Goal: Task Accomplishment & Management: Manage account settings

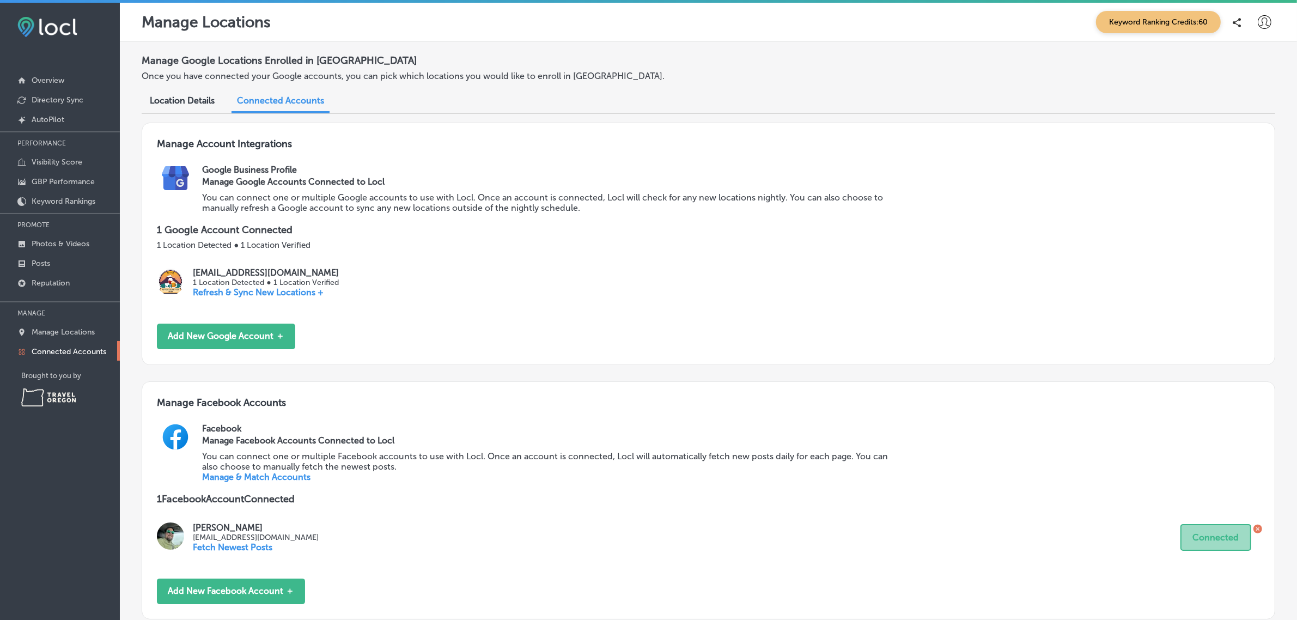
scroll to position [247, 0]
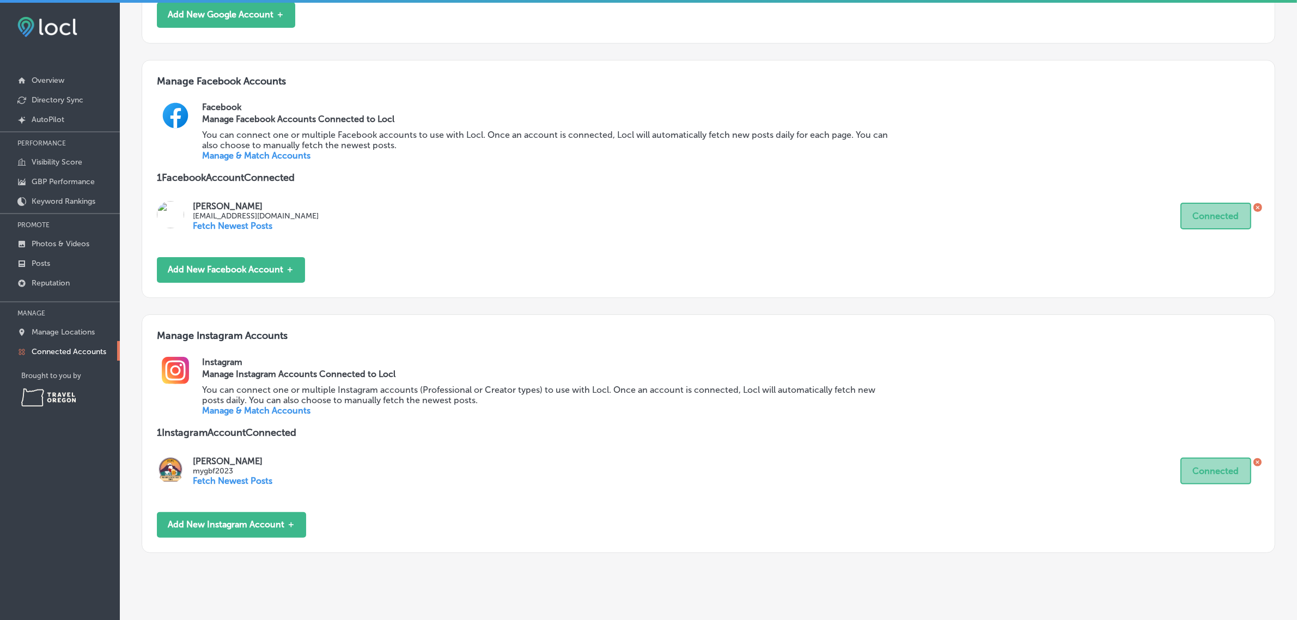
scroll to position [343, 0]
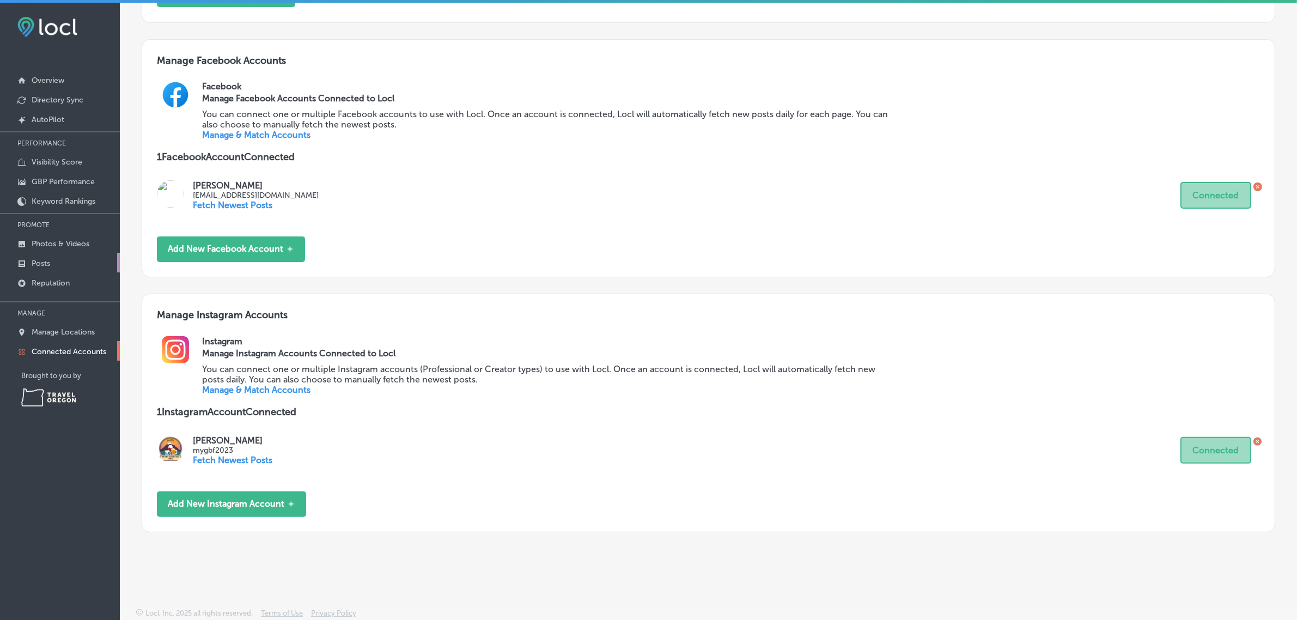
click at [74, 261] on link "Posts" at bounding box center [60, 263] width 120 height 20
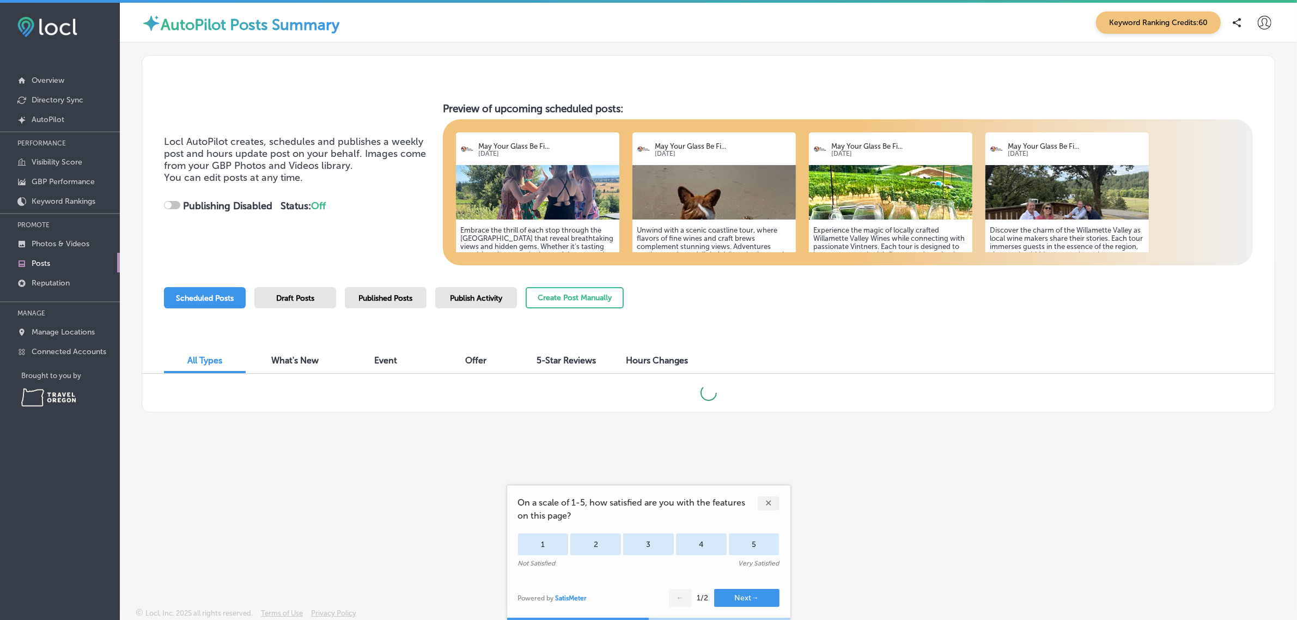
checkbox input "true"
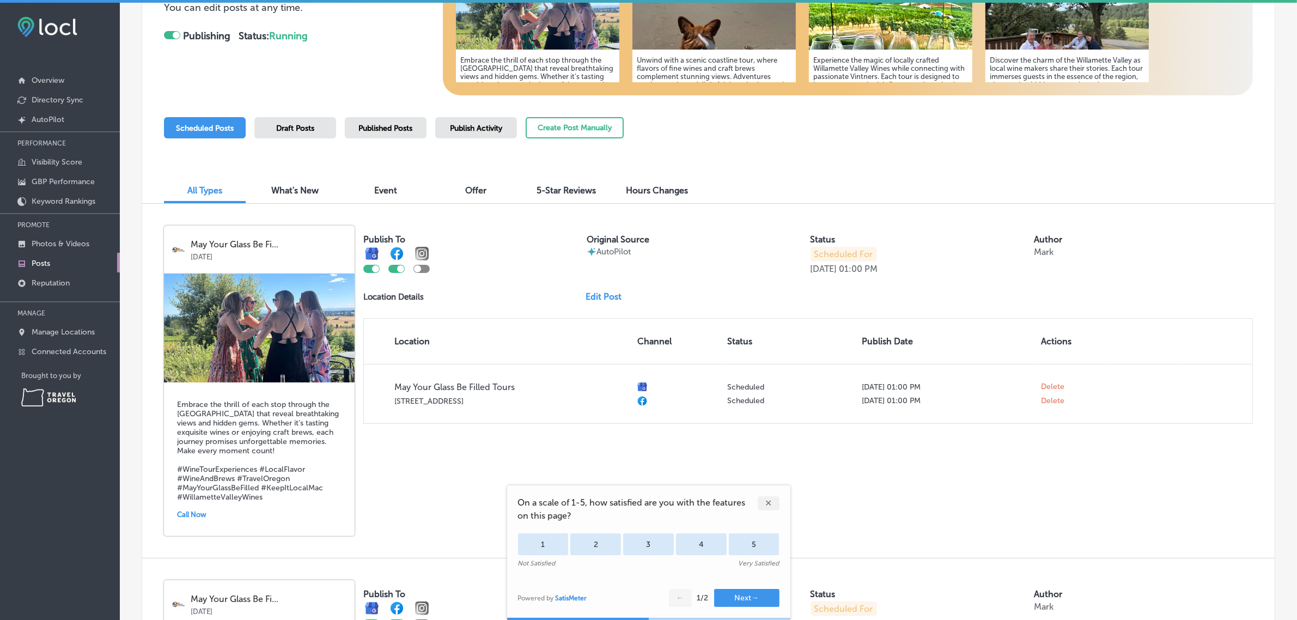
scroll to position [169, 0]
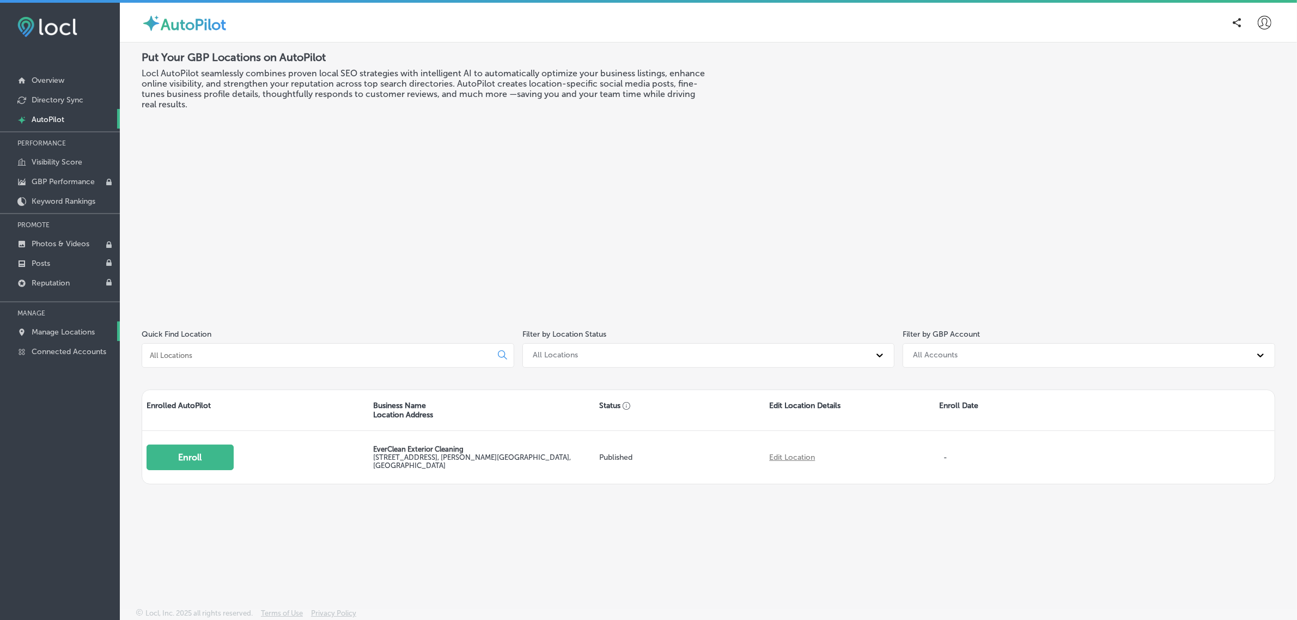
click at [77, 337] on p "Manage Locations" at bounding box center [63, 331] width 63 height 9
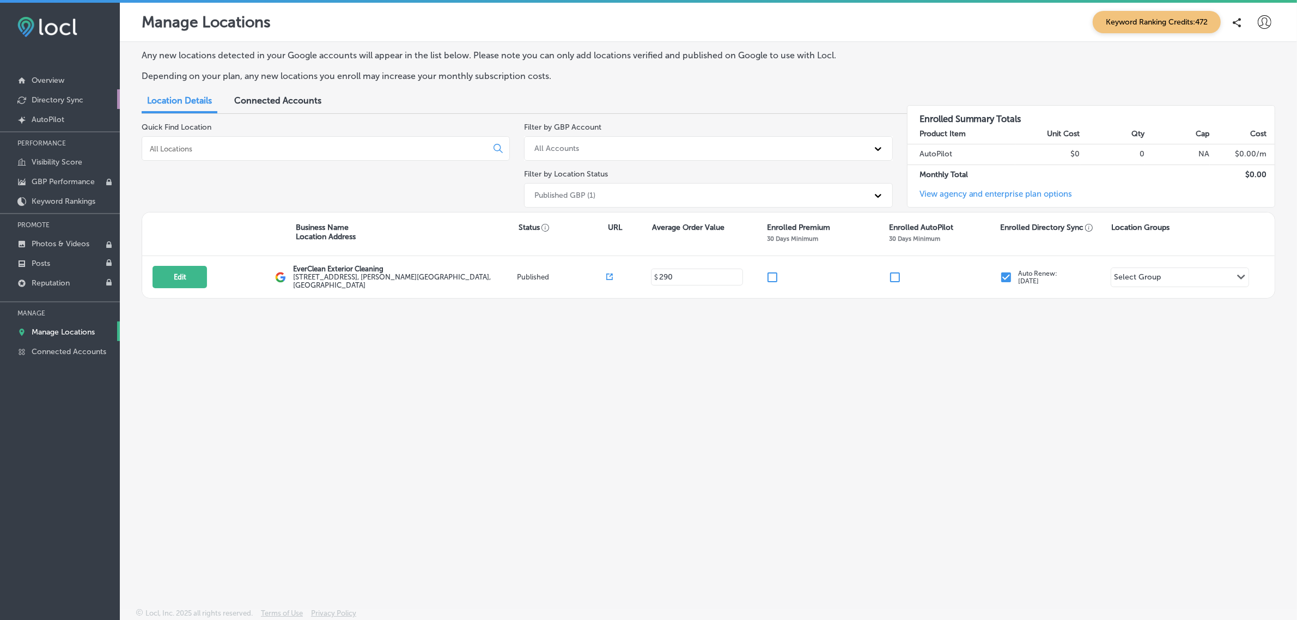
click at [77, 105] on link "Directory Sync" at bounding box center [60, 99] width 120 height 20
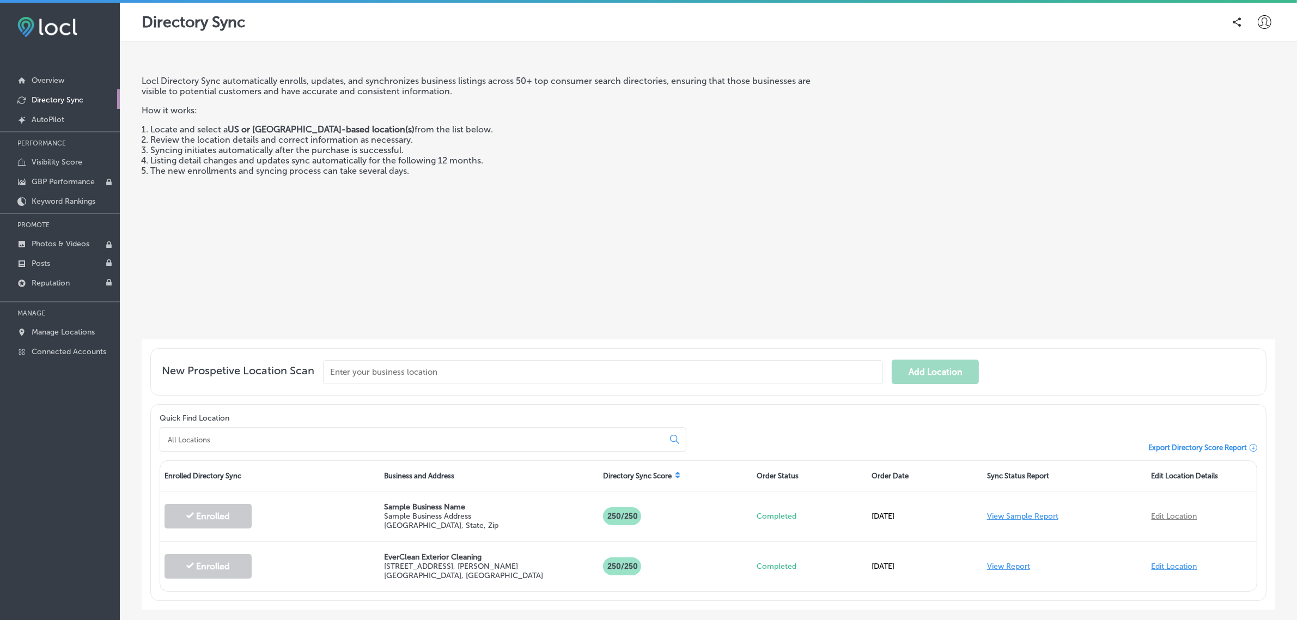
scroll to position [58, 0]
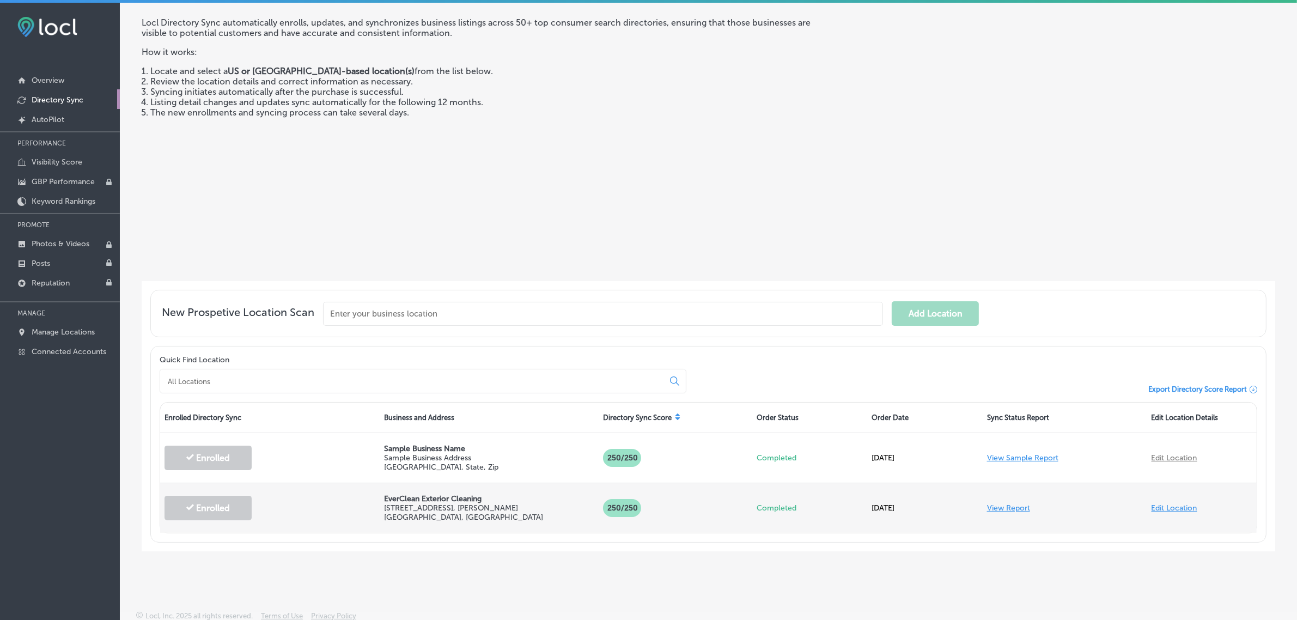
click at [1006, 507] on link "View Report" at bounding box center [1008, 507] width 43 height 9
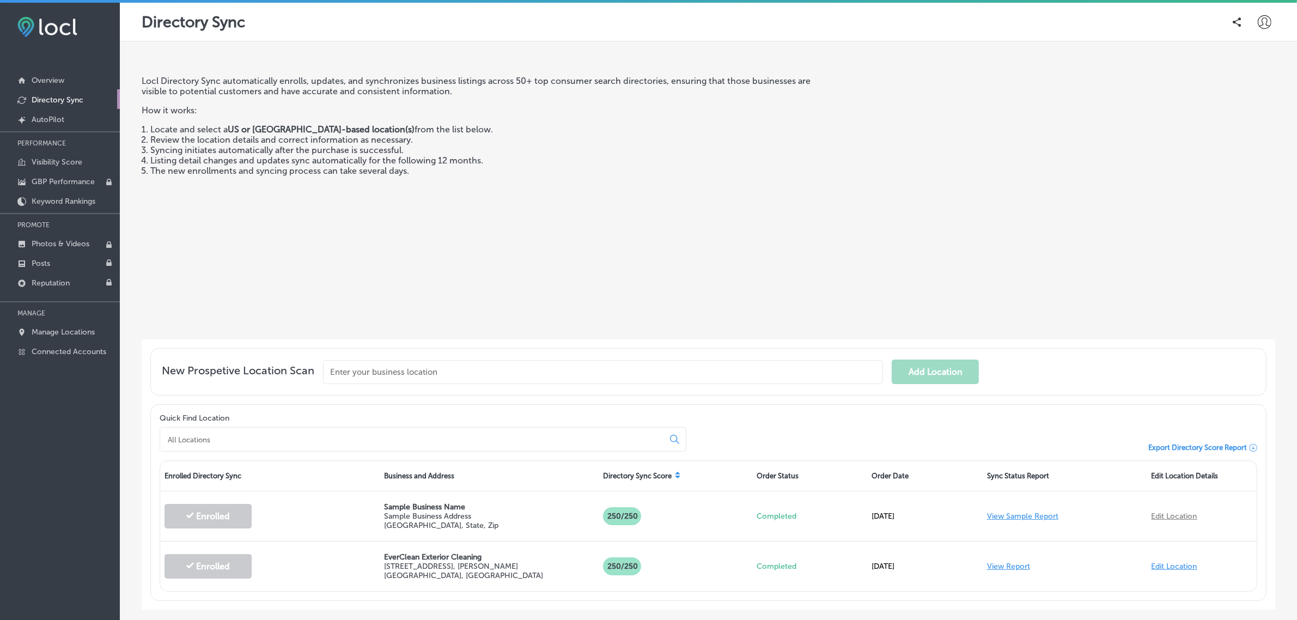
scroll to position [58, 0]
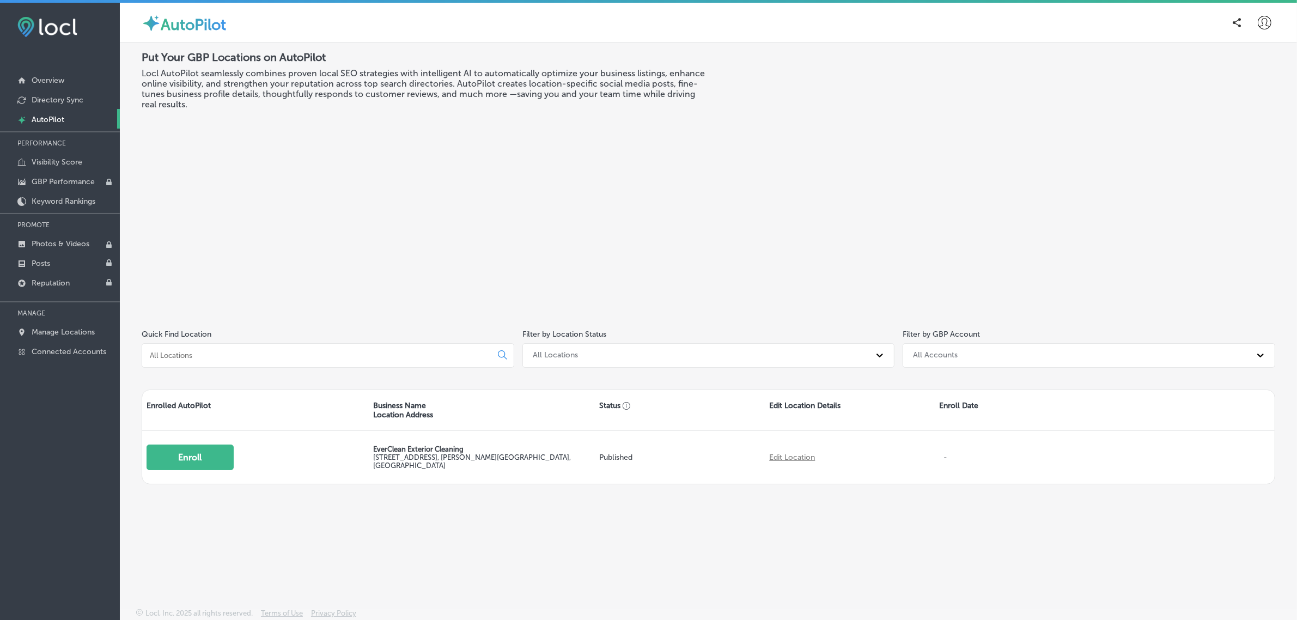
click at [1259, 23] on icon at bounding box center [1265, 23] width 14 height 14
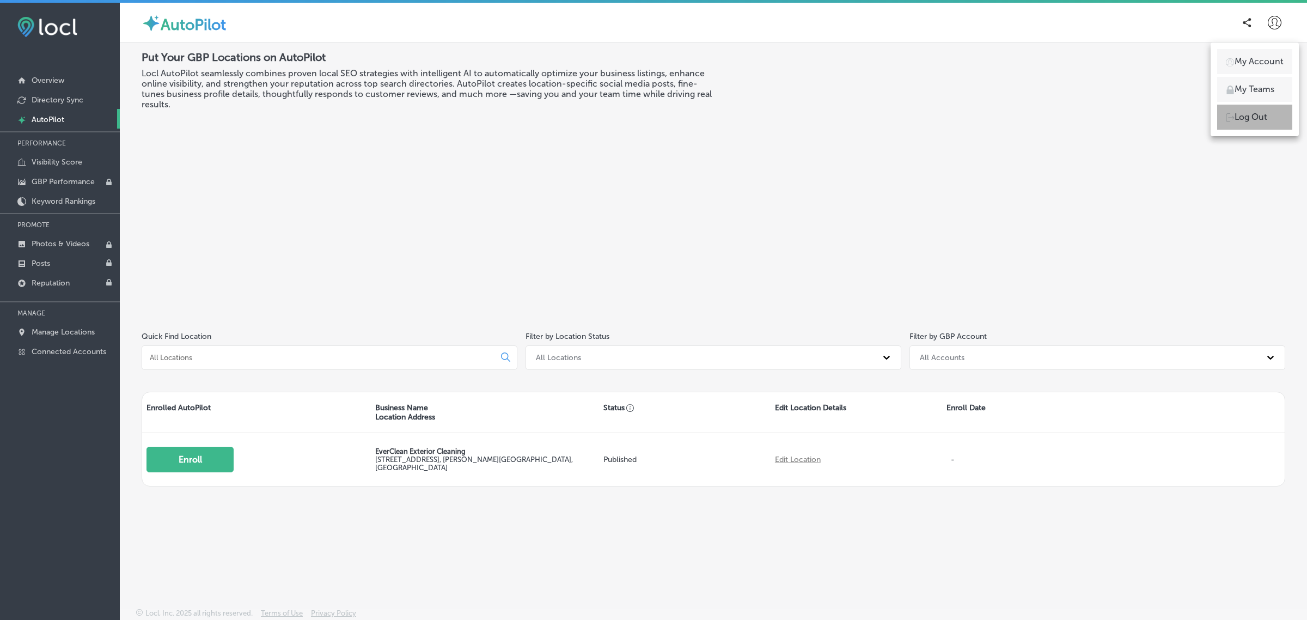
click at [1251, 113] on p "Log Out" at bounding box center [1251, 117] width 33 height 13
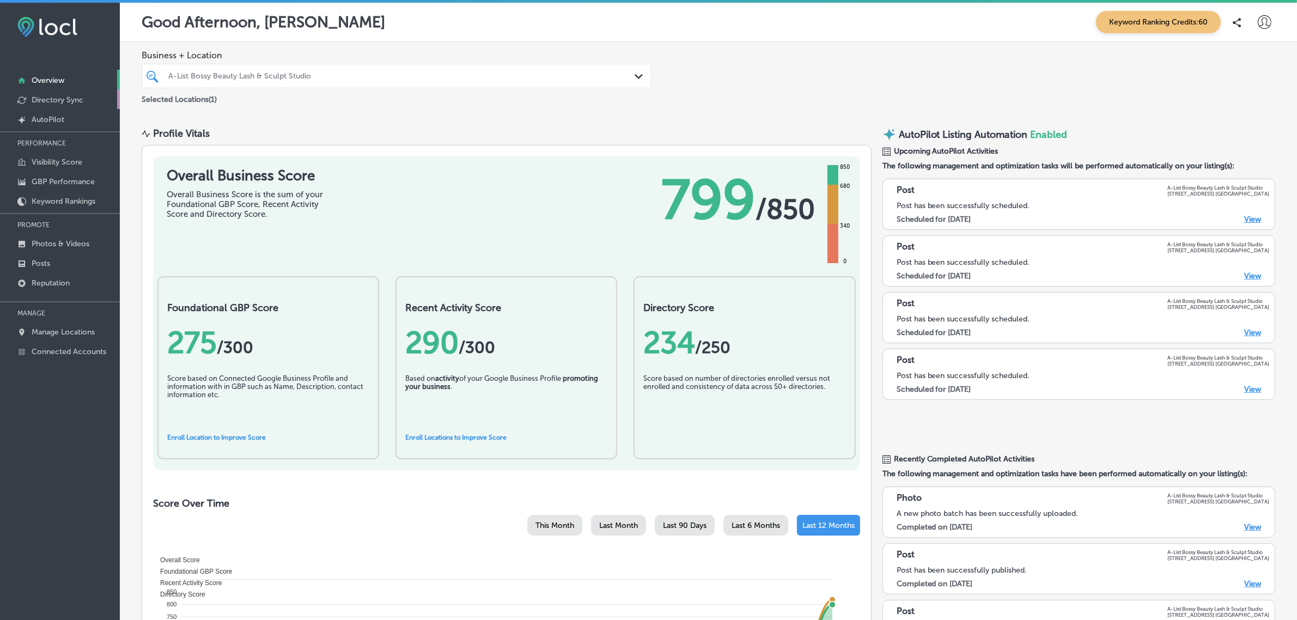
click at [86, 105] on link "Directory Sync" at bounding box center [60, 99] width 120 height 20
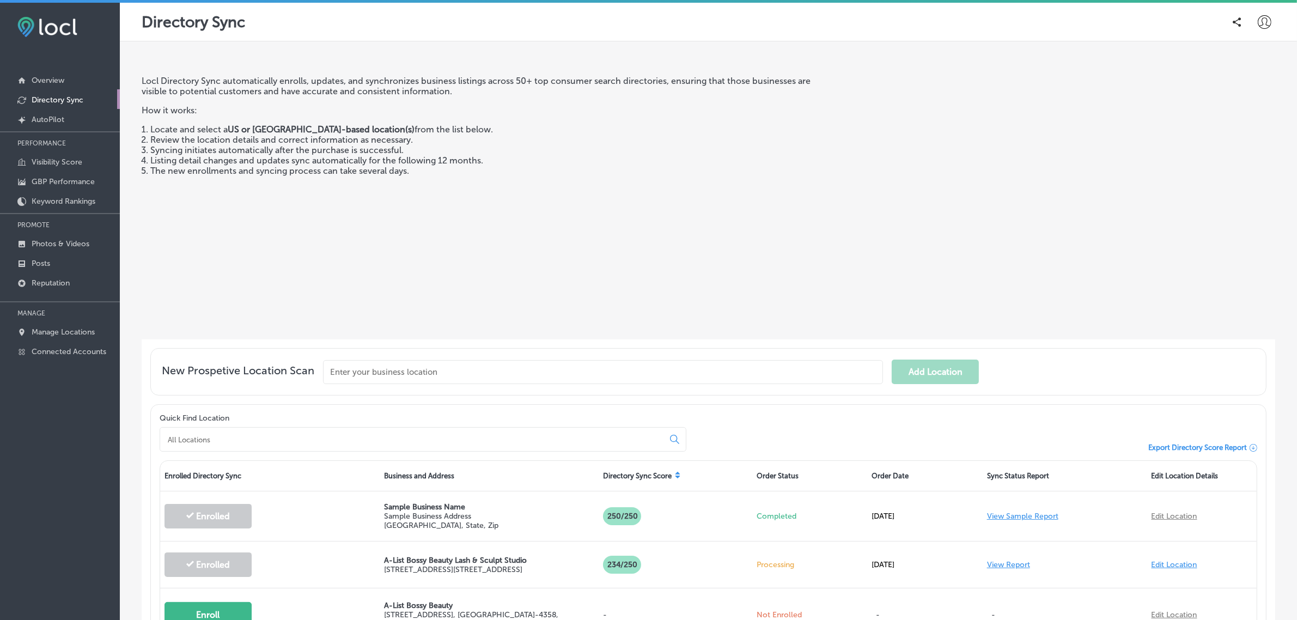
scroll to position [116, 0]
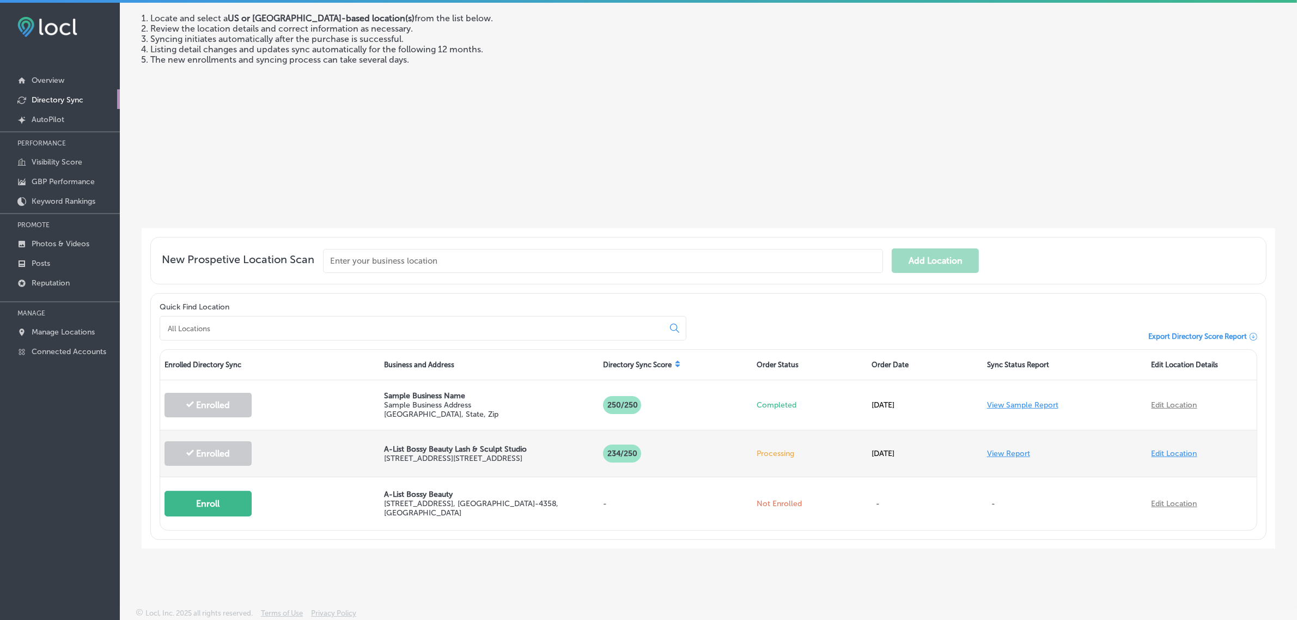
click at [994, 449] on link "View Report" at bounding box center [1008, 453] width 43 height 9
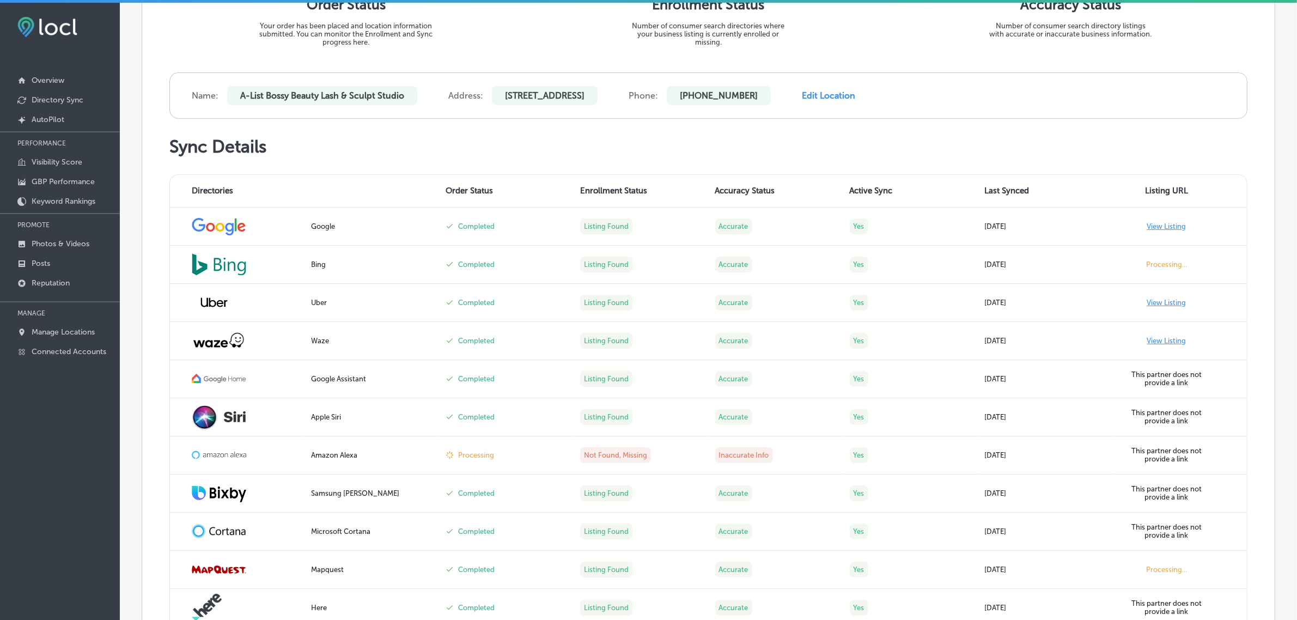
scroll to position [323, 0]
click at [64, 333] on p "Manage Locations" at bounding box center [63, 331] width 63 height 9
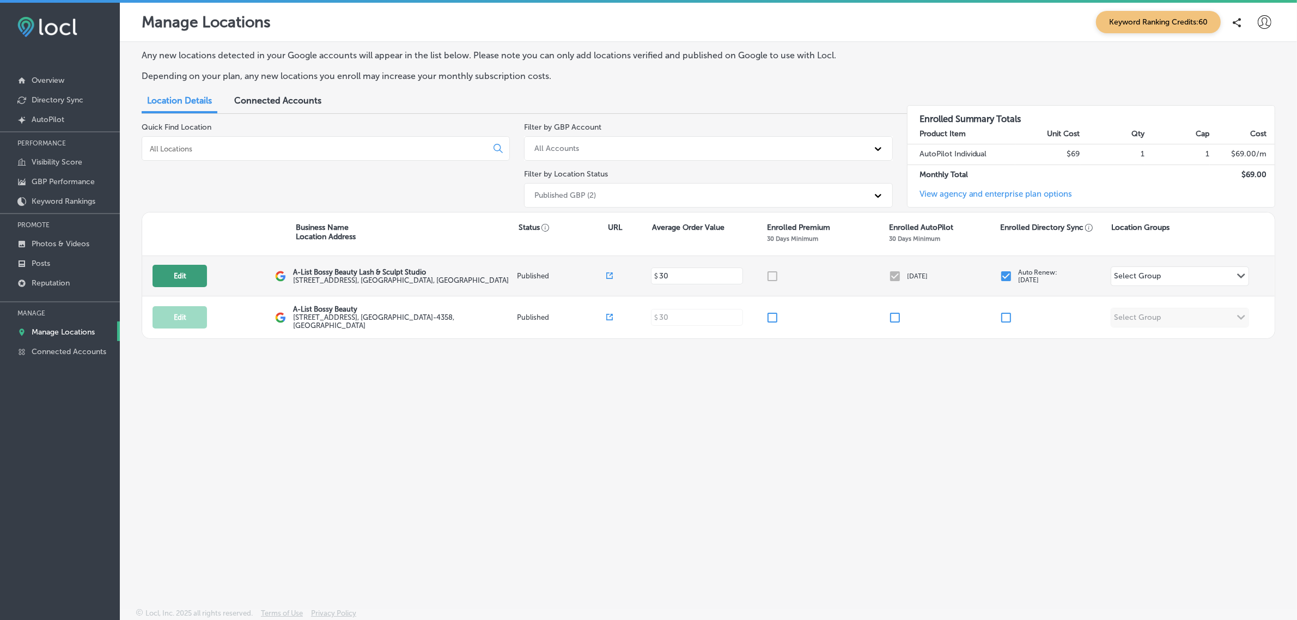
click at [178, 276] on button "Edit" at bounding box center [180, 276] width 54 height 22
select select "US"
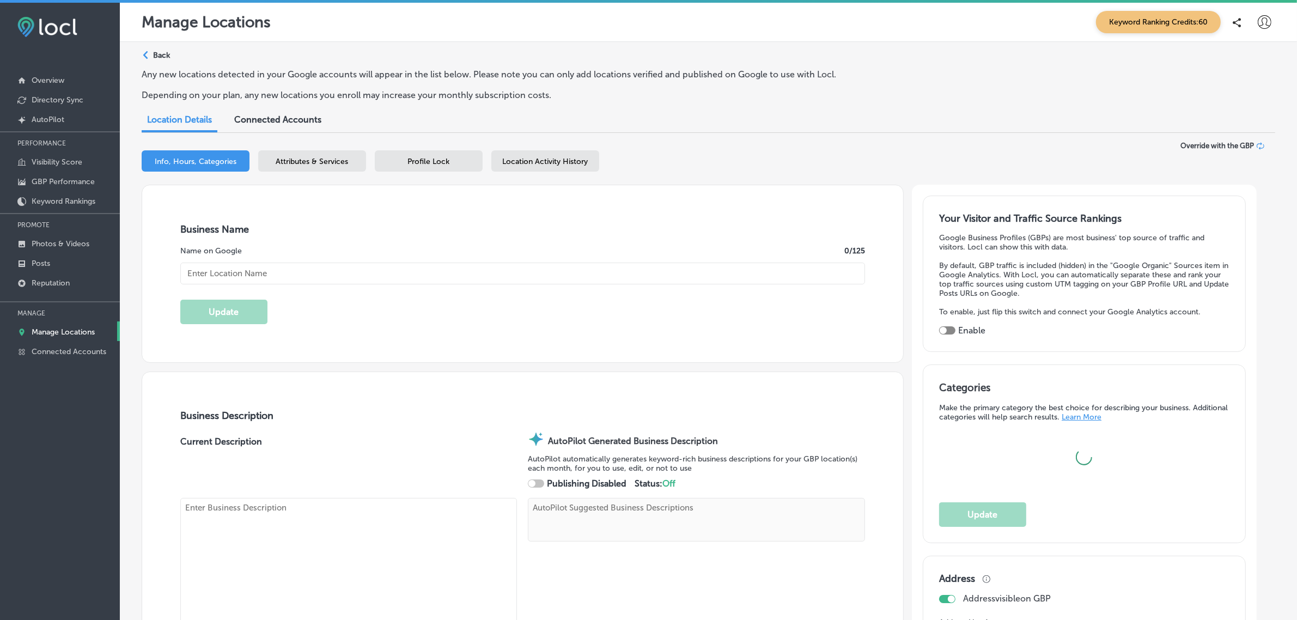
type input "A-List Bossy Beauty Lash & Sculpt Studio"
type textarea "A-List Bossy Beauty Lash & Sculpt Studio specializes in transformative beauty e…"
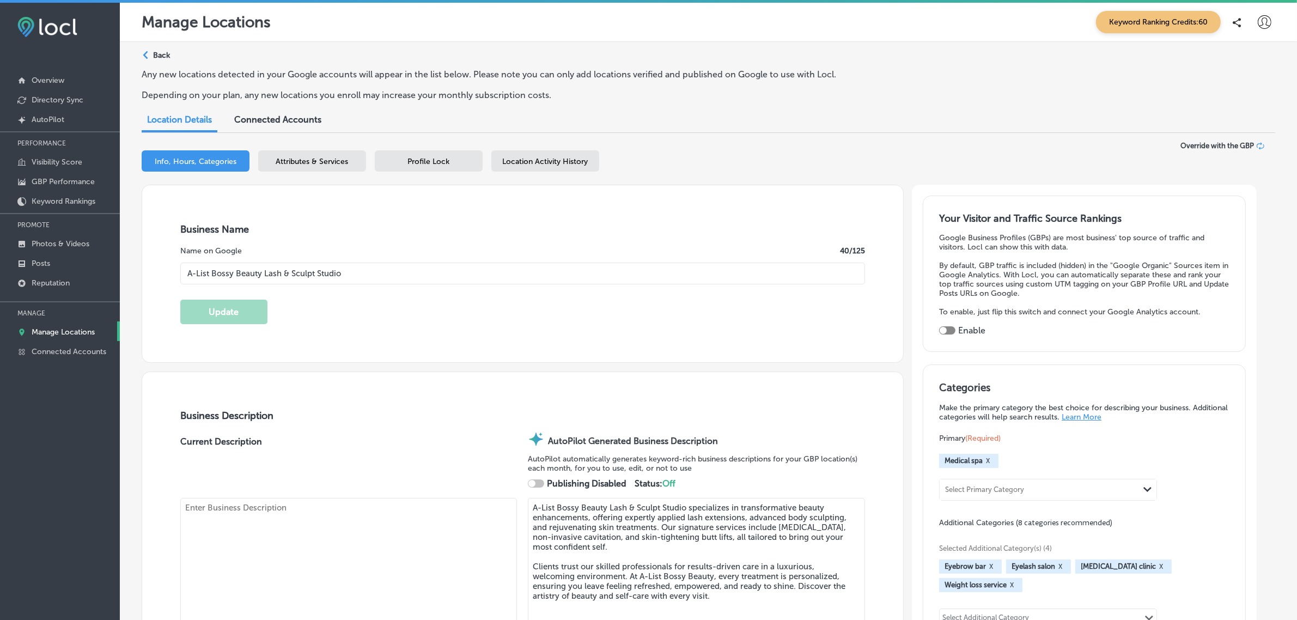
type input "3964 State HWY 121"
type input "1000 Suite 109"
type input "Lewisville"
type input "75056"
type input "US"
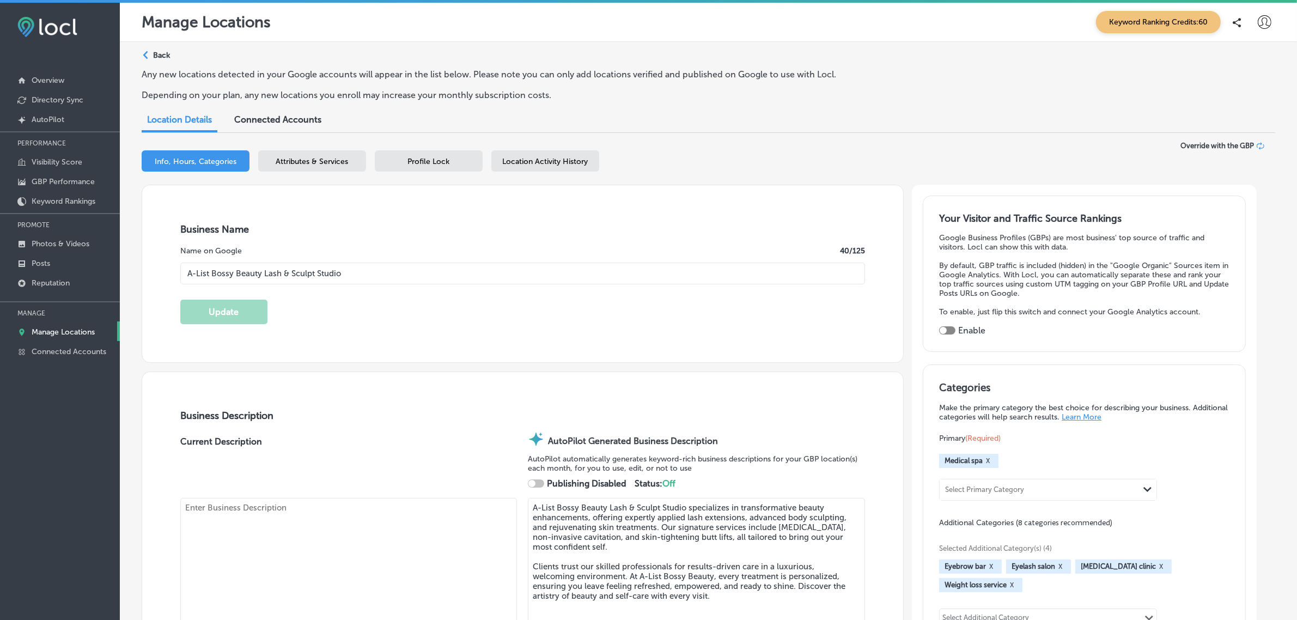
type input "http://alistbossybeauty.com/home"
checkbox input "true"
type textarea "A-List Bossy Beauty Lash & Sculpt Studio specializes in transformative beauty e…"
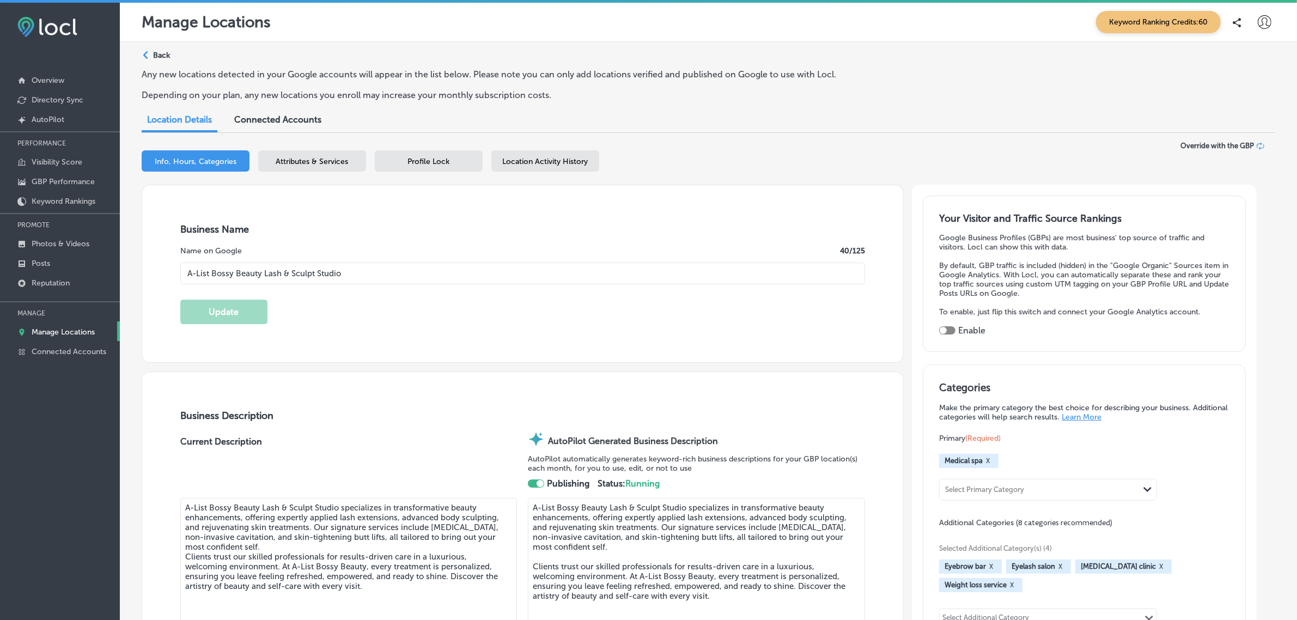
type input "+1 972 730 0557"
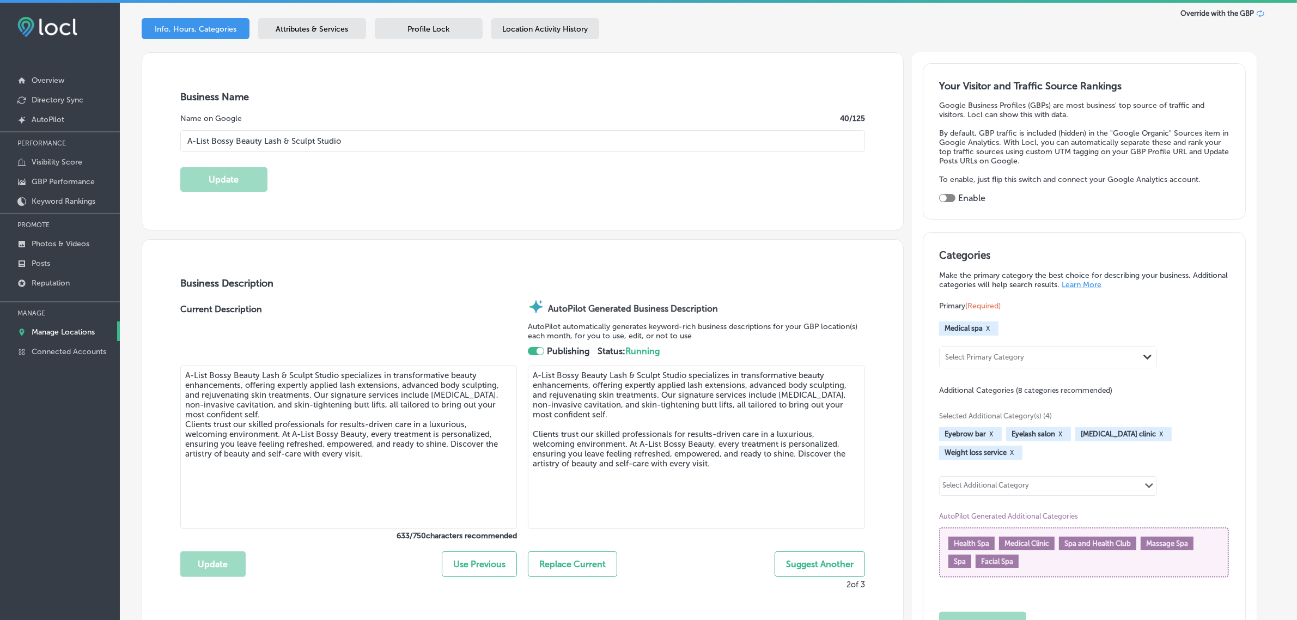
scroll to position [133, 0]
click at [64, 265] on link "Posts" at bounding box center [60, 263] width 120 height 20
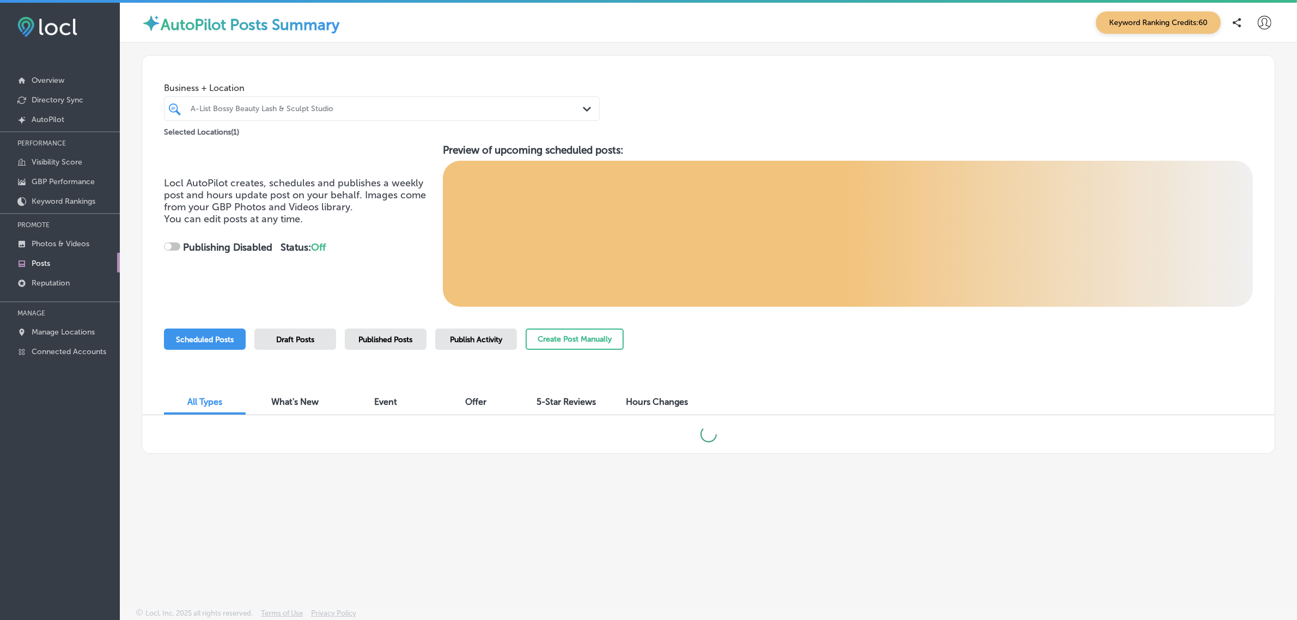
checkbox input "true"
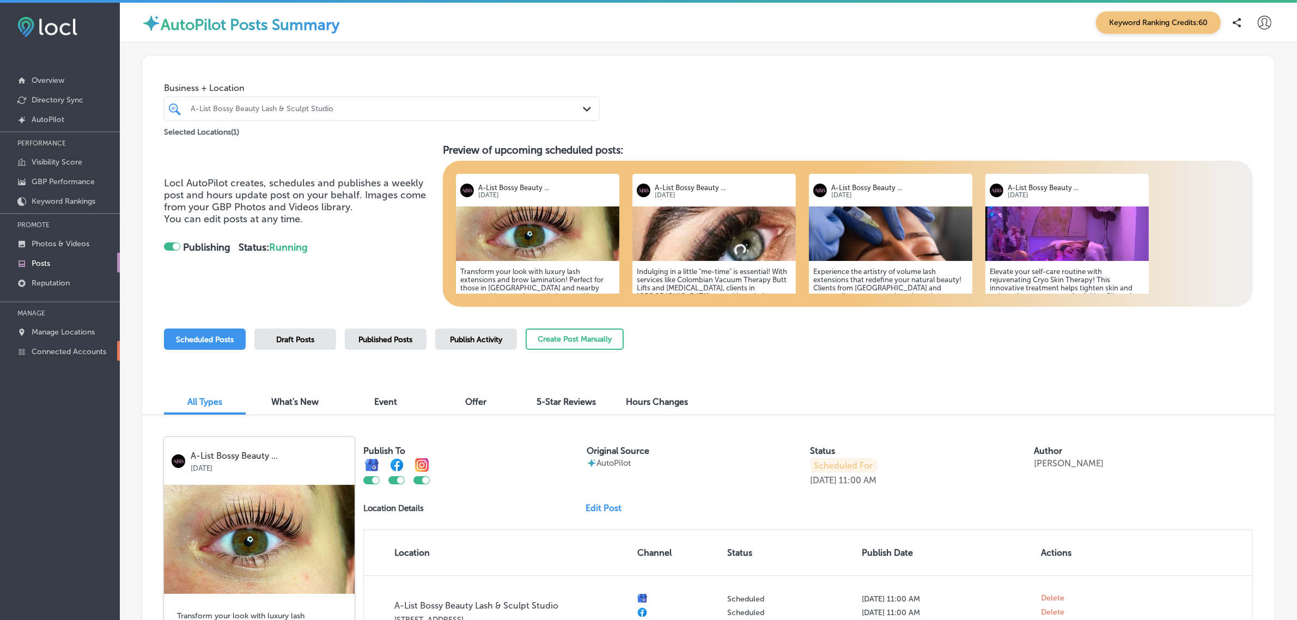
click at [82, 352] on p "Connected Accounts" at bounding box center [69, 351] width 75 height 9
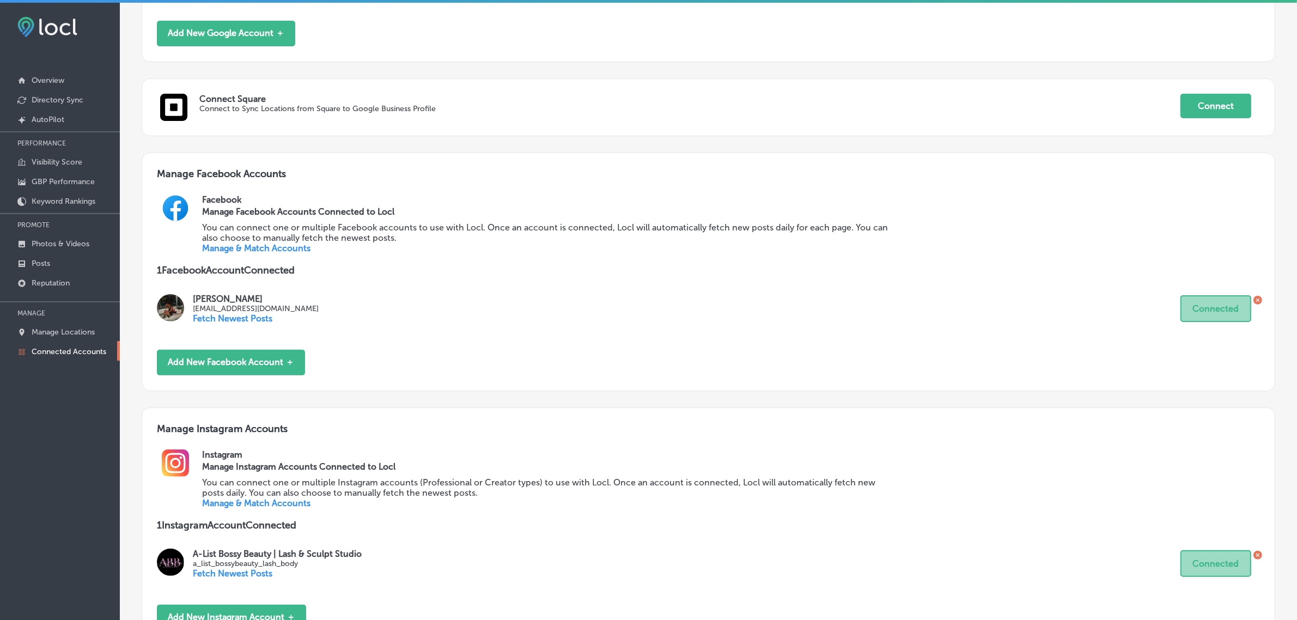
scroll to position [119, 0]
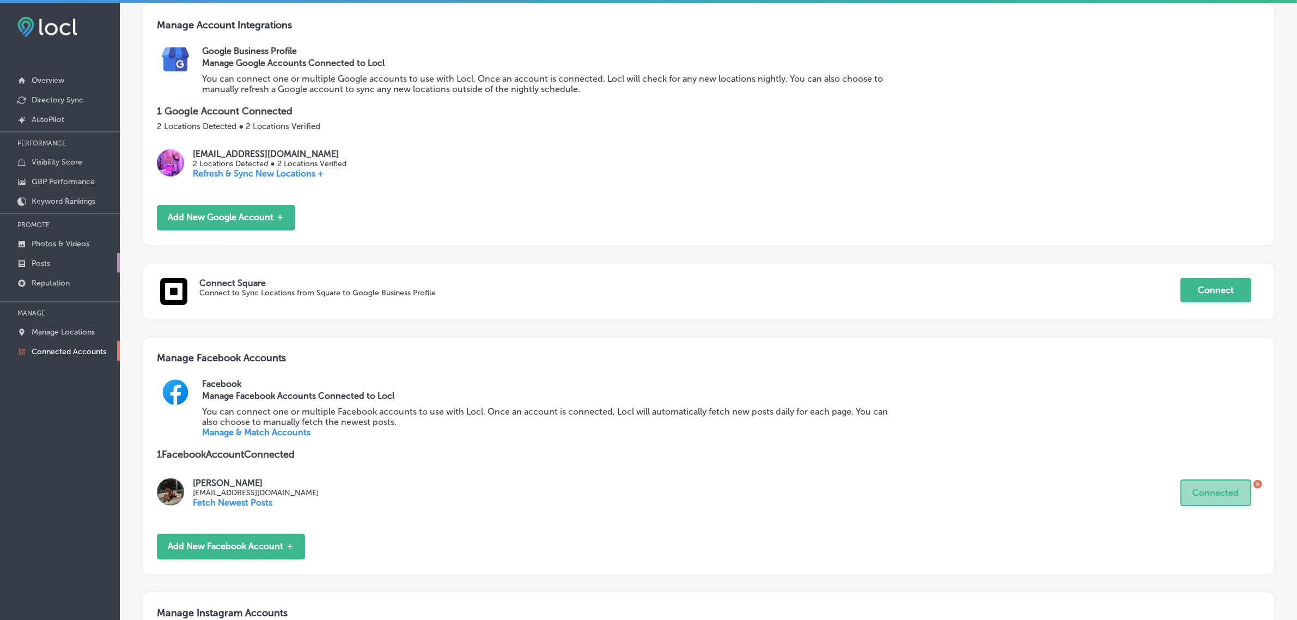
click at [62, 259] on link "Posts" at bounding box center [60, 263] width 120 height 20
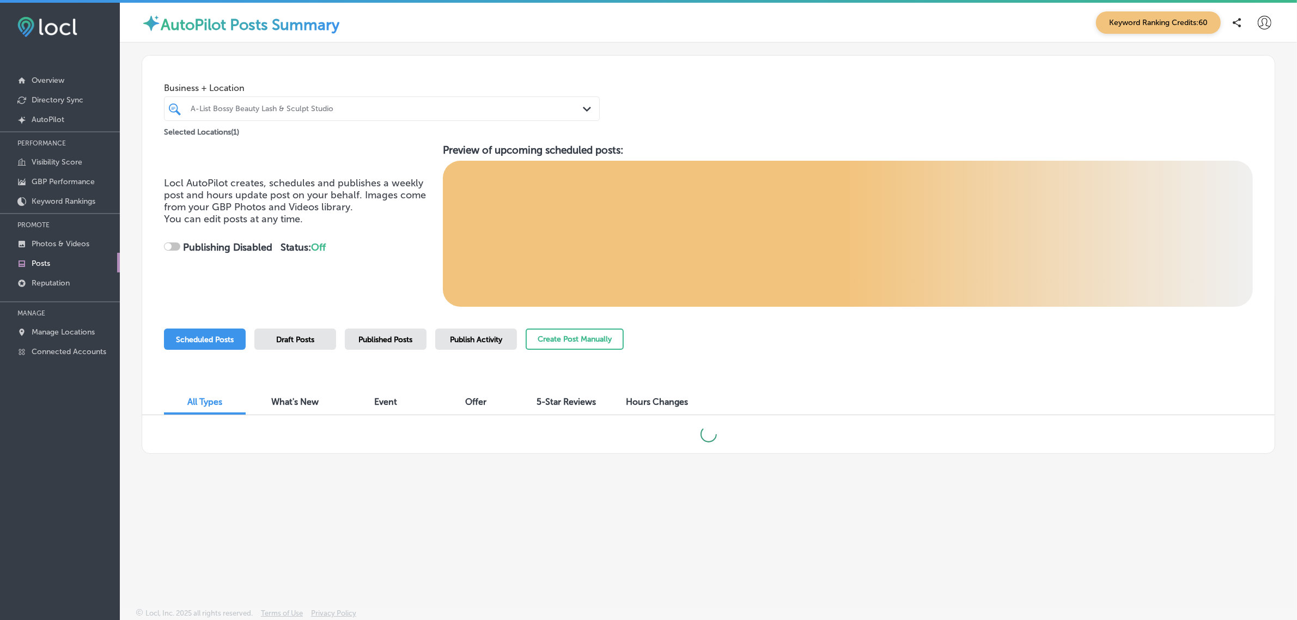
checkbox input "true"
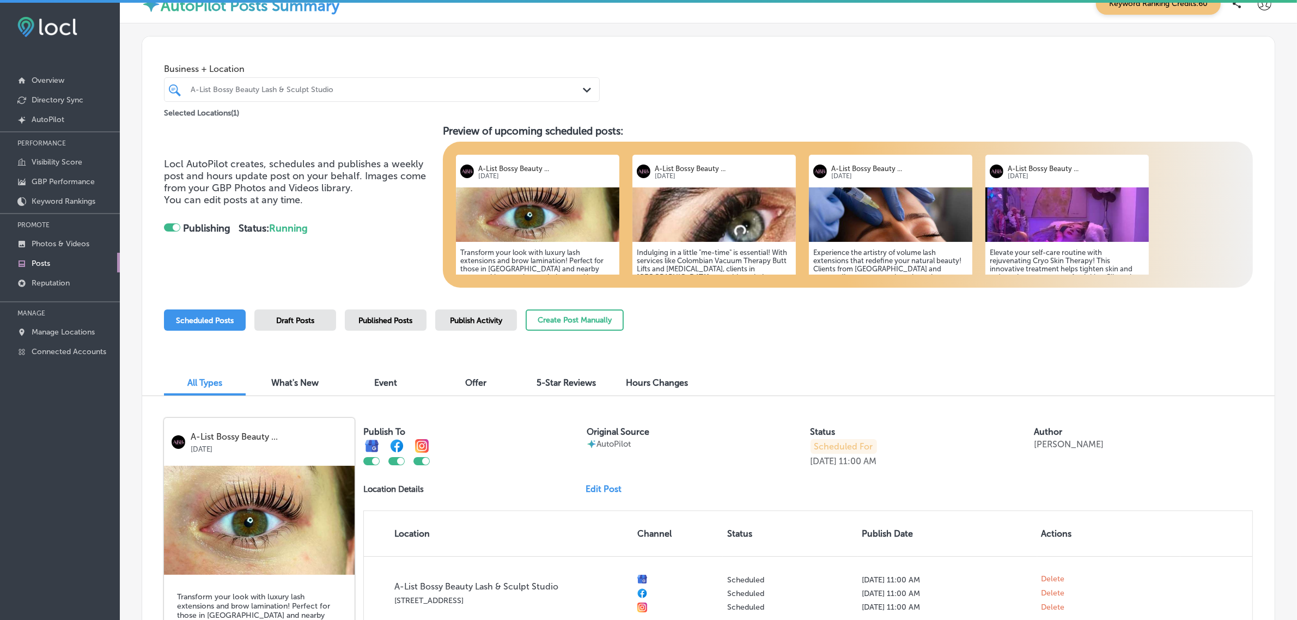
scroll to position [20, 0]
click at [38, 285] on p "Reputation" at bounding box center [51, 282] width 38 height 9
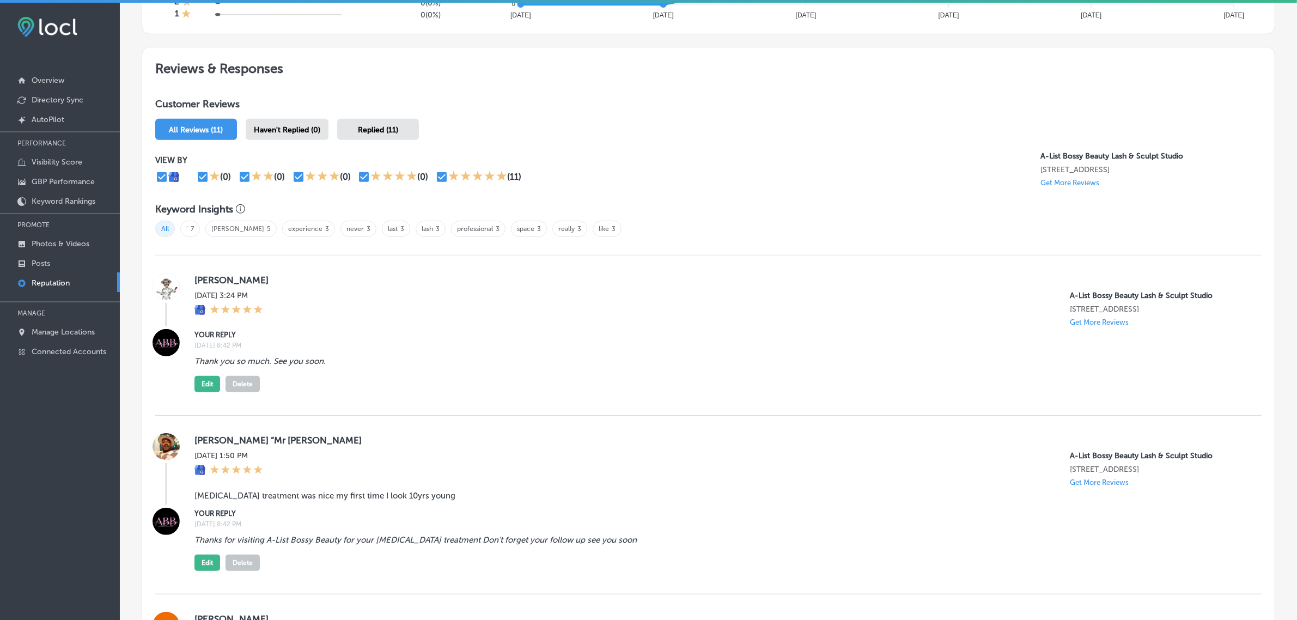
scroll to position [562, 0]
click at [77, 327] on link "Manage Locations" at bounding box center [60, 331] width 120 height 20
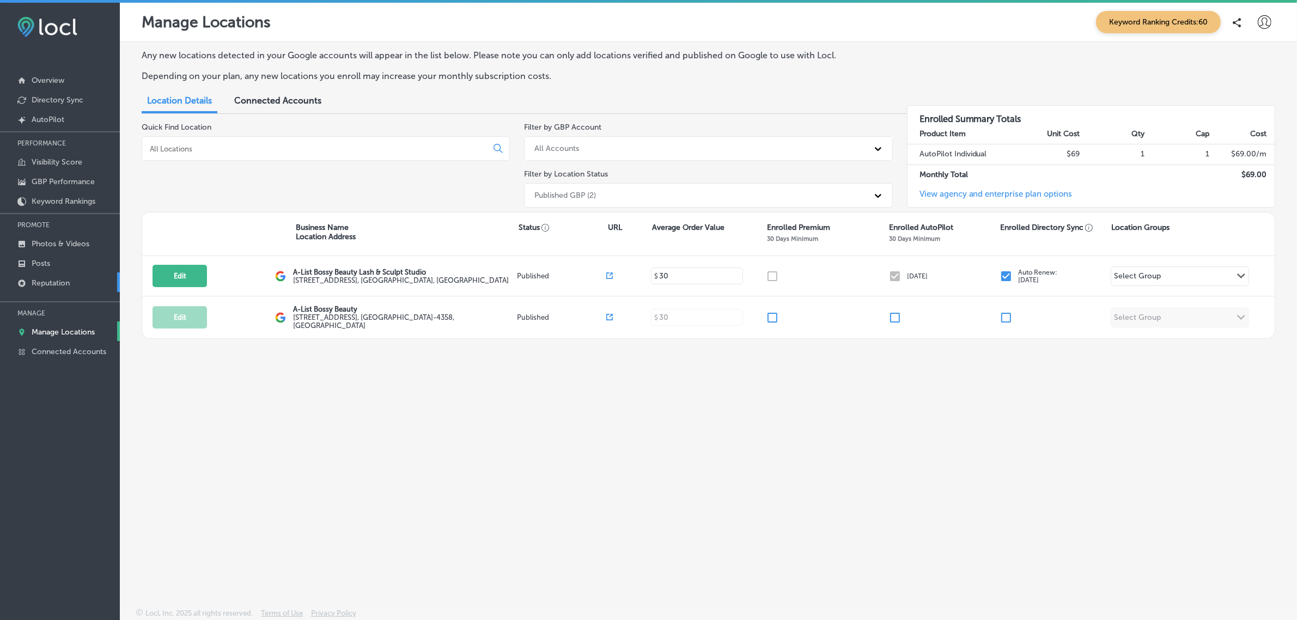
click at [56, 282] on p "Reputation" at bounding box center [51, 282] width 38 height 9
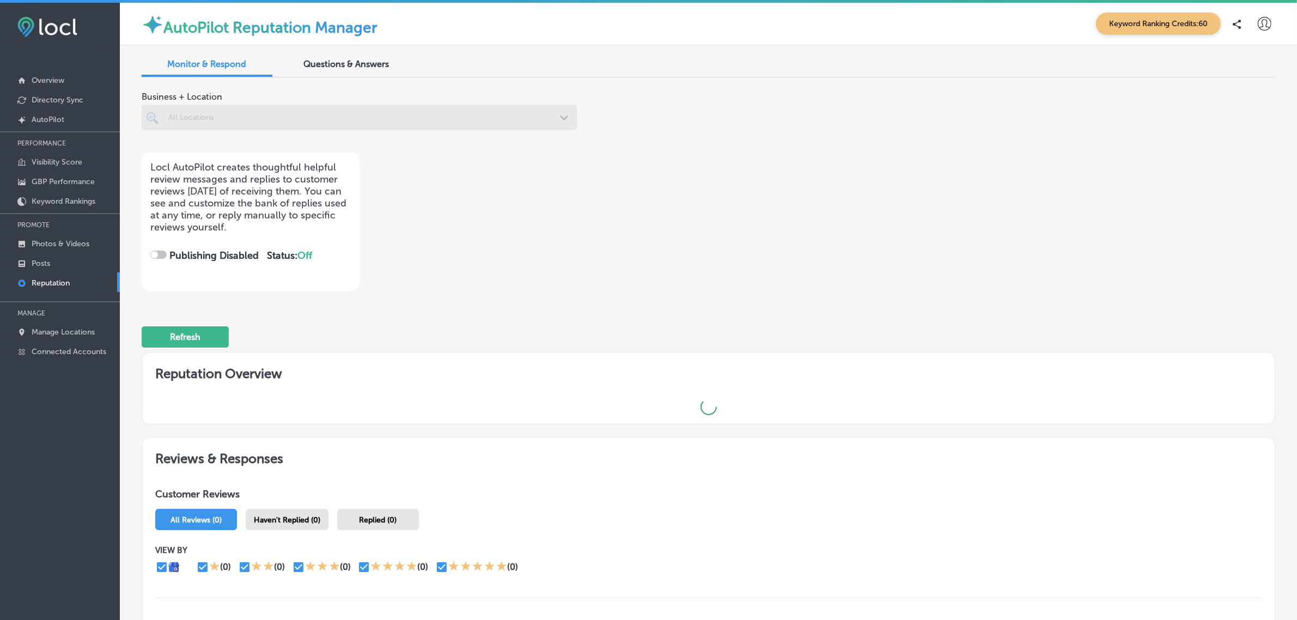
checkbox input "true"
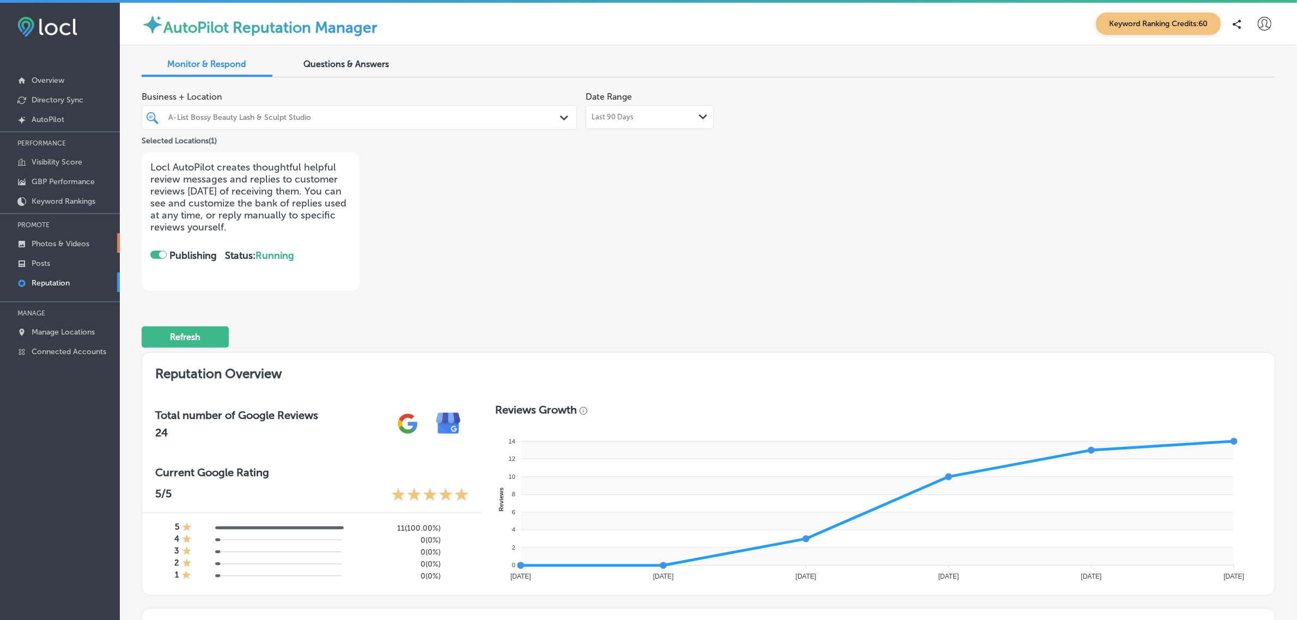
click at [60, 248] on p "Photos & Videos" at bounding box center [61, 243] width 58 height 9
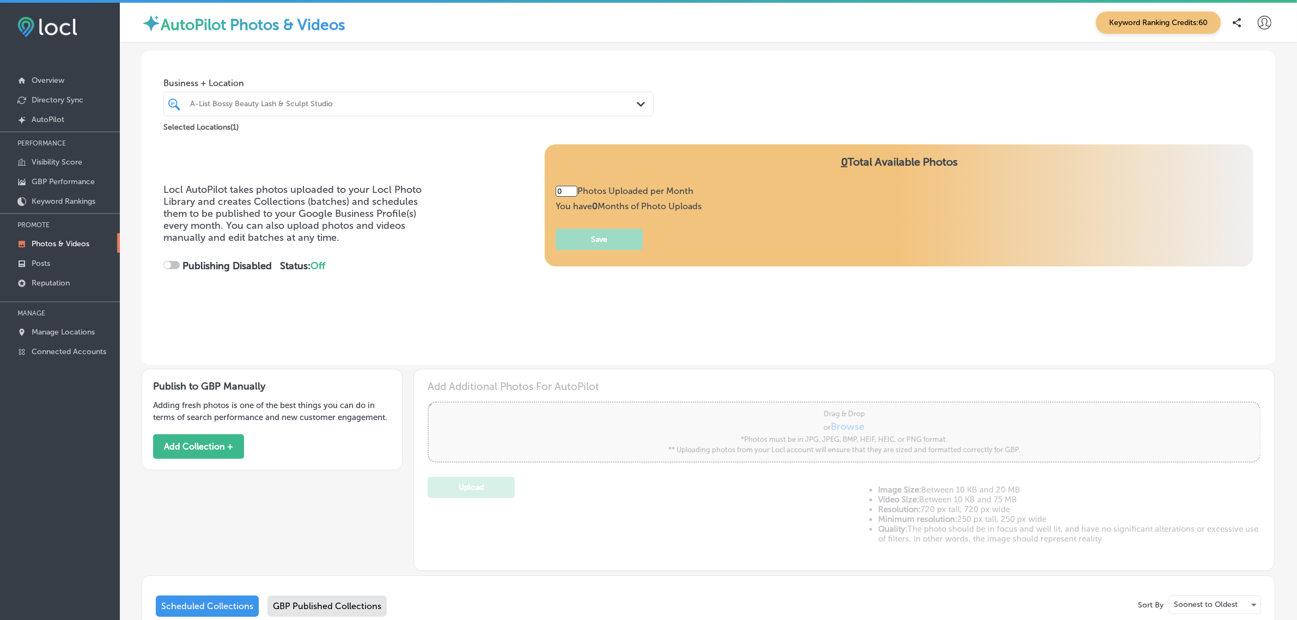
type input "5"
checkbox input "true"
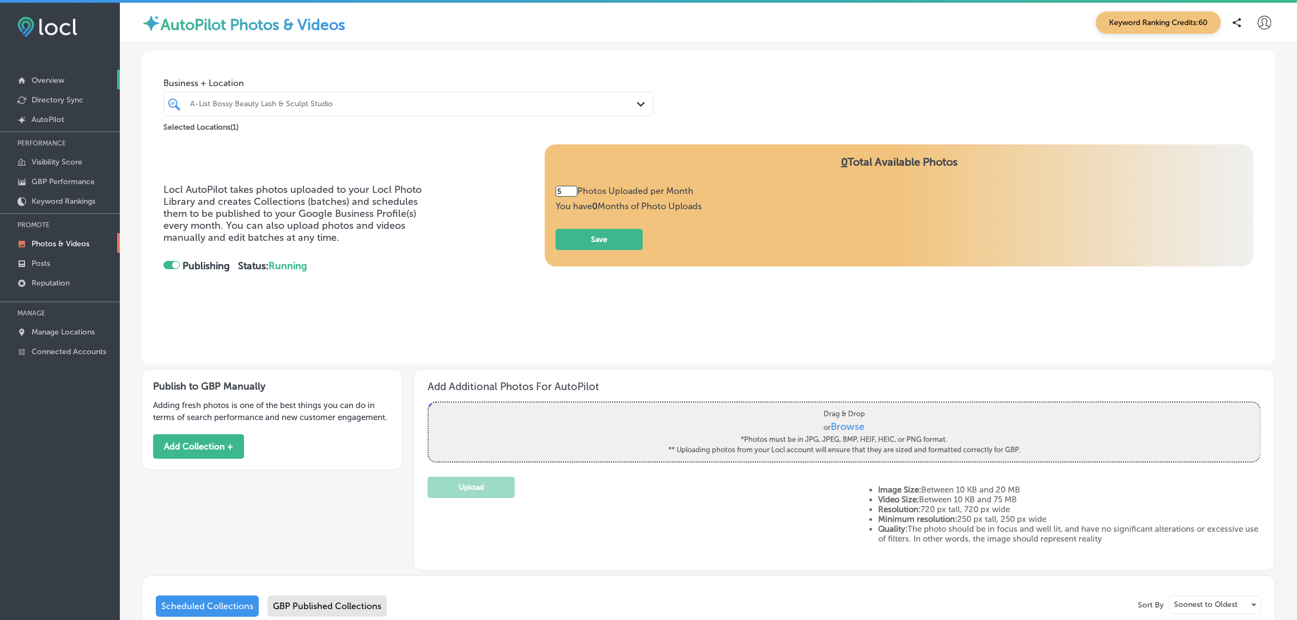
click at [50, 78] on p "Overview" at bounding box center [48, 80] width 33 height 9
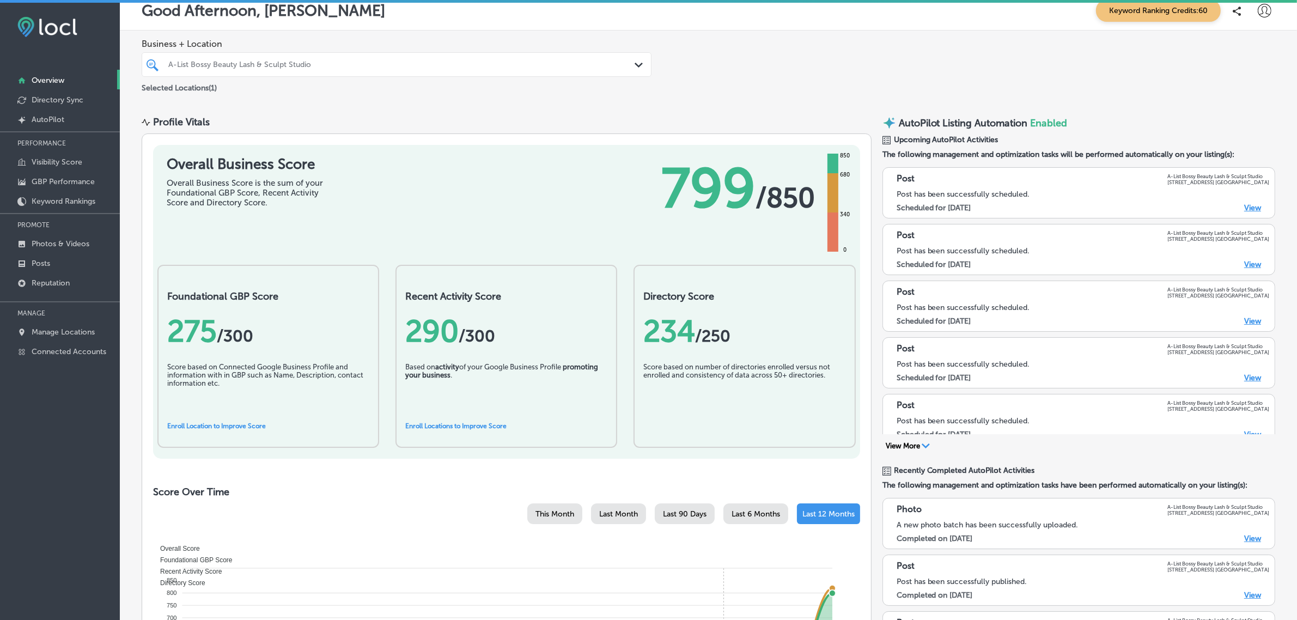
scroll to position [11, 0]
click at [56, 257] on link "Posts" at bounding box center [60, 263] width 120 height 20
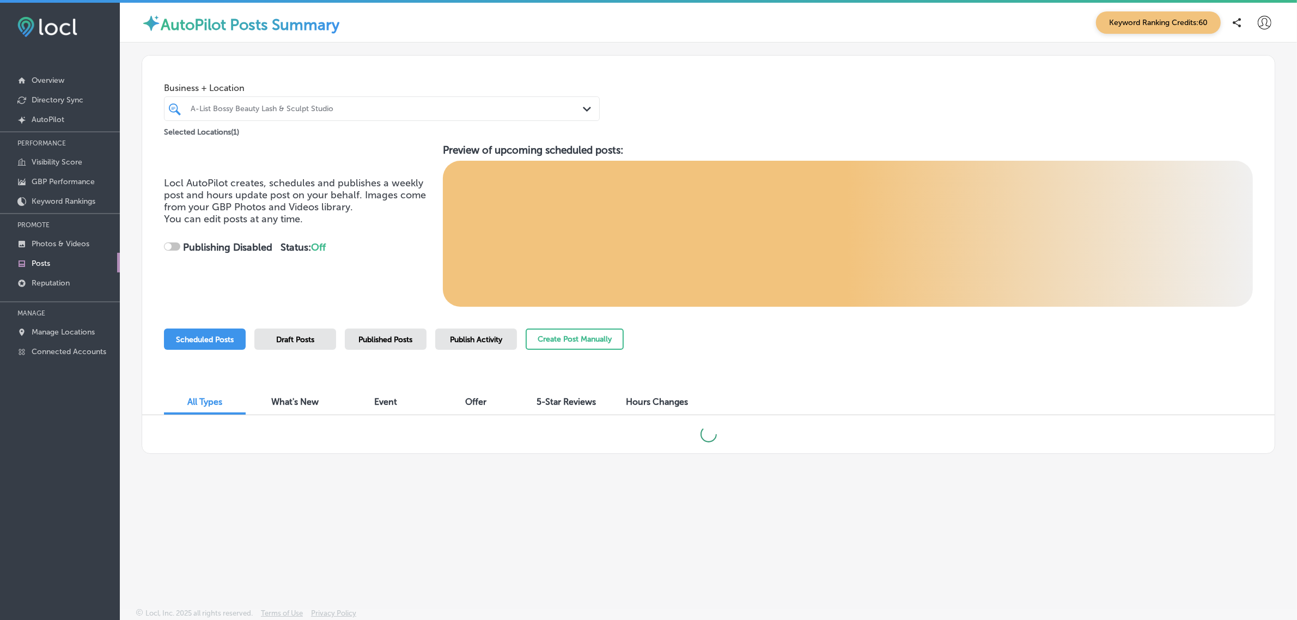
checkbox input "true"
click at [474, 342] on span "Publish Activity" at bounding box center [476, 339] width 52 height 9
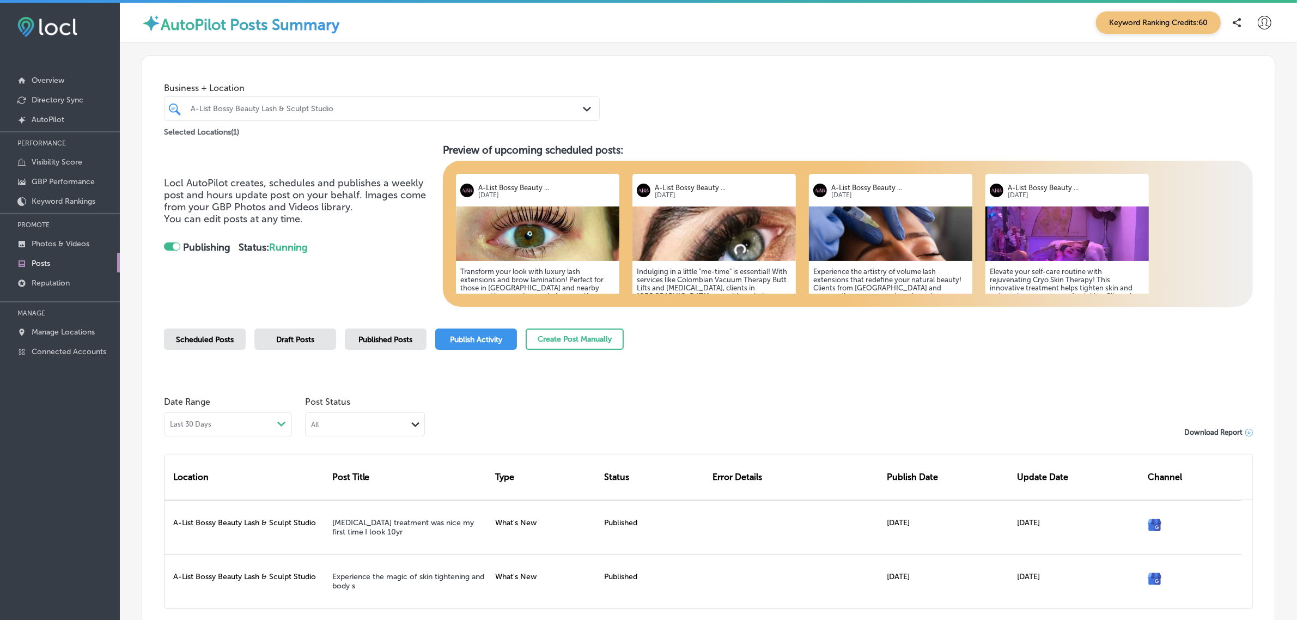
scroll to position [93, 0]
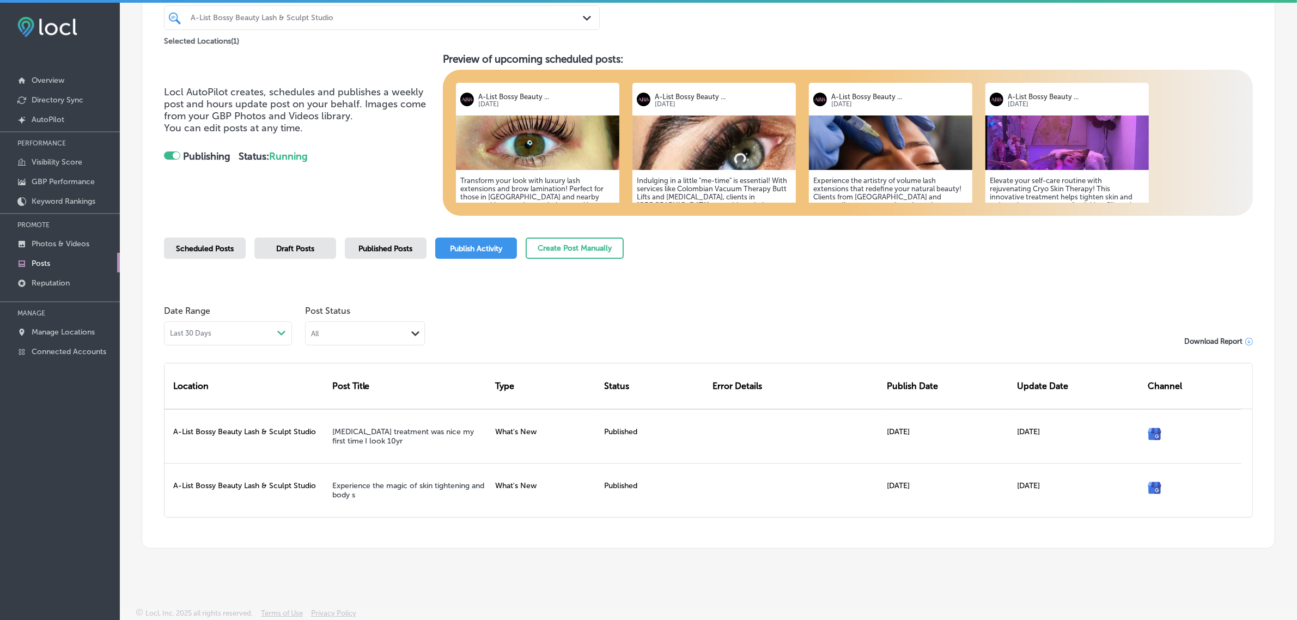
click at [380, 251] on span "Published Posts" at bounding box center [386, 248] width 54 height 9
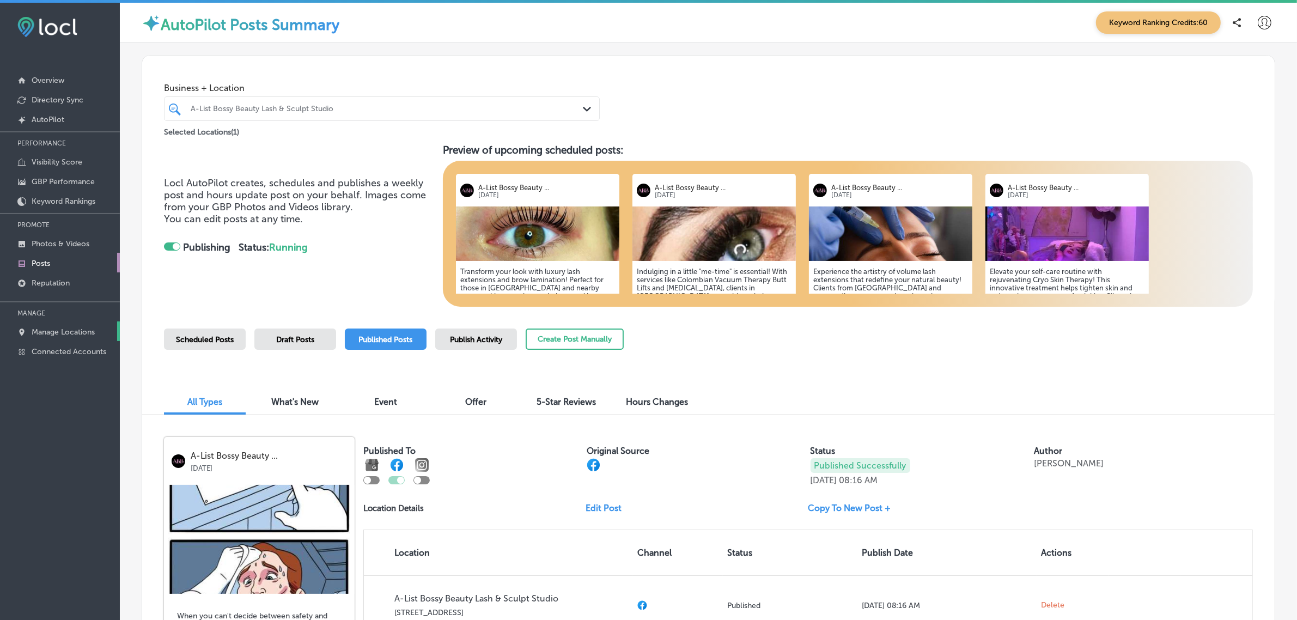
click at [62, 328] on link "Manage Locations" at bounding box center [60, 331] width 120 height 20
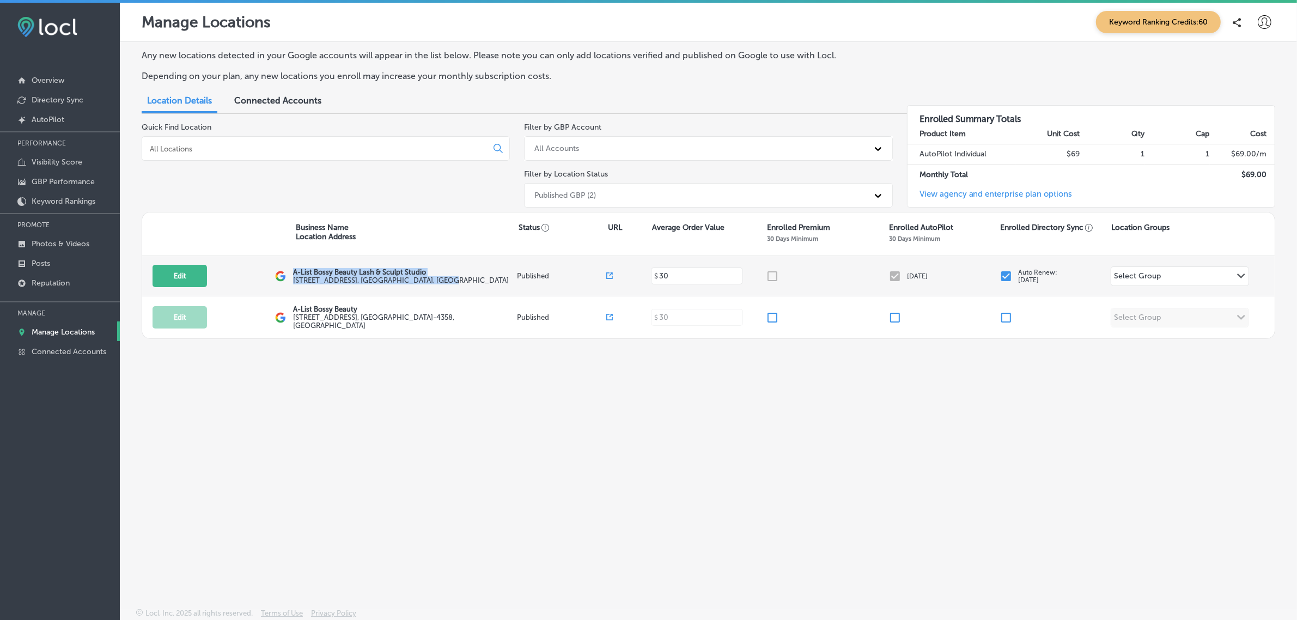
drag, startPoint x: 293, startPoint y: 271, endPoint x: 493, endPoint y: 284, distance: 200.9
click at [493, 284] on div "A-List Bossy Beauty Lash & Sculpt Studio 3964 State HWY 121 1000 Suite 109 , Le…" at bounding box center [402, 276] width 218 height 16
copy div "A-List Bossy Beauty Lash & Sculpt Studio 3964 State HWY 121 1000 Suite 109 , Le…"
click at [31, 178] on link "GBP Performance" at bounding box center [60, 181] width 120 height 20
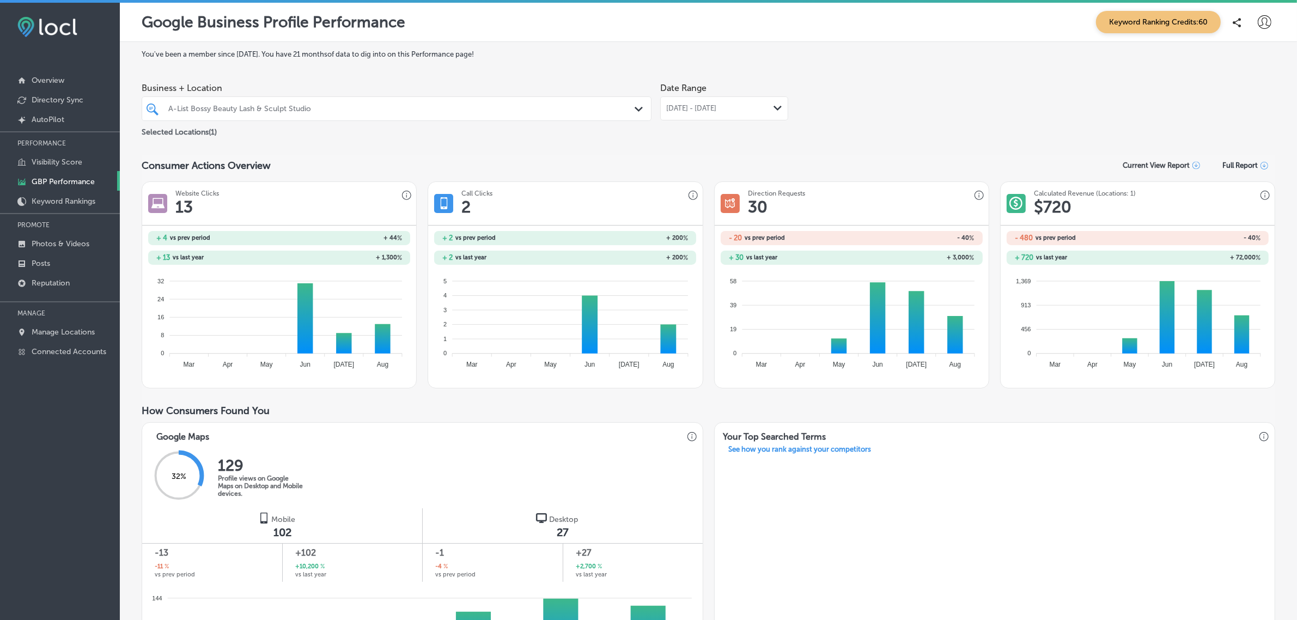
click at [774, 113] on div "Path Created with Sketch." at bounding box center [778, 108] width 9 height 9
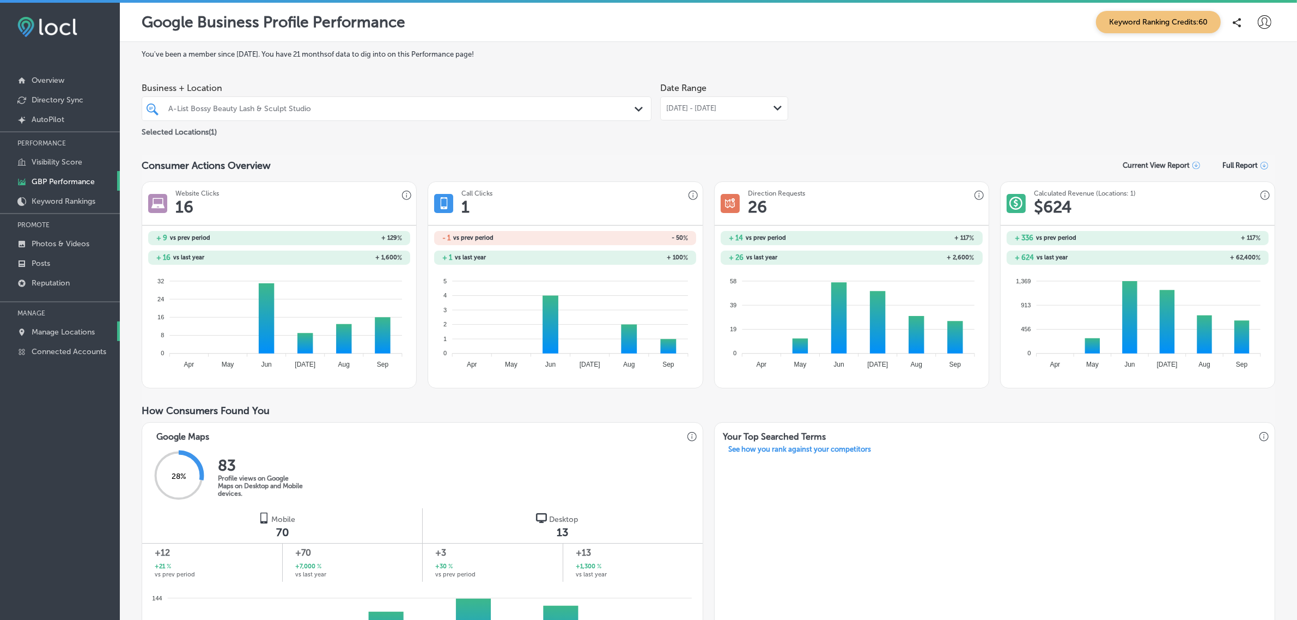
click at [57, 339] on link "Manage Locations" at bounding box center [60, 331] width 120 height 20
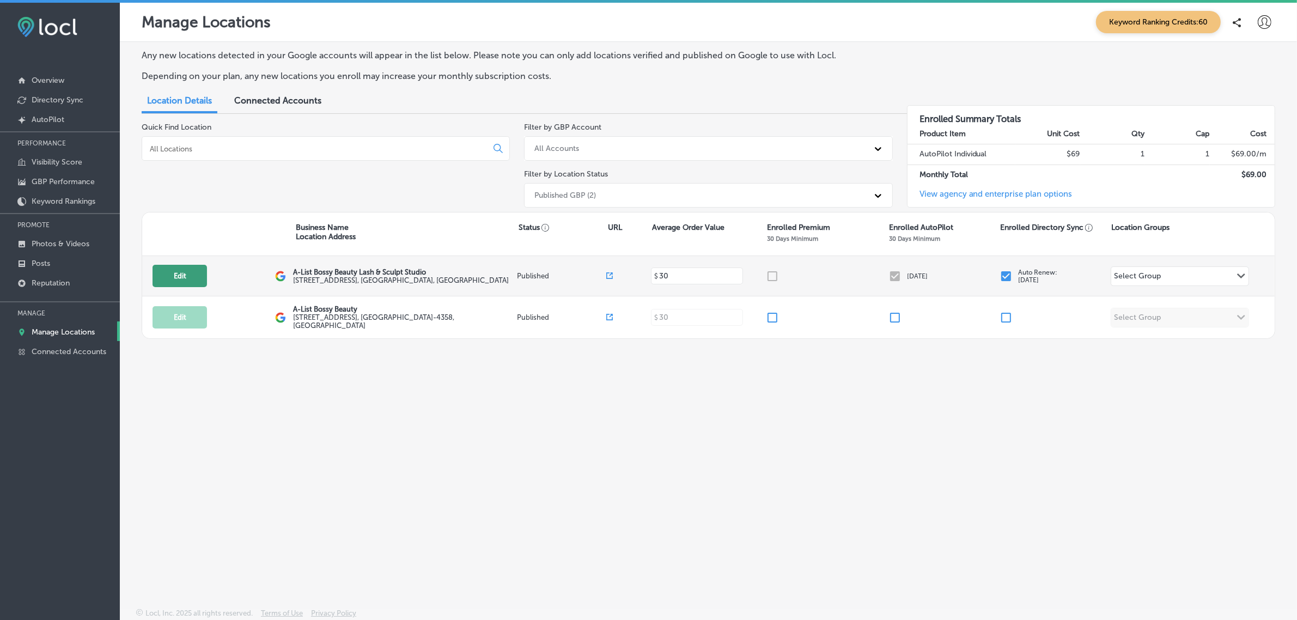
click at [172, 282] on button "Edit" at bounding box center [180, 276] width 54 height 22
select select "US"
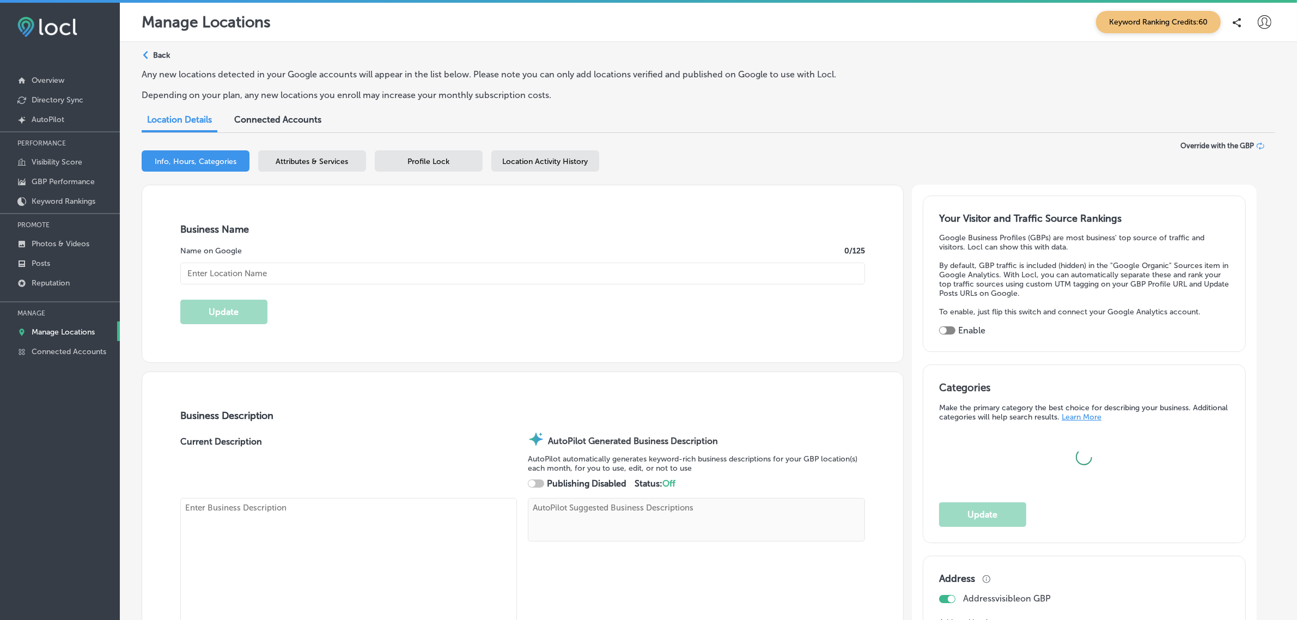
type textarea "A-List Bossy Beauty Lash & Sculpt Studio specializes in transformative beauty e…"
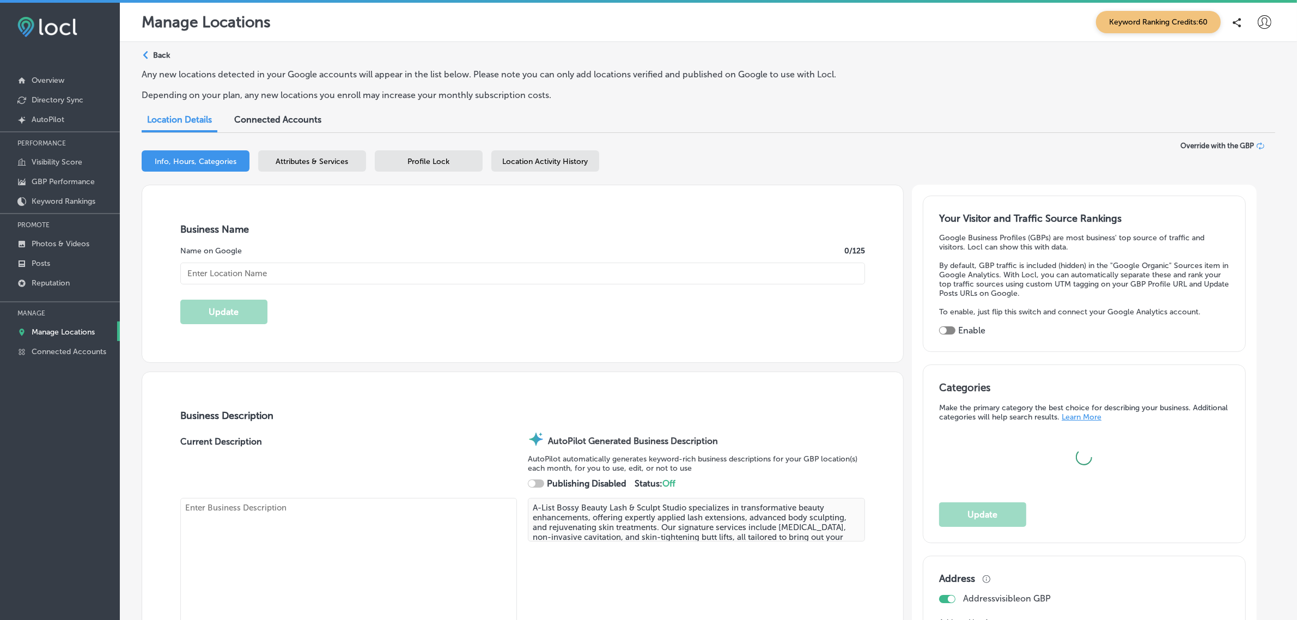
type input "A-List Bossy Beauty Lash & Sculpt Studio"
type input "http://alistbossybeauty.com/home"
type input "+1 972 730 0557"
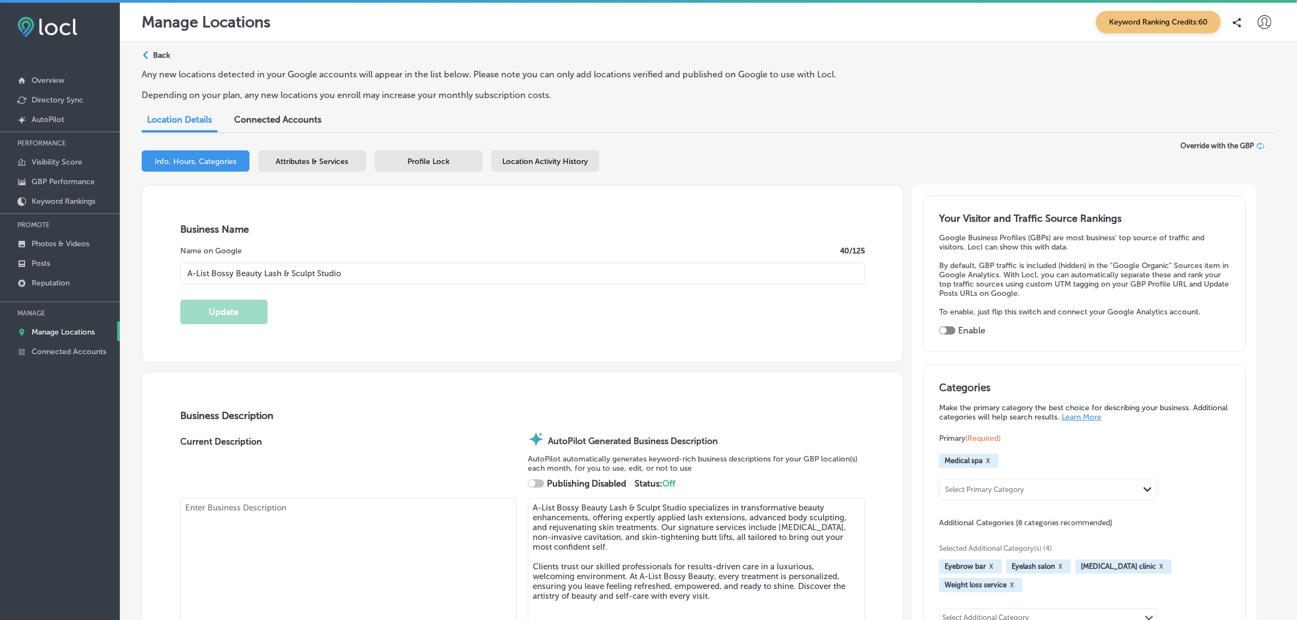
checkbox input "true"
type textarea "A-List Bossy Beauty Lash & Sculpt Studio specializes in transformative beauty e…"
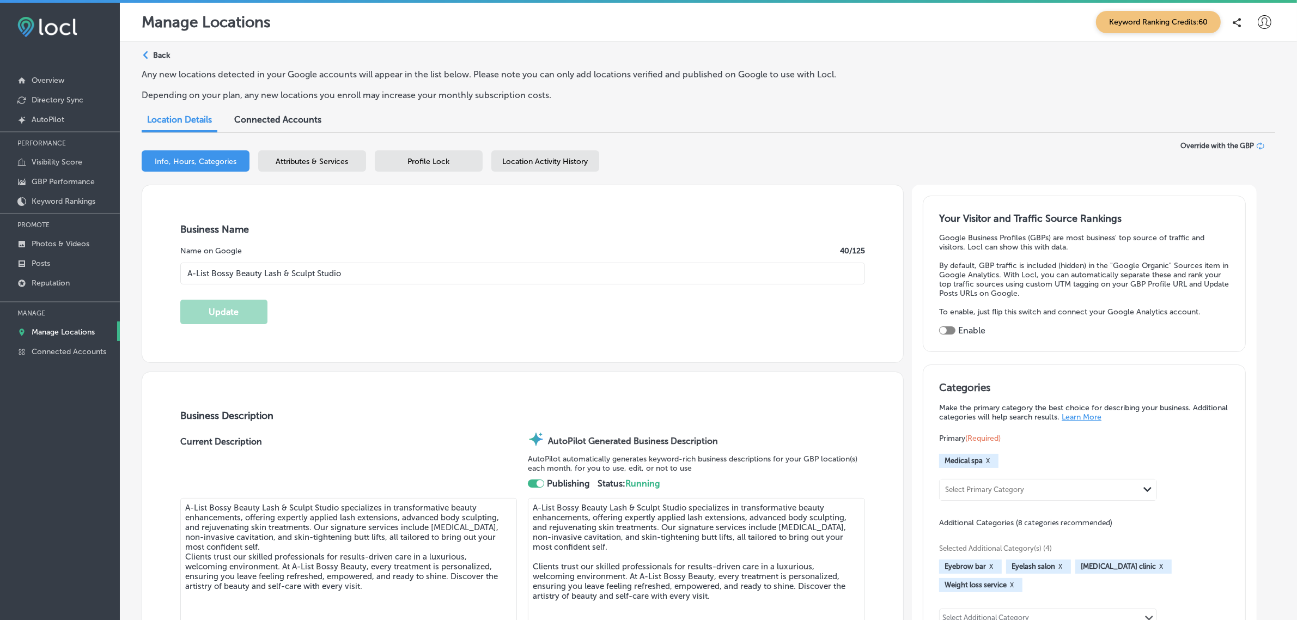
type input "3964 State HWY 121"
type input "1000 Suite 109"
type input "Lewisville"
type input "75056"
type input "US"
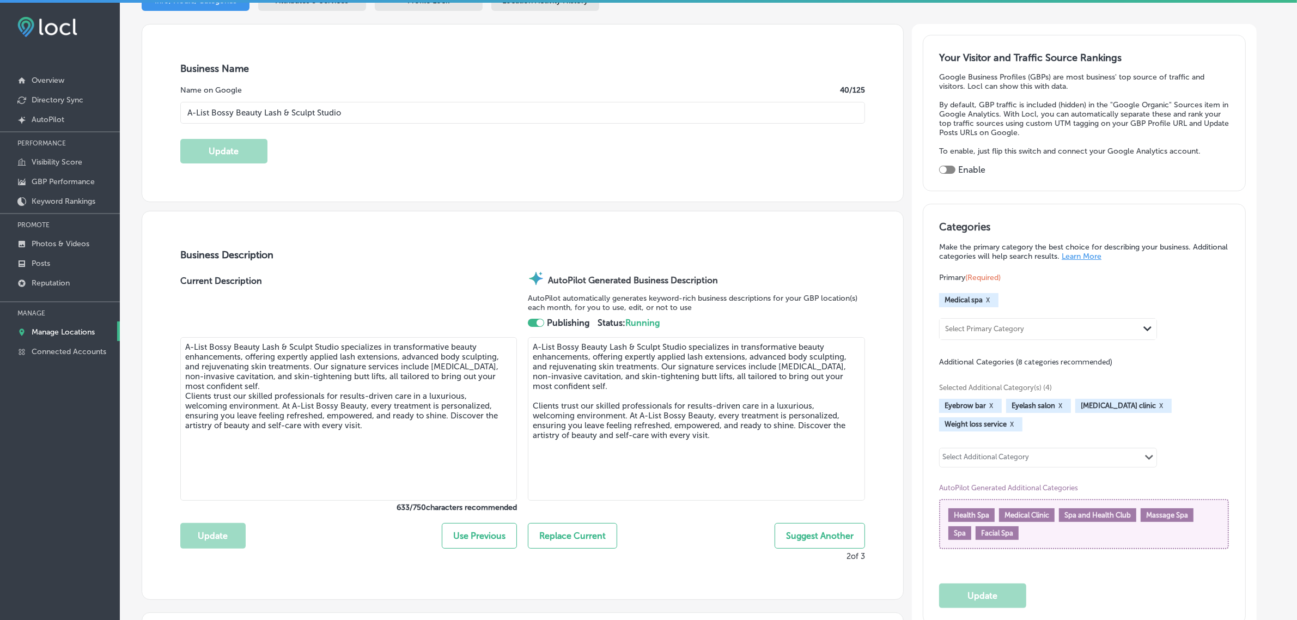
scroll to position [161, 0]
click at [74, 80] on link "Overview" at bounding box center [60, 80] width 120 height 20
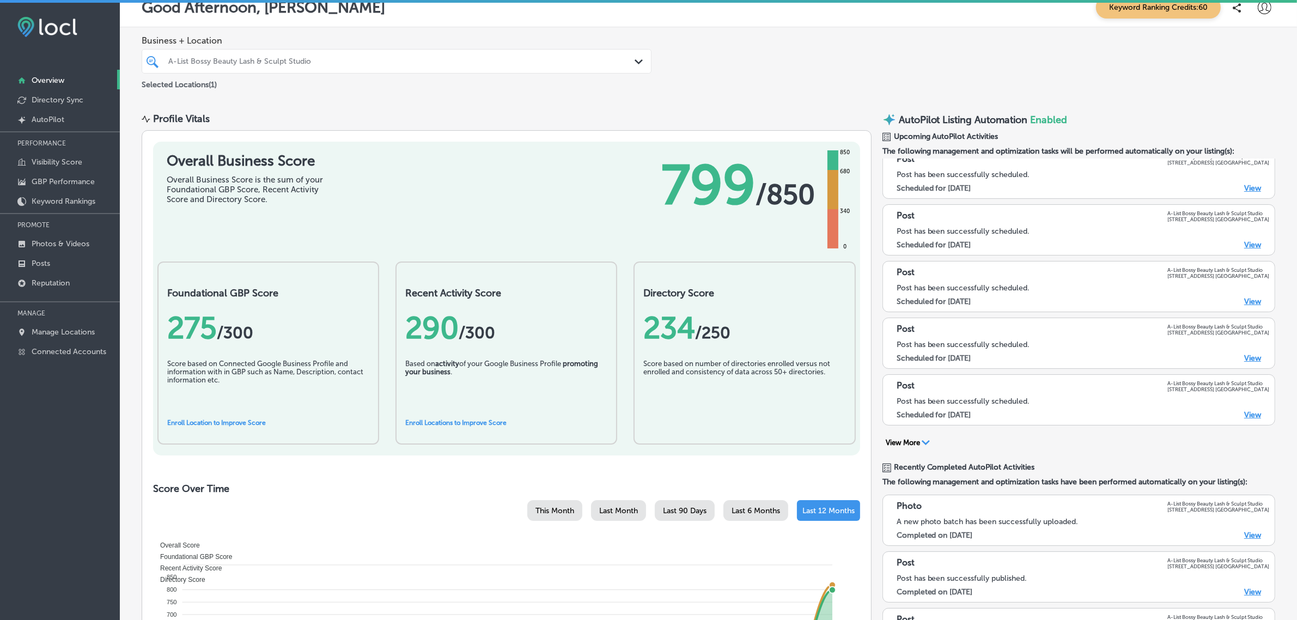
scroll to position [15, 0]
click at [66, 333] on p "Manage Locations" at bounding box center [63, 331] width 63 height 9
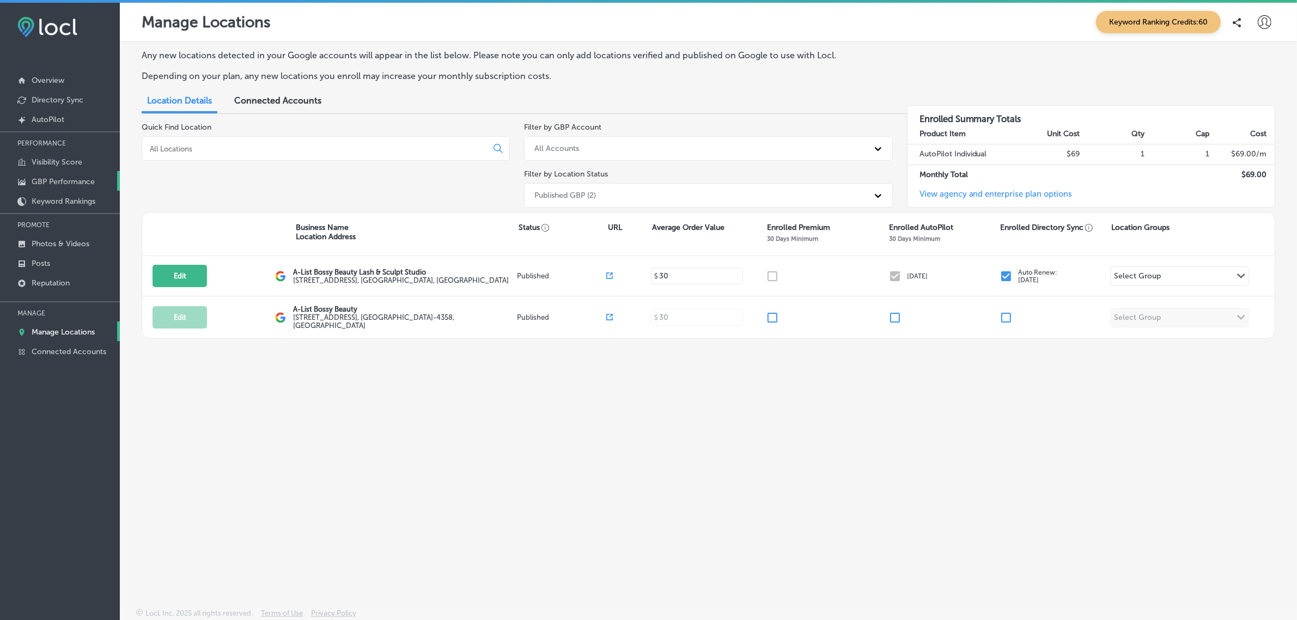
click at [81, 186] on p "GBP Performance" at bounding box center [63, 181] width 63 height 9
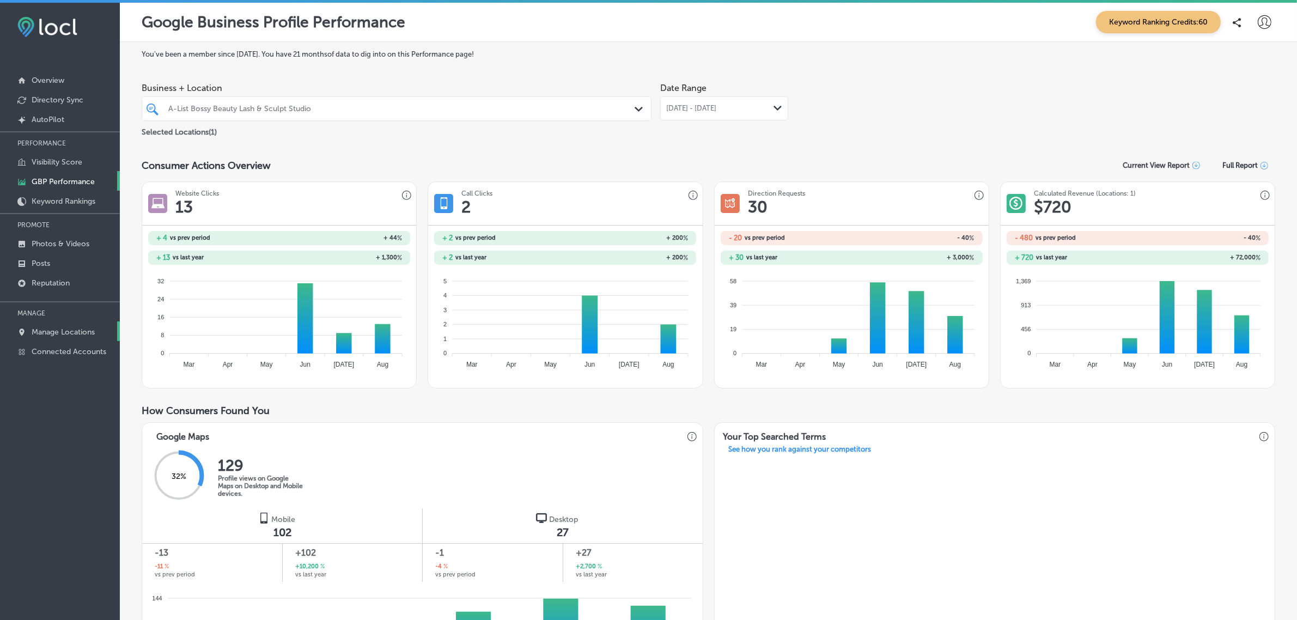
click at [53, 339] on link "Manage Locations" at bounding box center [60, 331] width 120 height 20
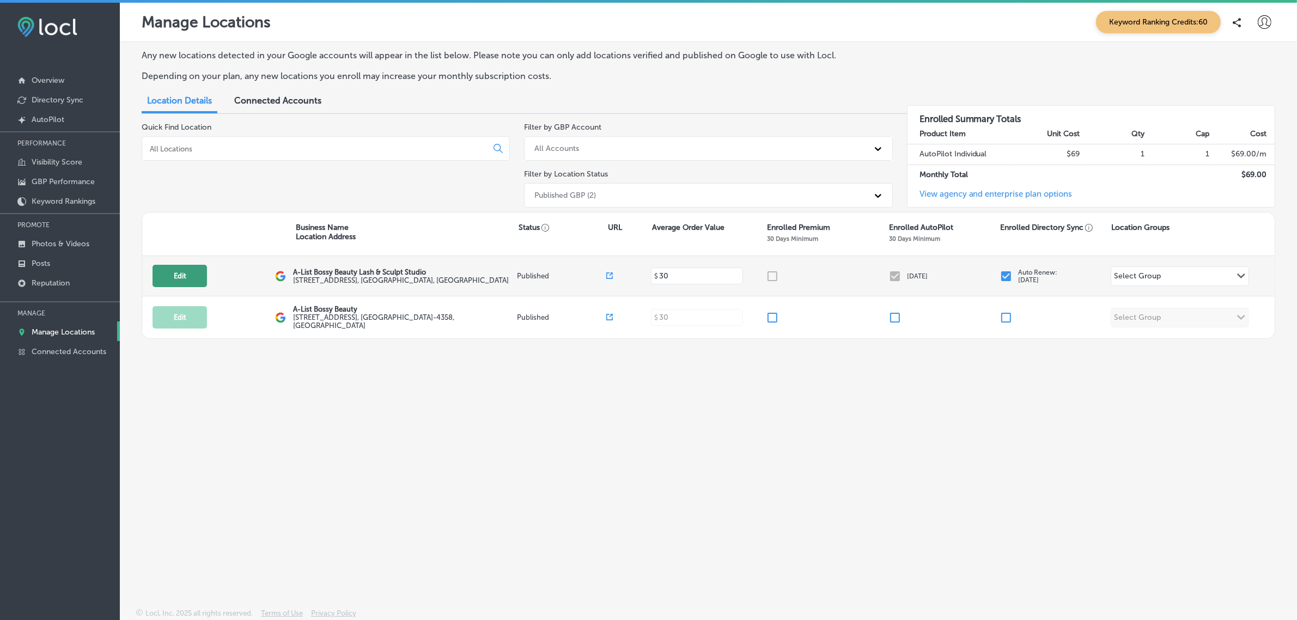
drag, startPoint x: 187, startPoint y: 290, endPoint x: 187, endPoint y: 277, distance: 13.6
click at [187, 277] on div "Edit This location is not published yet. A-List Bossy Beauty Lash & Sculpt Stud…" at bounding box center [708, 276] width 1132 height 40
click at [187, 277] on button "Edit" at bounding box center [180, 276] width 54 height 22
select select "US"
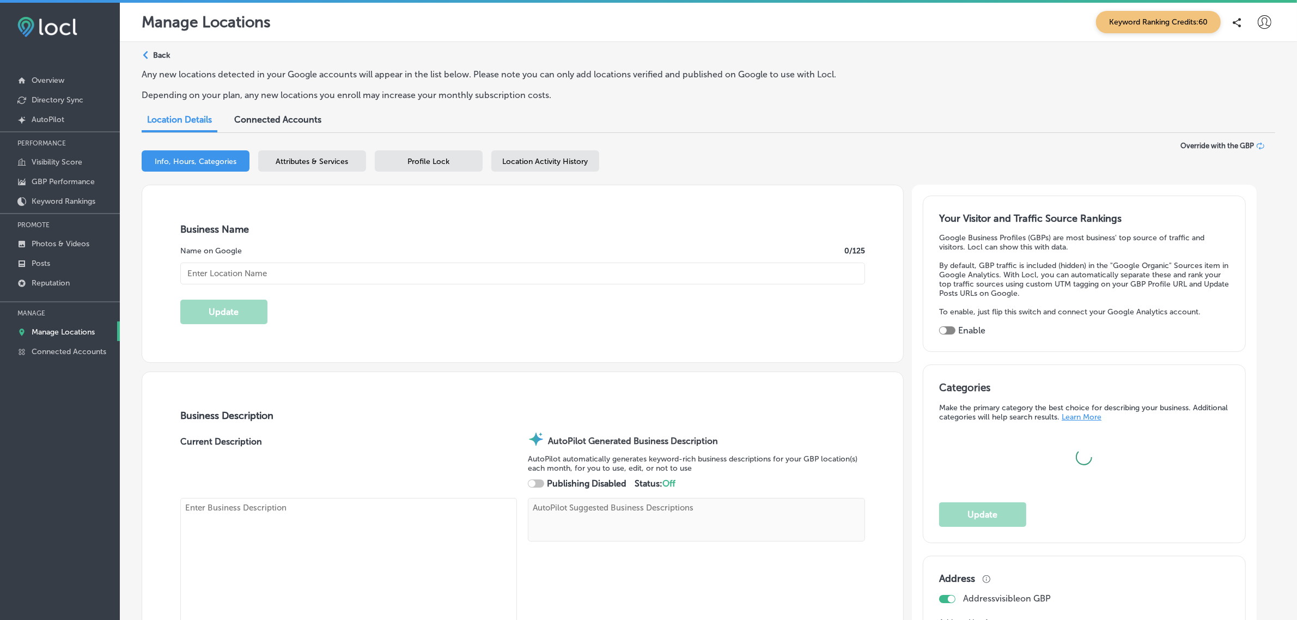
type input "A-List Bossy Beauty Lash & Sculpt Studio"
type textarea "A-List Bossy Beauty Lash & Sculpt Studio specializes in transformative beauty e…"
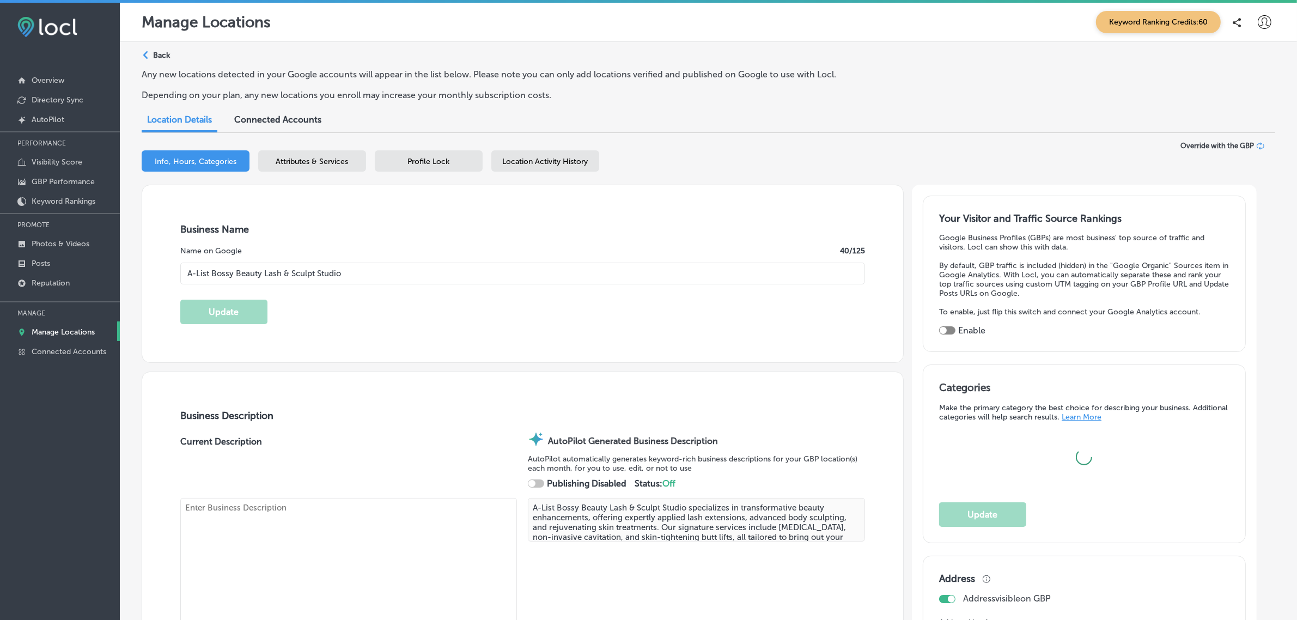
type input "3964 State HWY 121"
type input "1000 Suite 109"
type input "Lewisville"
type input "75056"
type input "US"
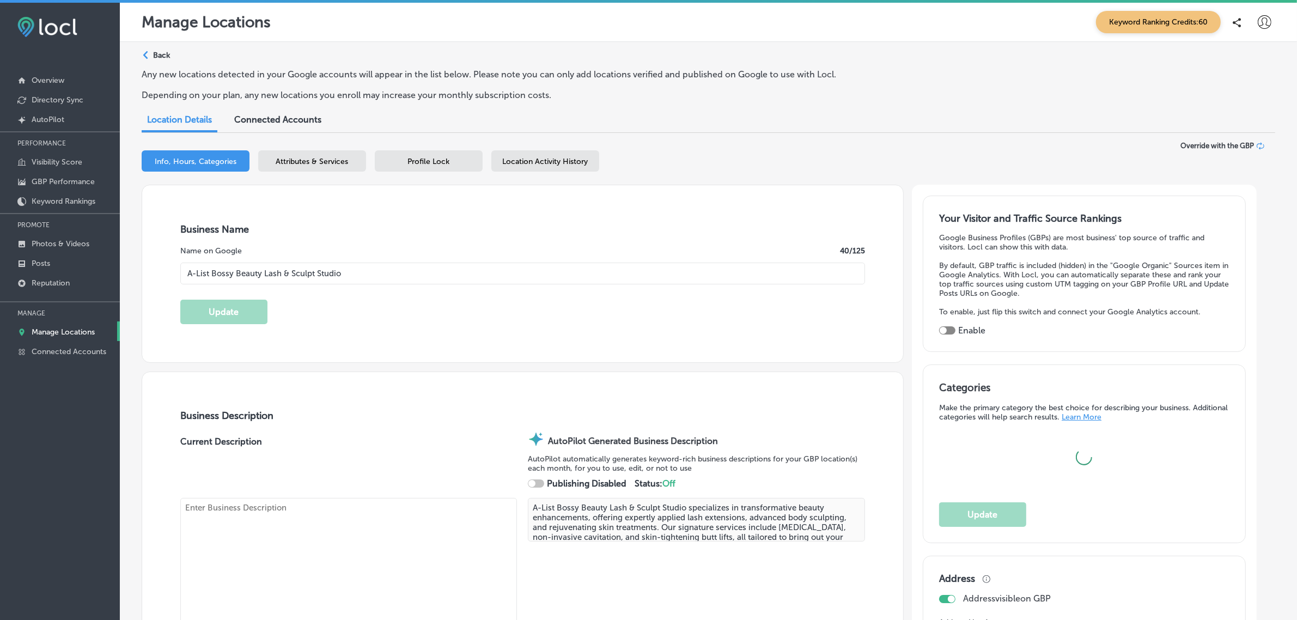
type input "http://alistbossybeauty.com/home"
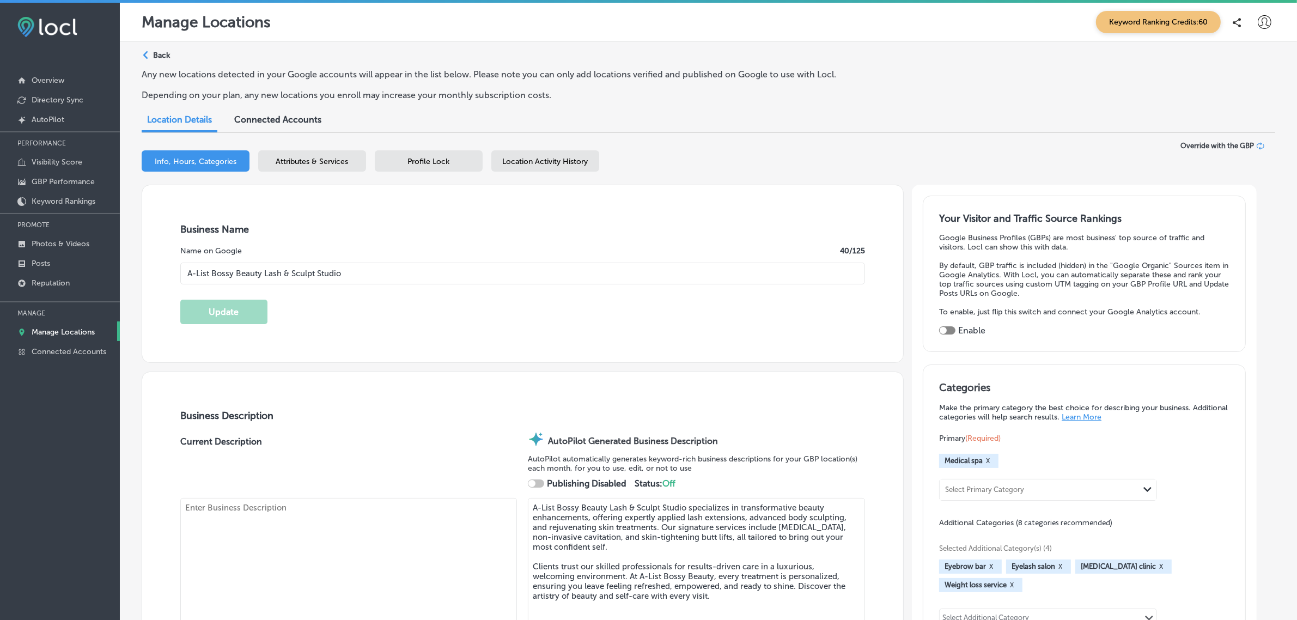
checkbox input "true"
type textarea "A-List Bossy Beauty Lash & Sculpt Studio specializes in transformative beauty e…"
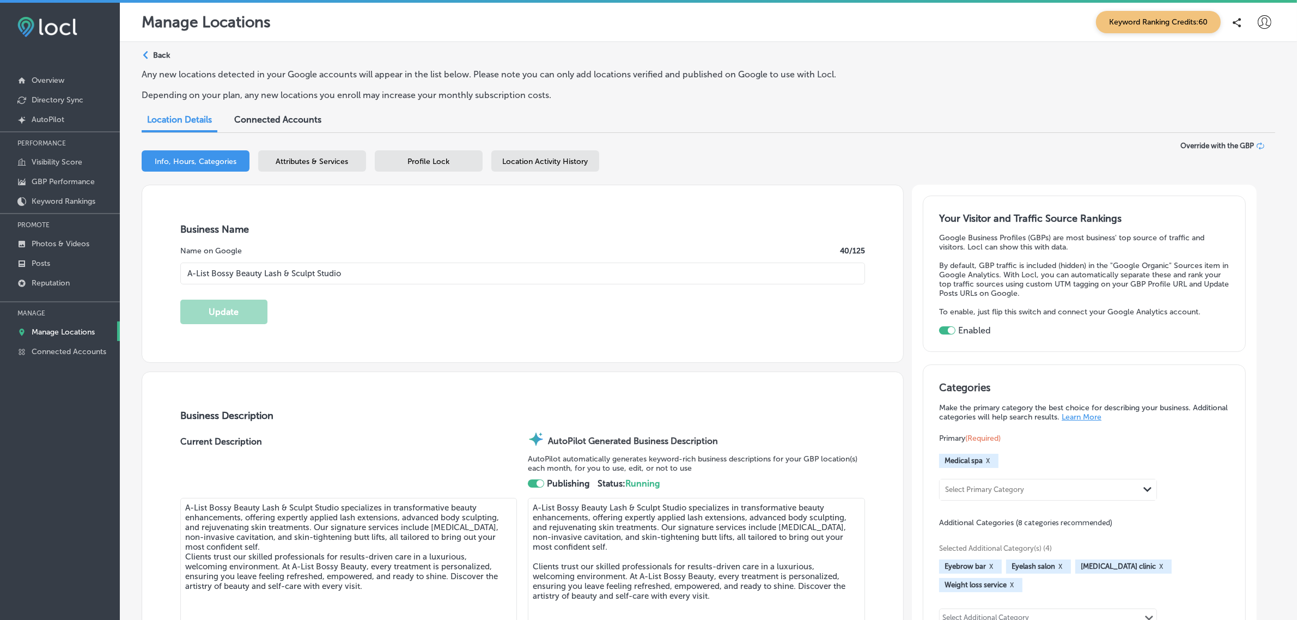
type input "+1 972 730 0557"
click at [74, 200] on p "Keyword Rankings" at bounding box center [64, 201] width 64 height 9
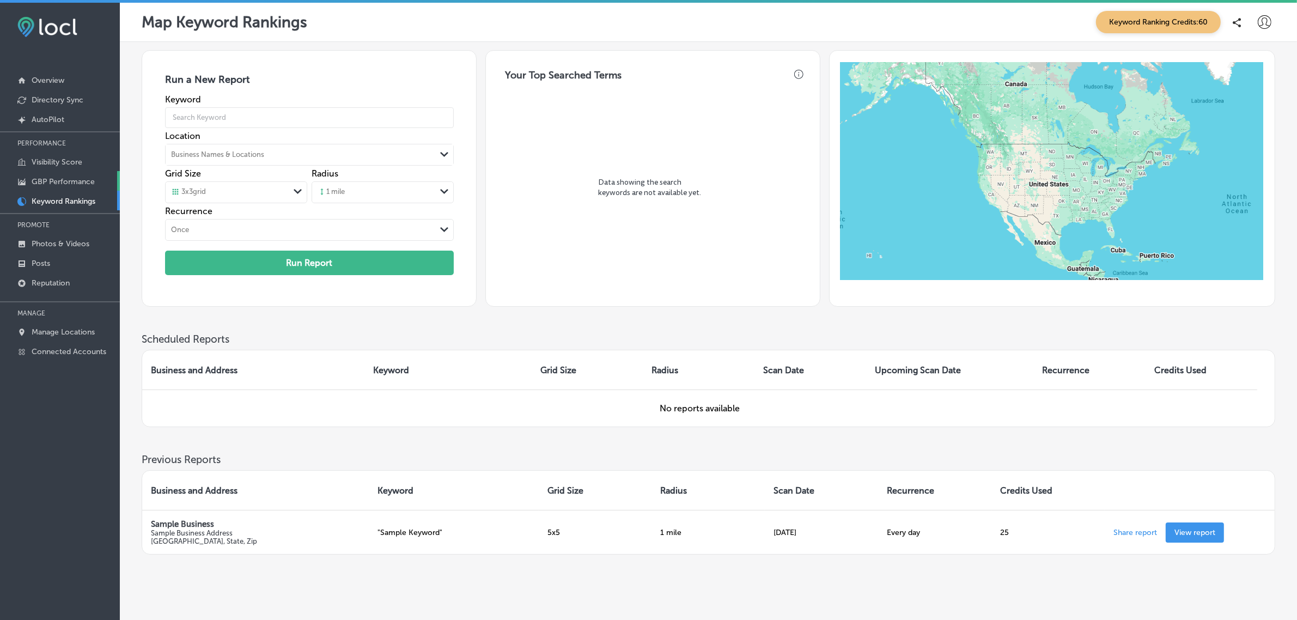
click at [71, 184] on p "GBP Performance" at bounding box center [63, 181] width 63 height 9
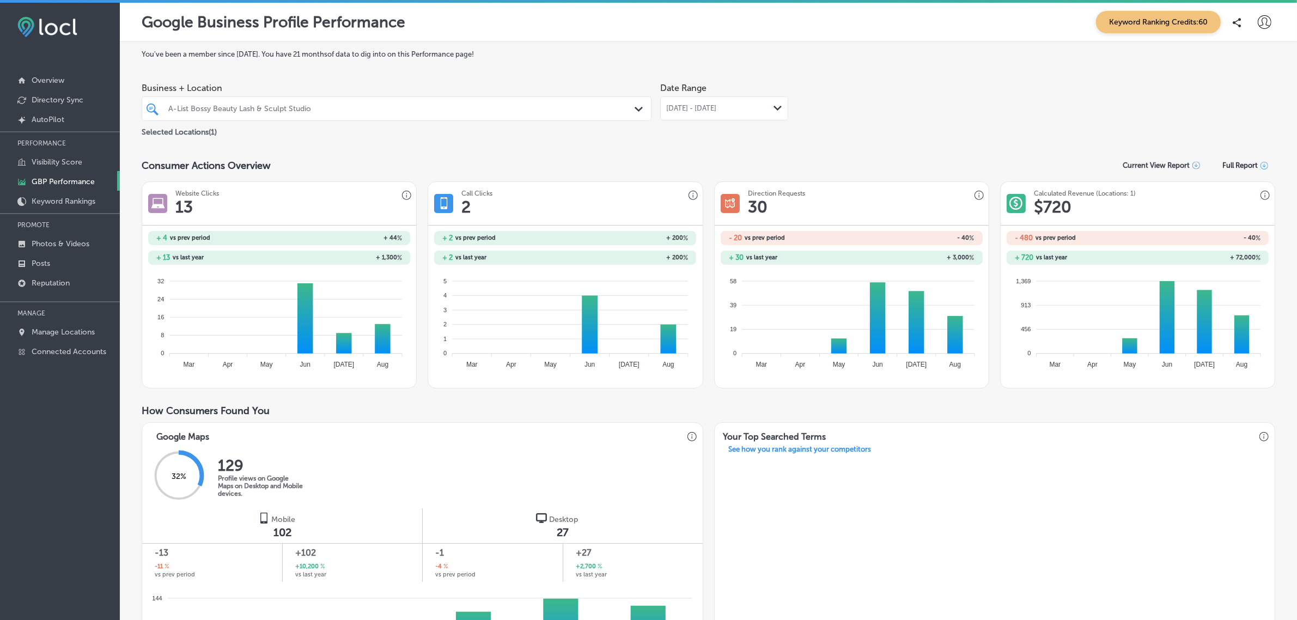
click at [779, 108] on div "Aug 01, 2025 - Aug 31, 2025 Path Created with Sketch." at bounding box center [724, 108] width 128 height 24
click at [855, 138] on div "Business + Location A-List Bossy Beauty Lash & Sculpt Studio Path Created with …" at bounding box center [709, 107] width 1134 height 61
click at [64, 200] on p "Keyword Rankings" at bounding box center [64, 201] width 64 height 9
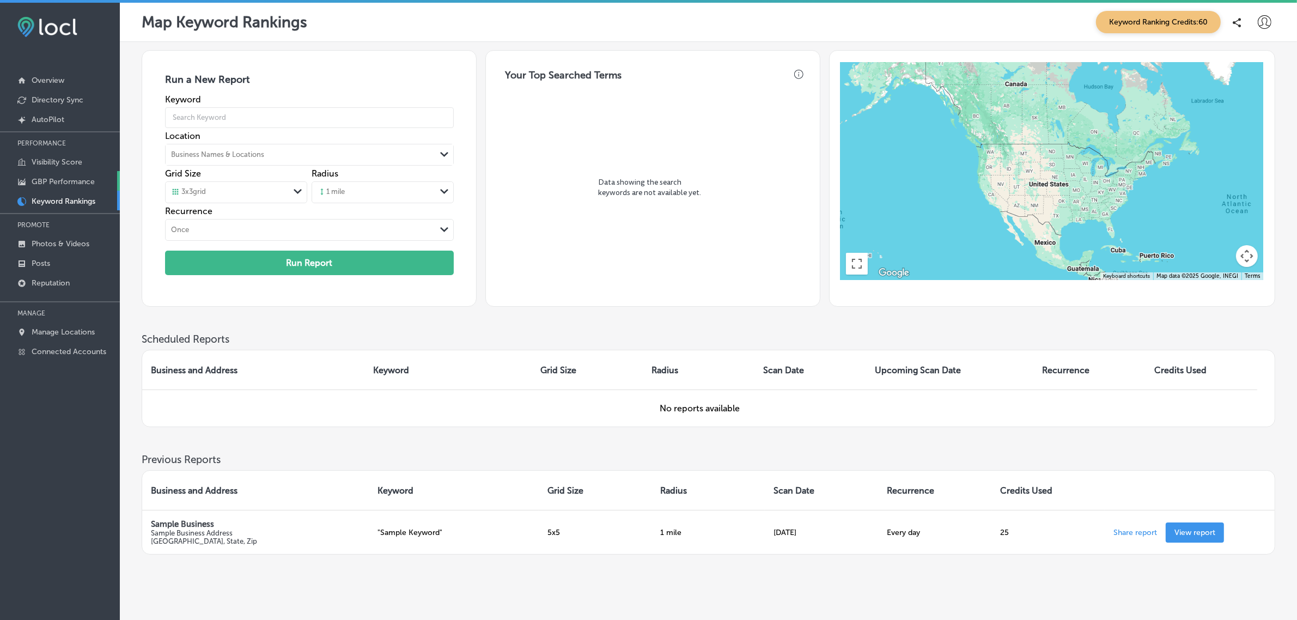
click at [56, 181] on p "GBP Performance" at bounding box center [63, 181] width 63 height 9
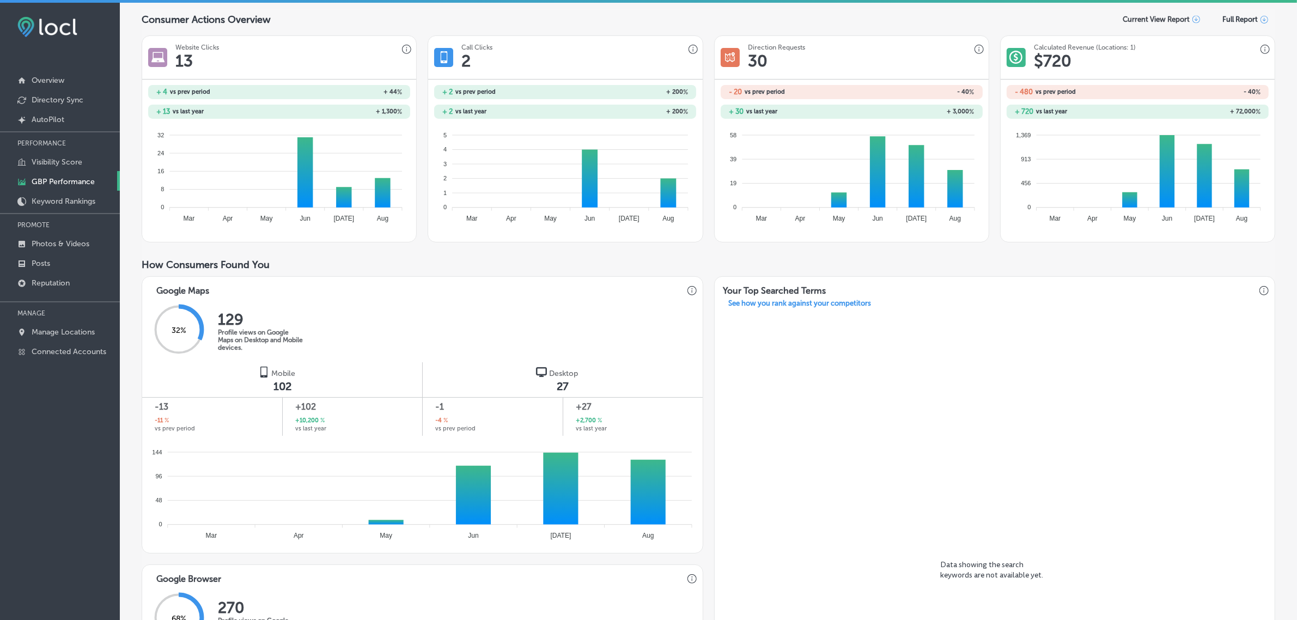
scroll to position [206, 0]
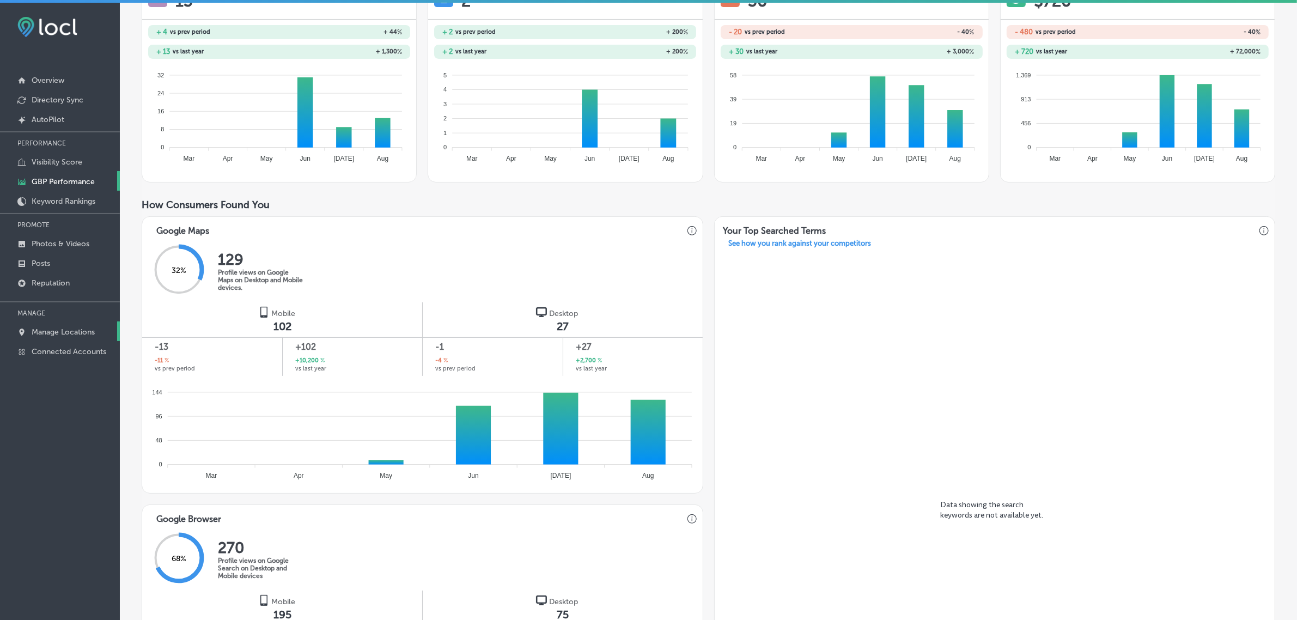
click at [74, 332] on p "Manage Locations" at bounding box center [63, 331] width 63 height 9
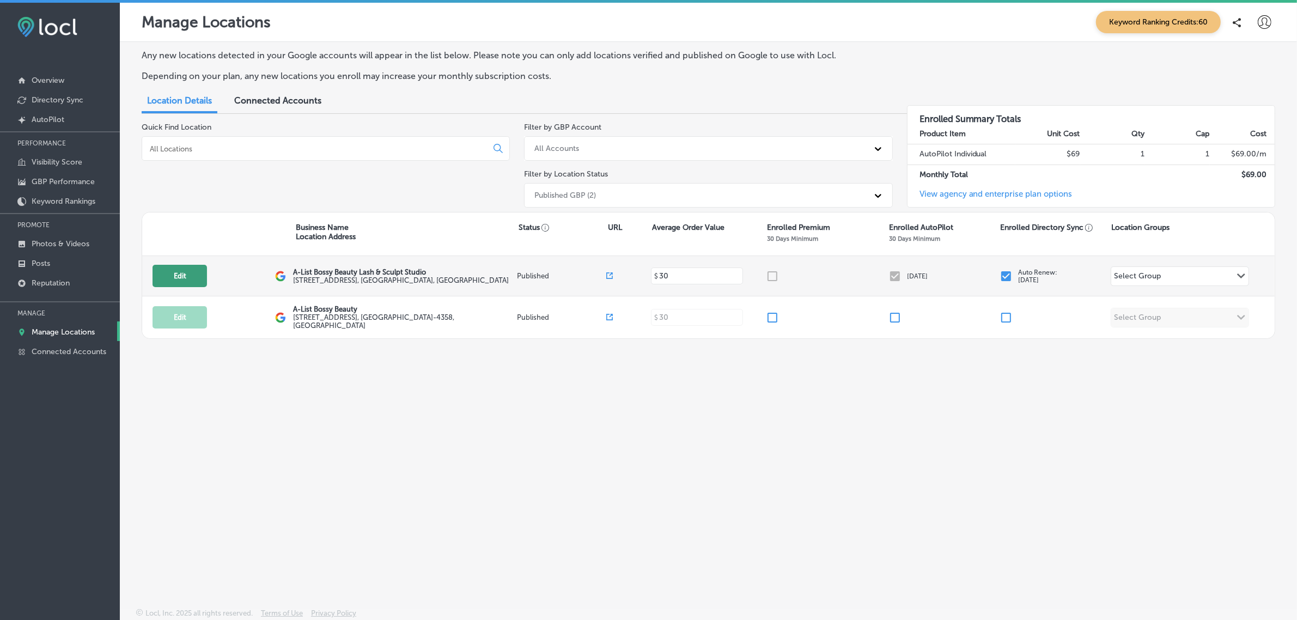
click at [172, 284] on button "Edit" at bounding box center [180, 276] width 54 height 22
select select "US"
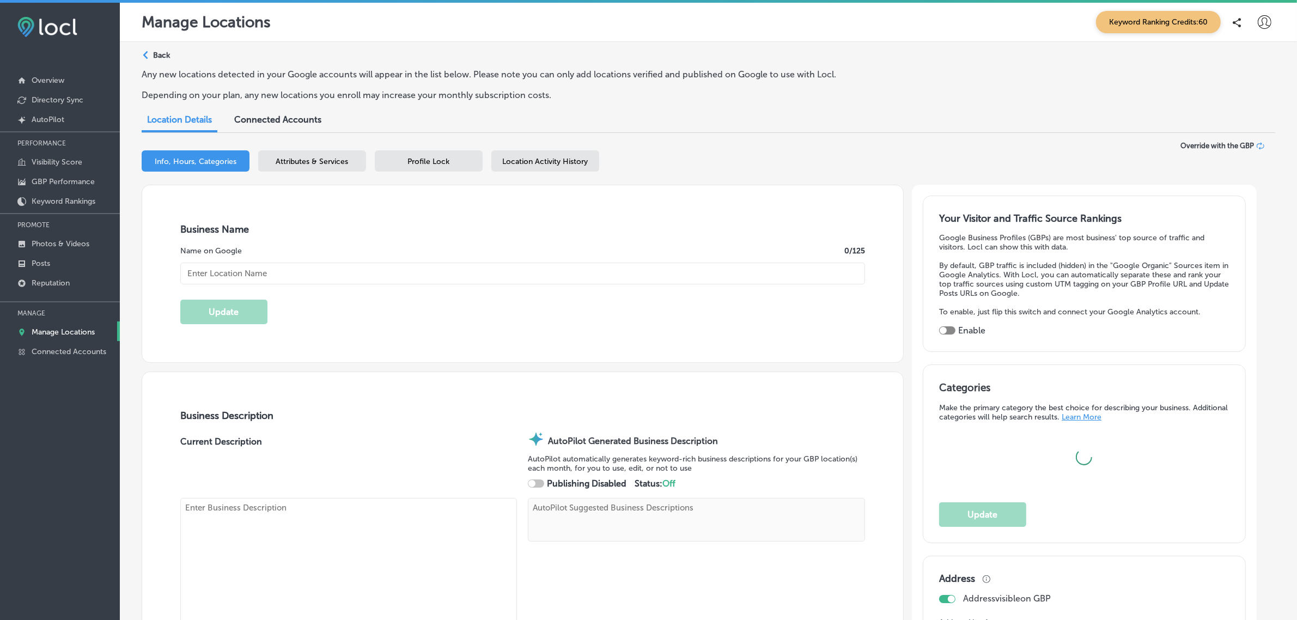
type input "A-List Bossy Beauty Lash & Sculpt Studio"
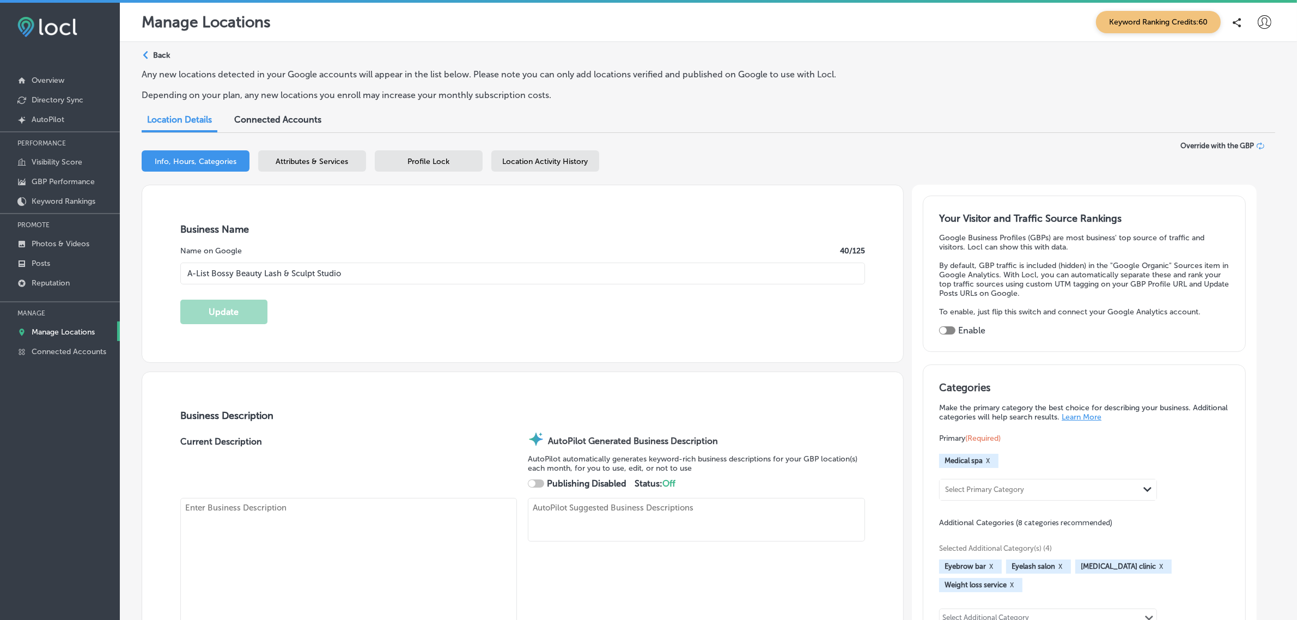
type textarea "A-List Bossy Beauty Lash & Sculpt Studio specializes in transformative beauty e…"
type input "3964 State HWY 121"
type input "1000 Suite 109"
type input "Lewisville"
type input "75056"
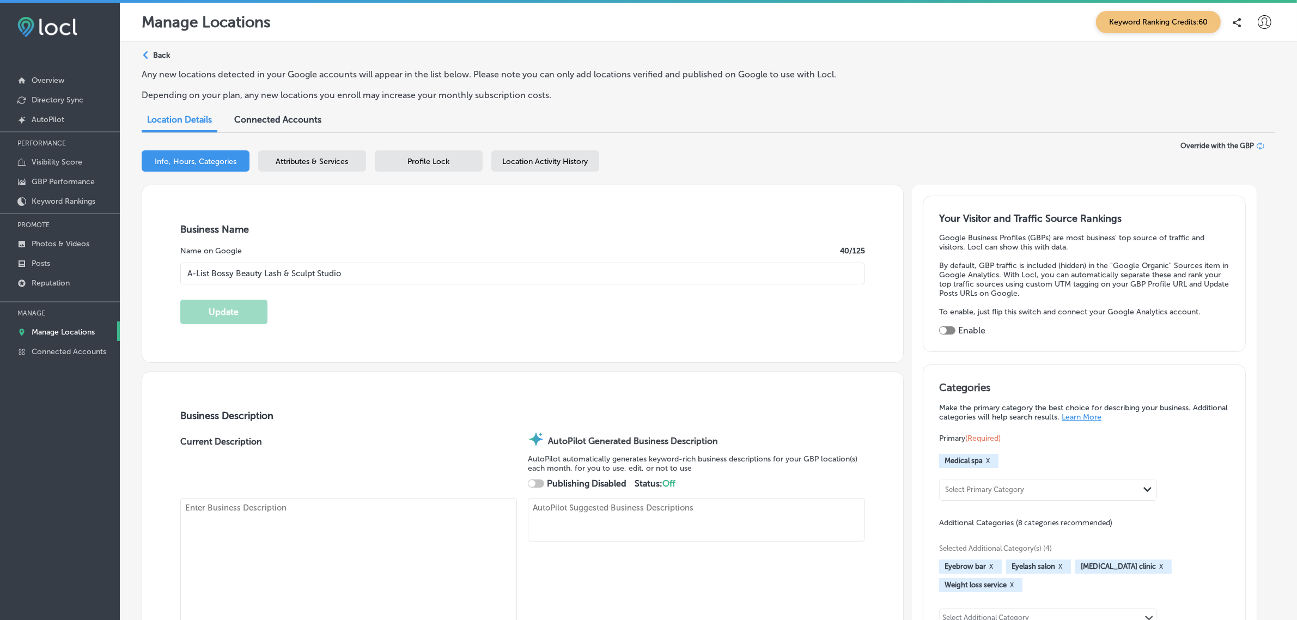
type input "US"
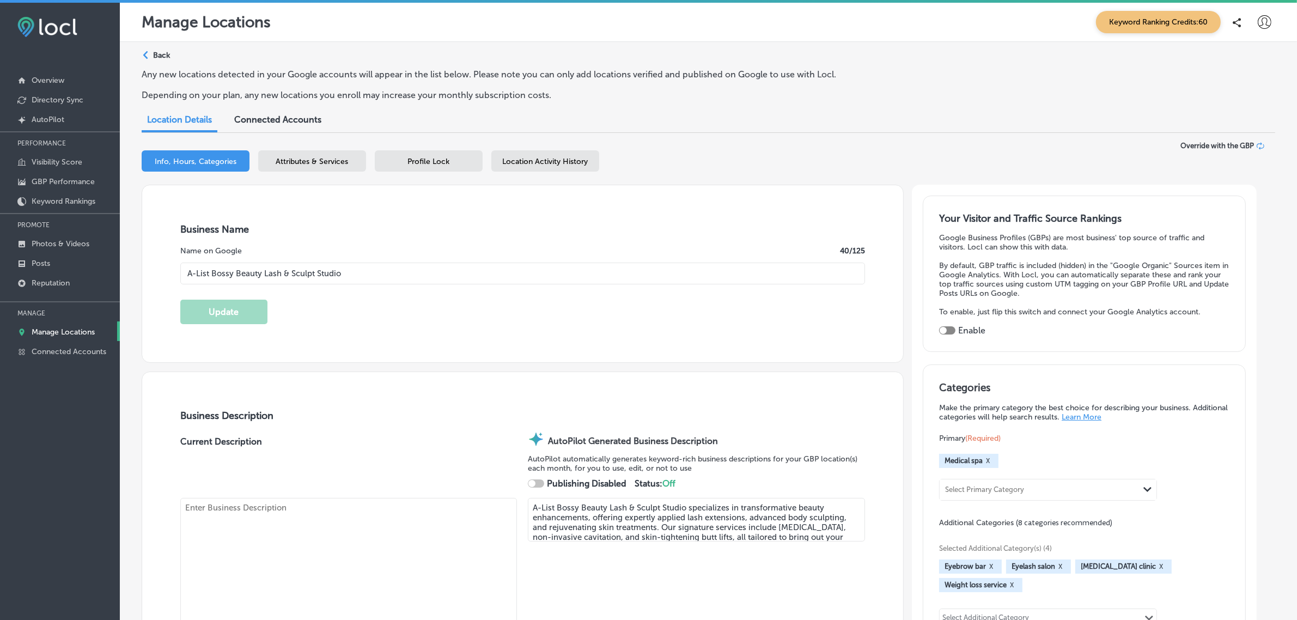
checkbox input "true"
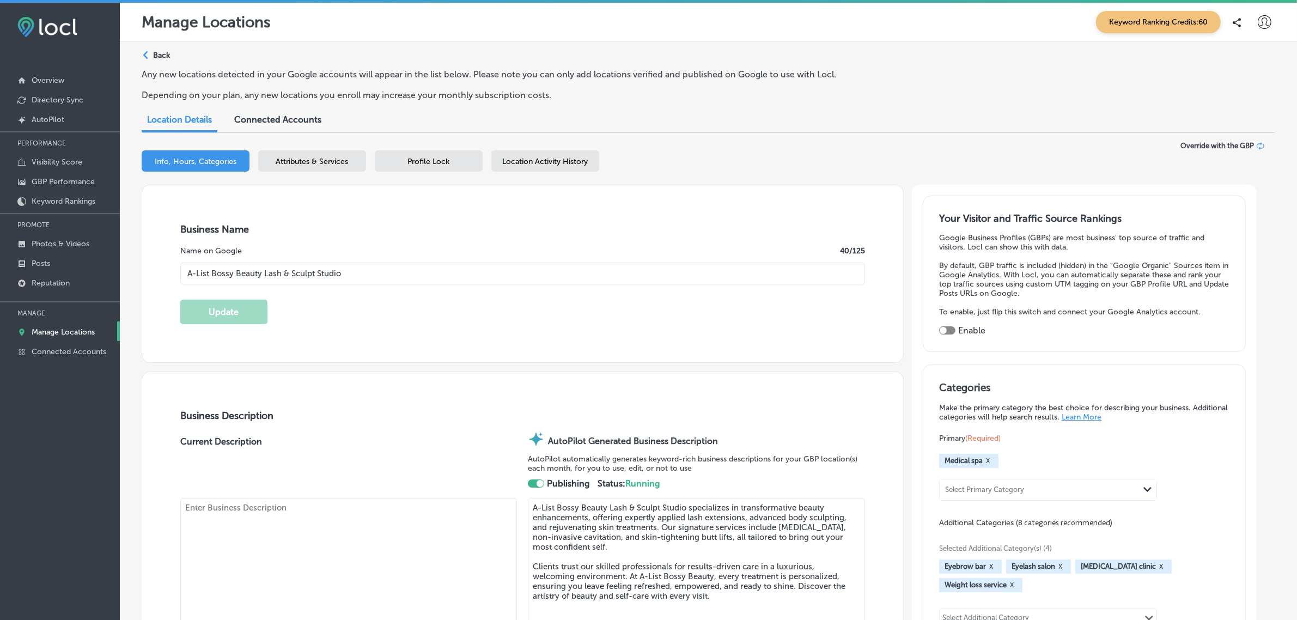
type input "http://alistbossybeauty.com/home"
checkbox input "true"
type textarea "A-List Bossy Beauty Lash & Sculpt Studio specializes in transformative beauty e…"
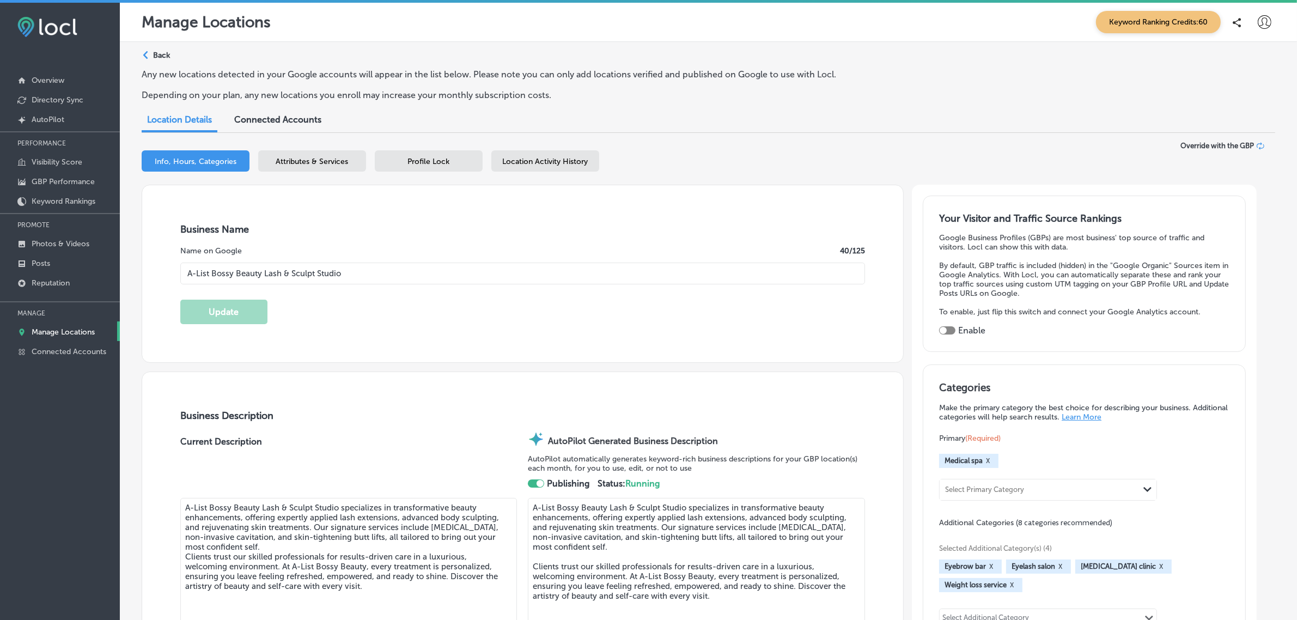
type input "+1 972 730 0557"
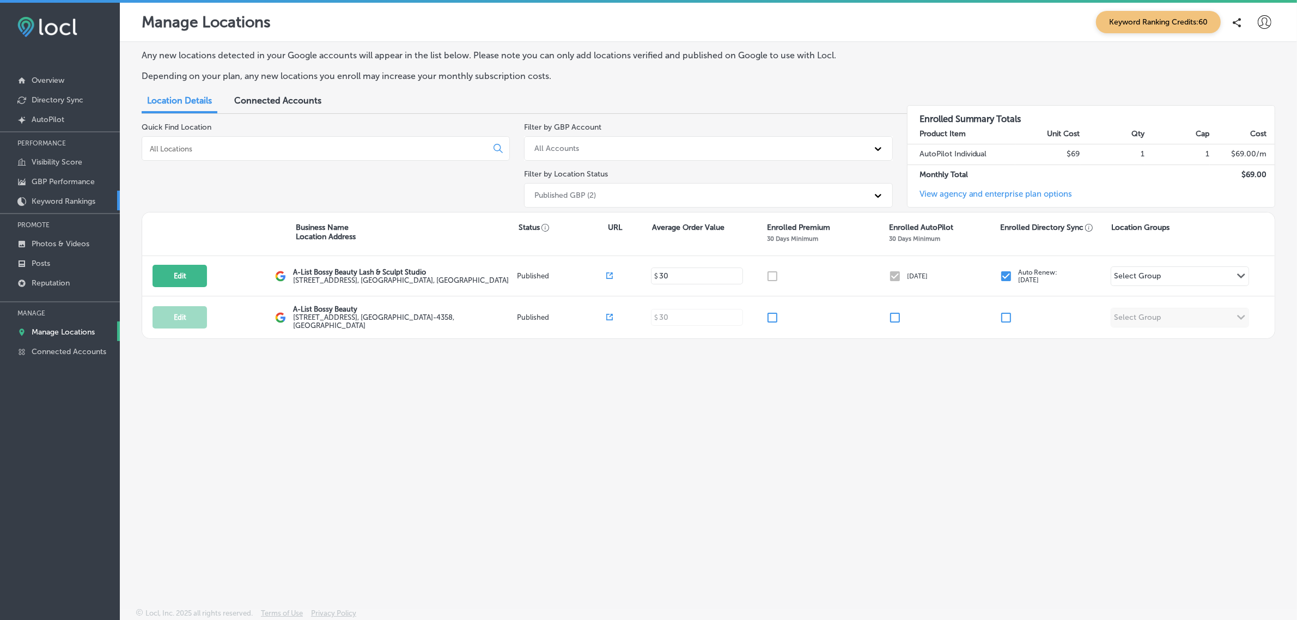
click at [38, 202] on p "Keyword Rankings" at bounding box center [64, 201] width 64 height 9
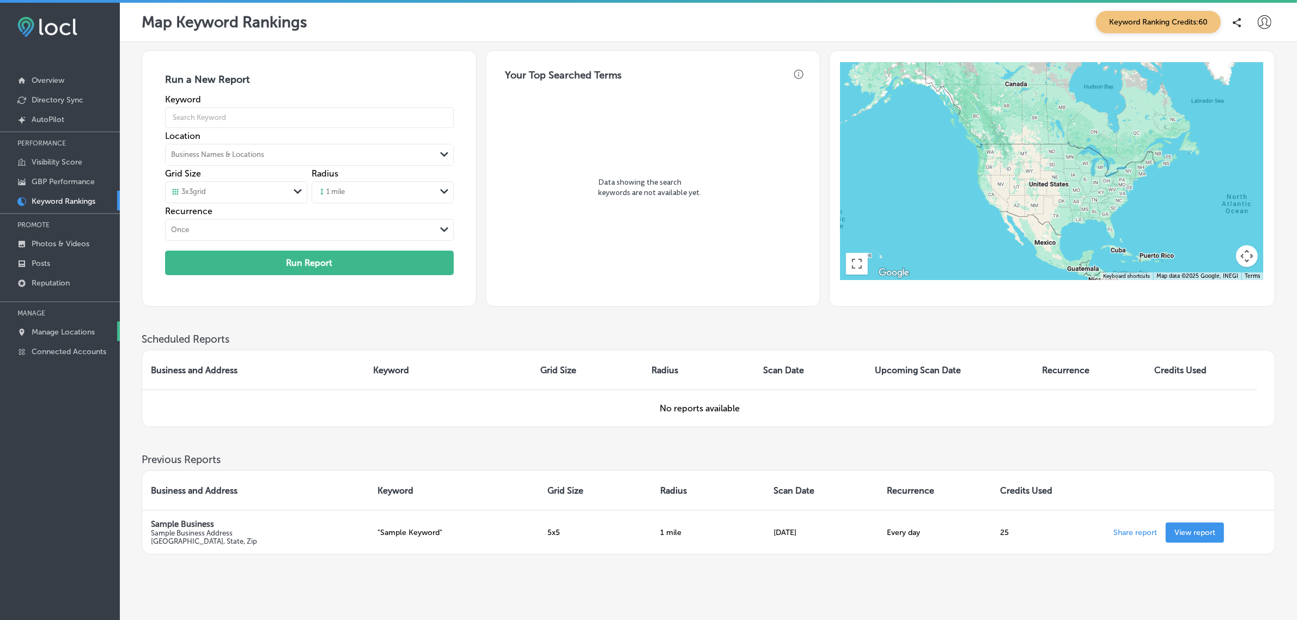
click at [83, 337] on p "Manage Locations" at bounding box center [63, 331] width 63 height 9
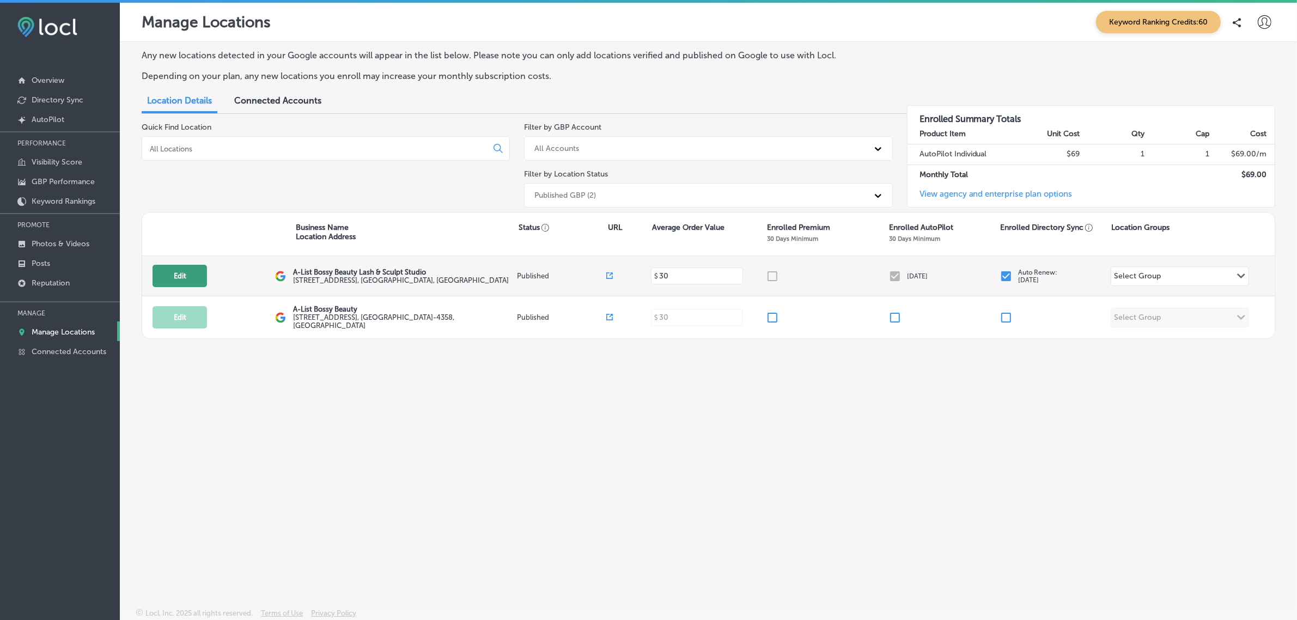
click at [182, 279] on button "Edit" at bounding box center [180, 276] width 54 height 22
select select "US"
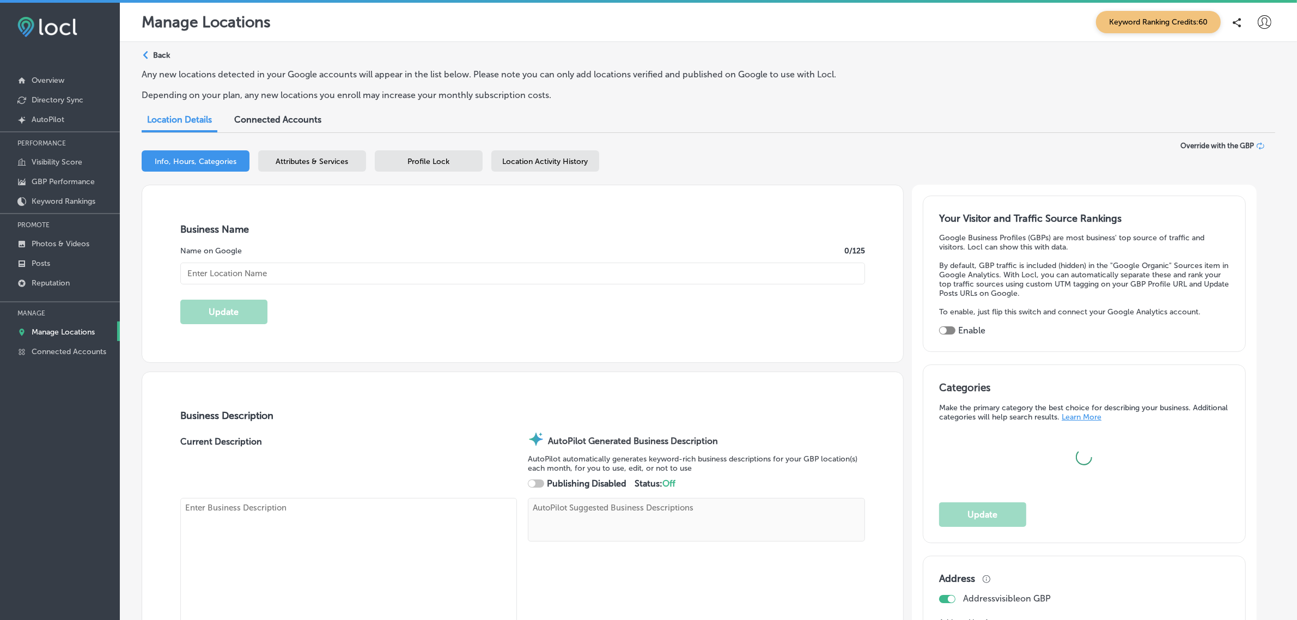
type input "A-List Bossy Beauty Lash & Sculpt Studio"
type textarea "A-List Bossy Beauty Lash & Sculpt Studio specializes in transformative beauty e…"
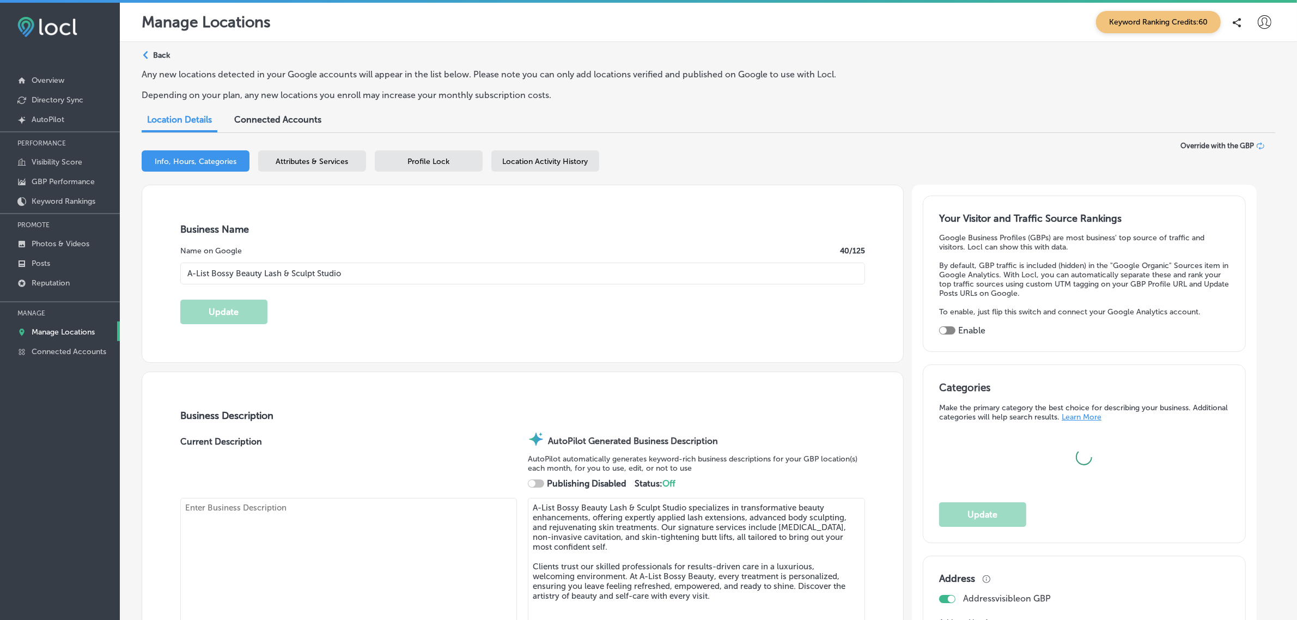
type input "3964 State HWY 121"
type input "1000 Suite 109"
type input "Lewisville"
type input "75056"
type input "US"
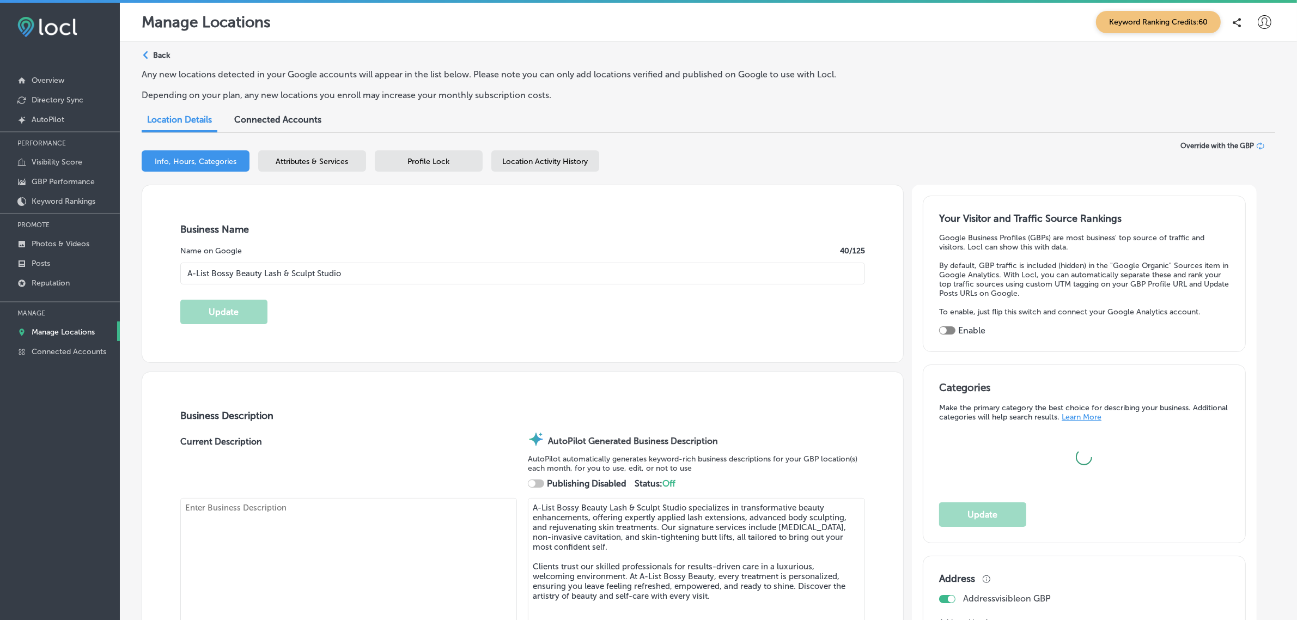
checkbox input "true"
type input "http://alistbossybeauty.com/home"
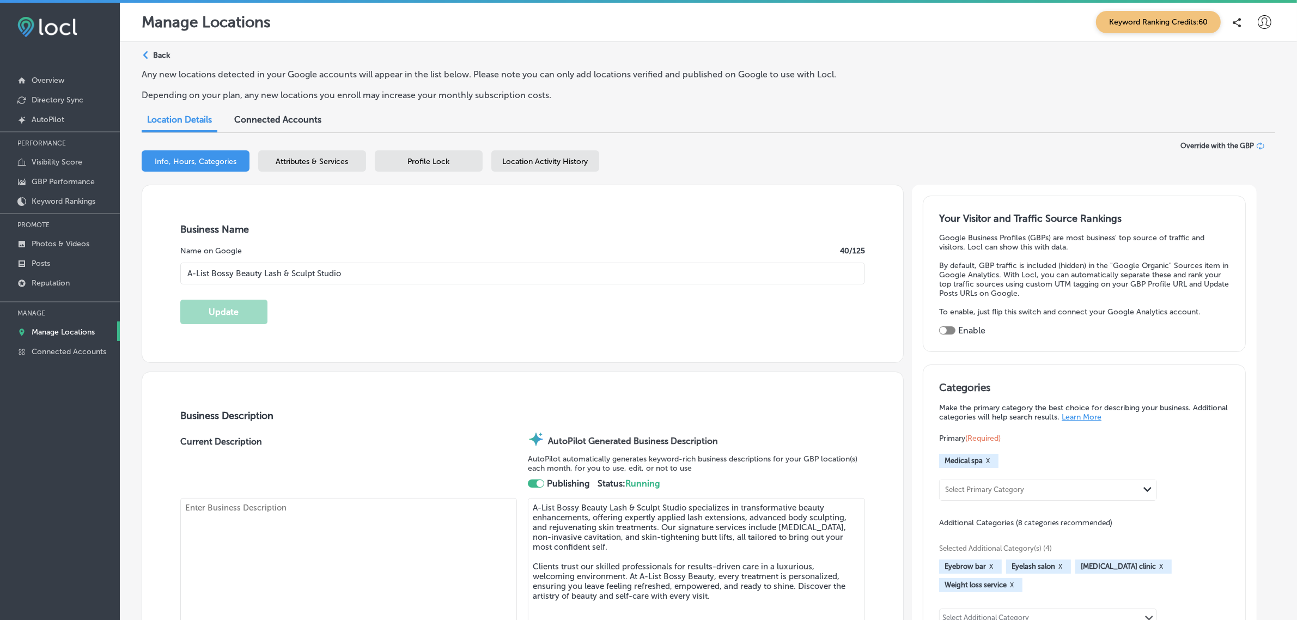
checkbox input "true"
type textarea "A-List Bossy Beauty Lash & Sculpt Studio specializes in transformative beauty e…"
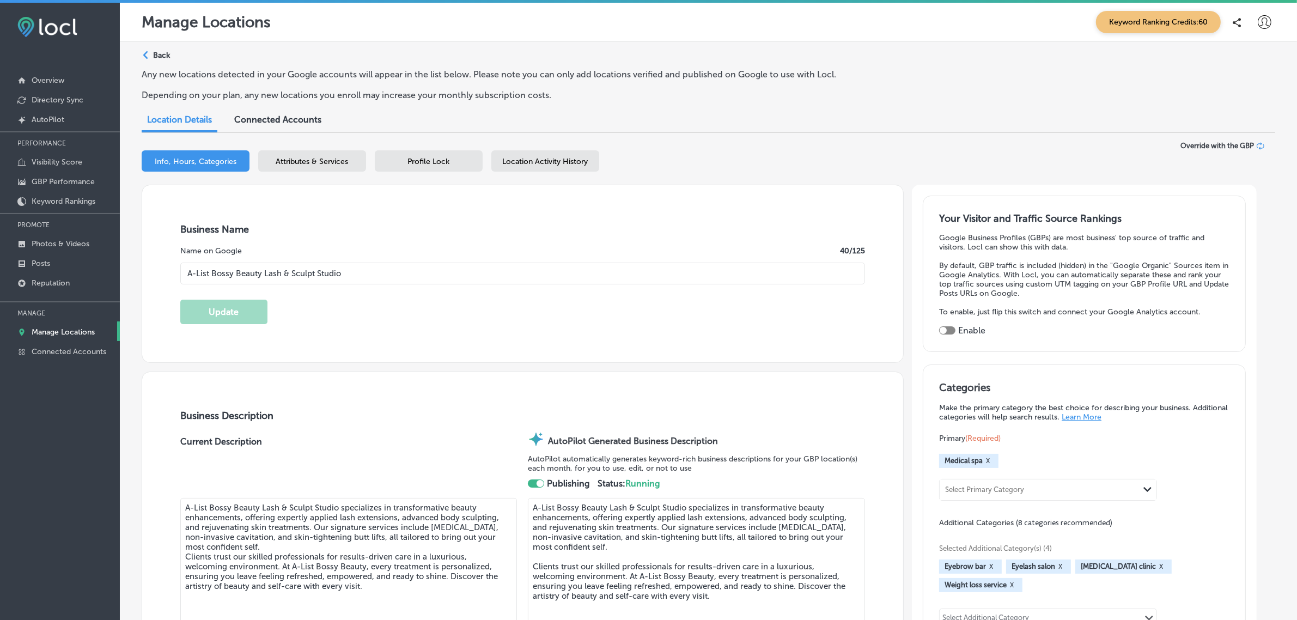
type input "+1 972 730 0557"
click at [36, 267] on p "Posts" at bounding box center [41, 263] width 19 height 9
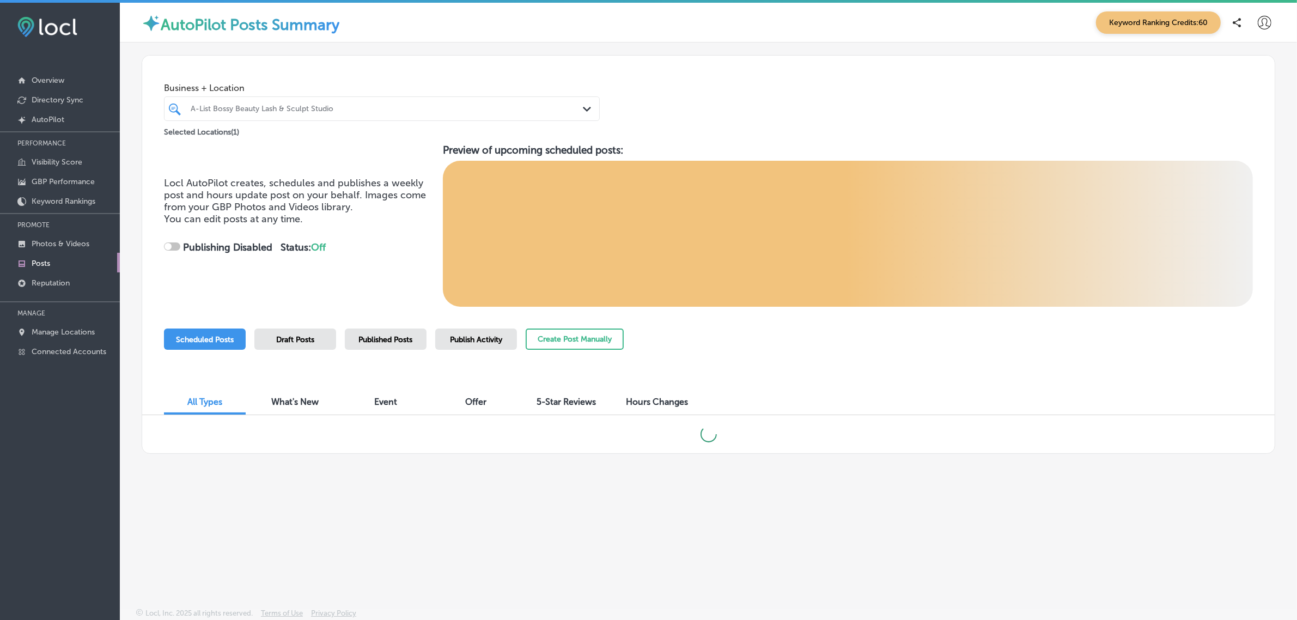
checkbox input "true"
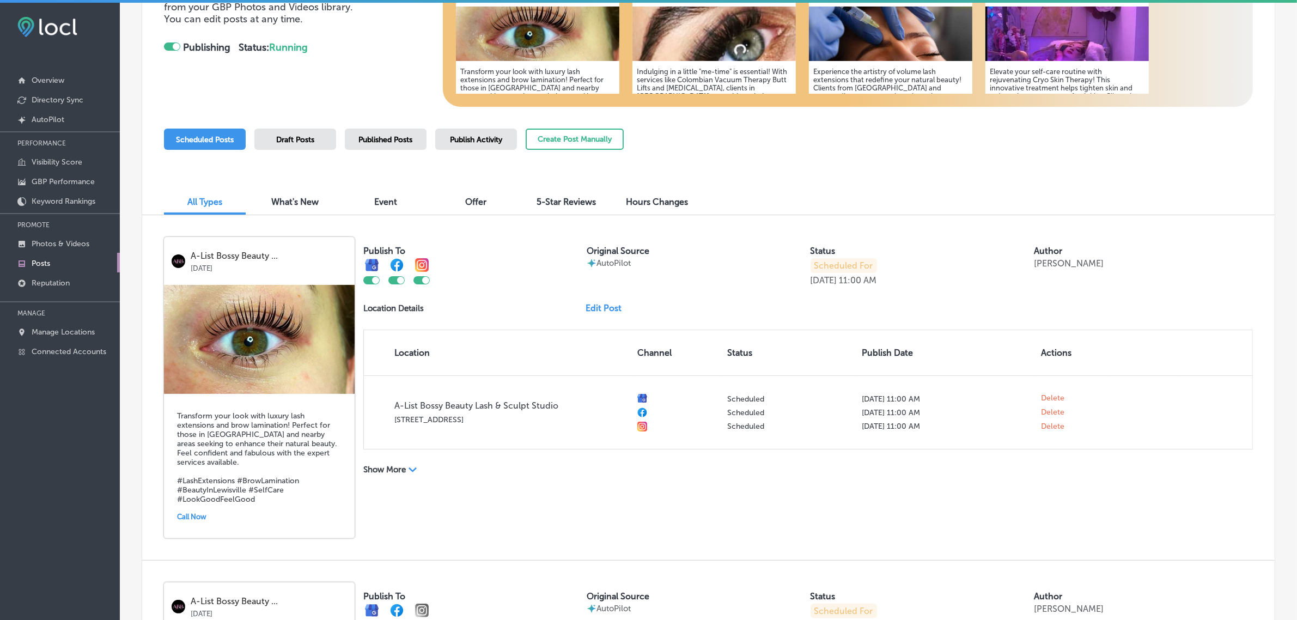
scroll to position [200, 0]
click at [601, 310] on link "Edit Post" at bounding box center [608, 307] width 45 height 10
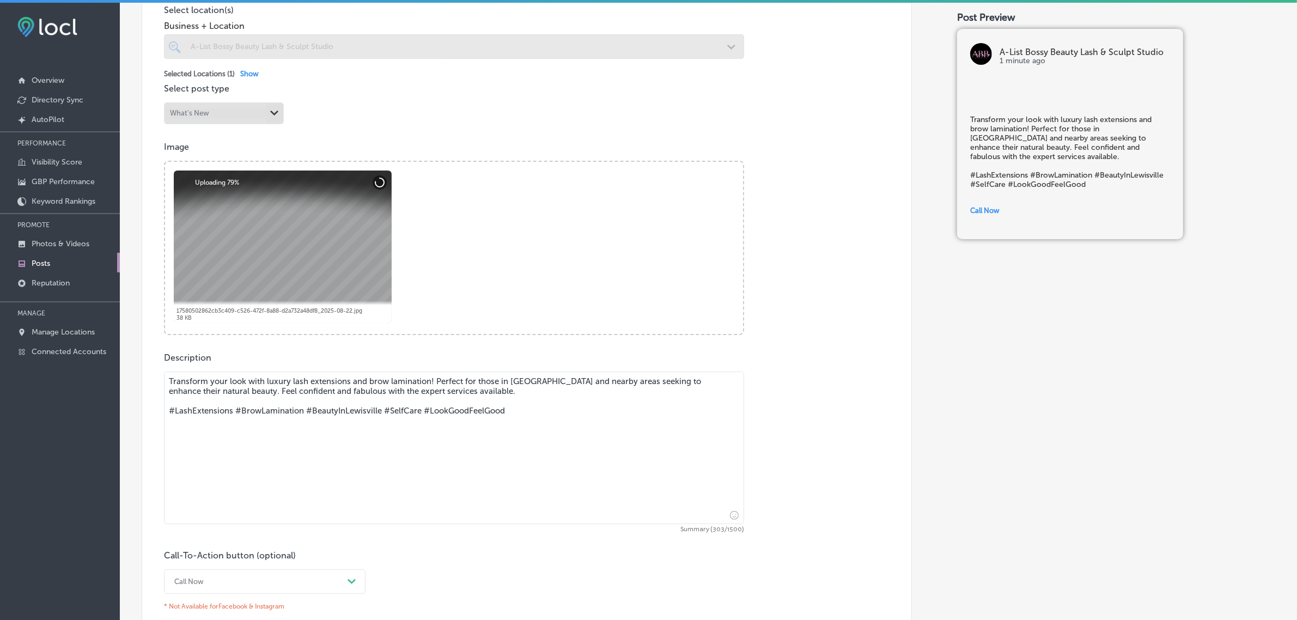
scroll to position [291, 0]
click at [52, 337] on p "Manage Locations" at bounding box center [63, 331] width 63 height 9
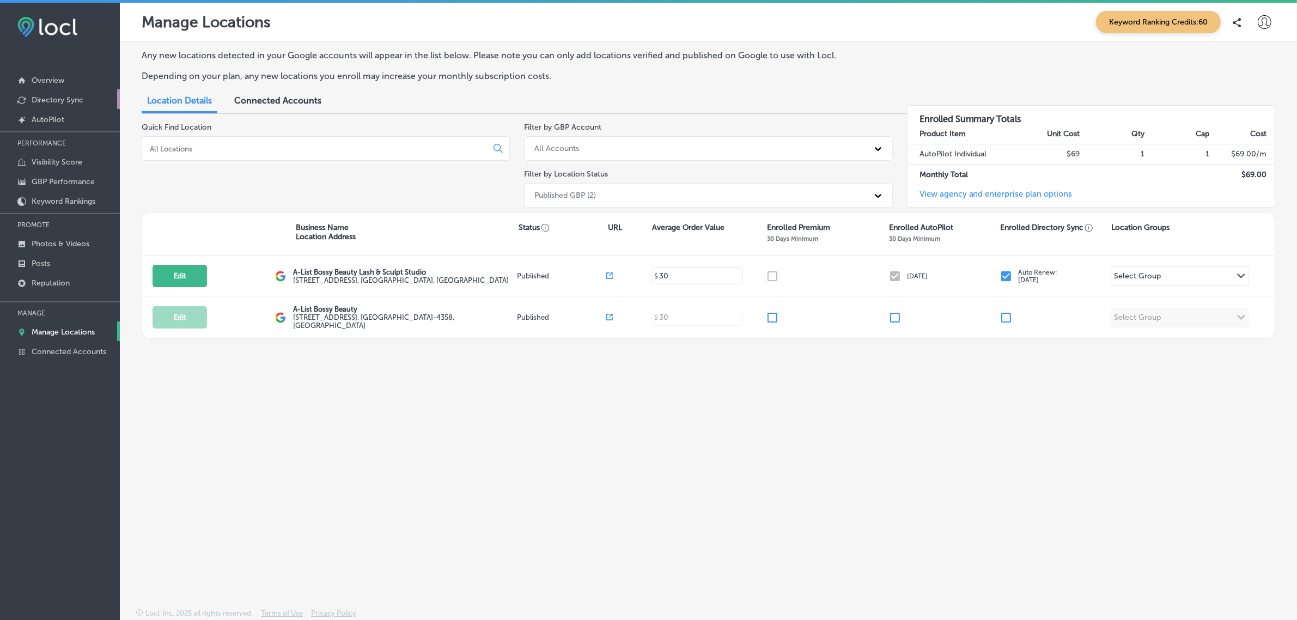
click at [89, 103] on link "Directory Sync" at bounding box center [60, 99] width 120 height 20
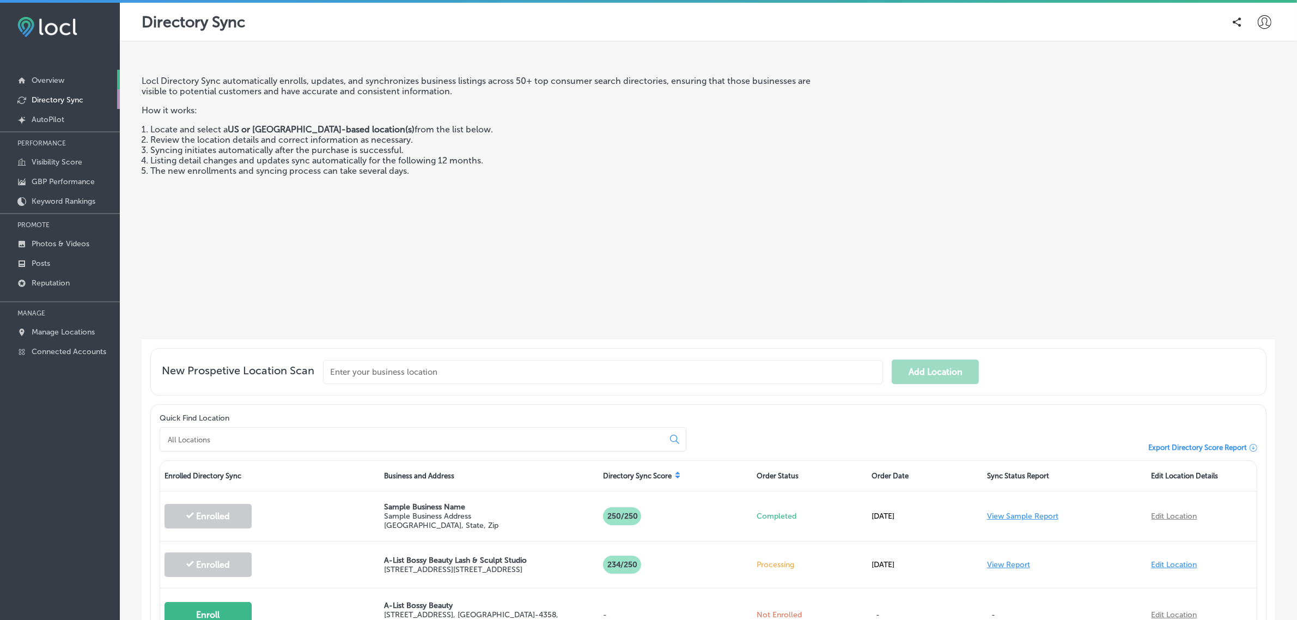
click at [58, 81] on p "Overview" at bounding box center [48, 80] width 33 height 9
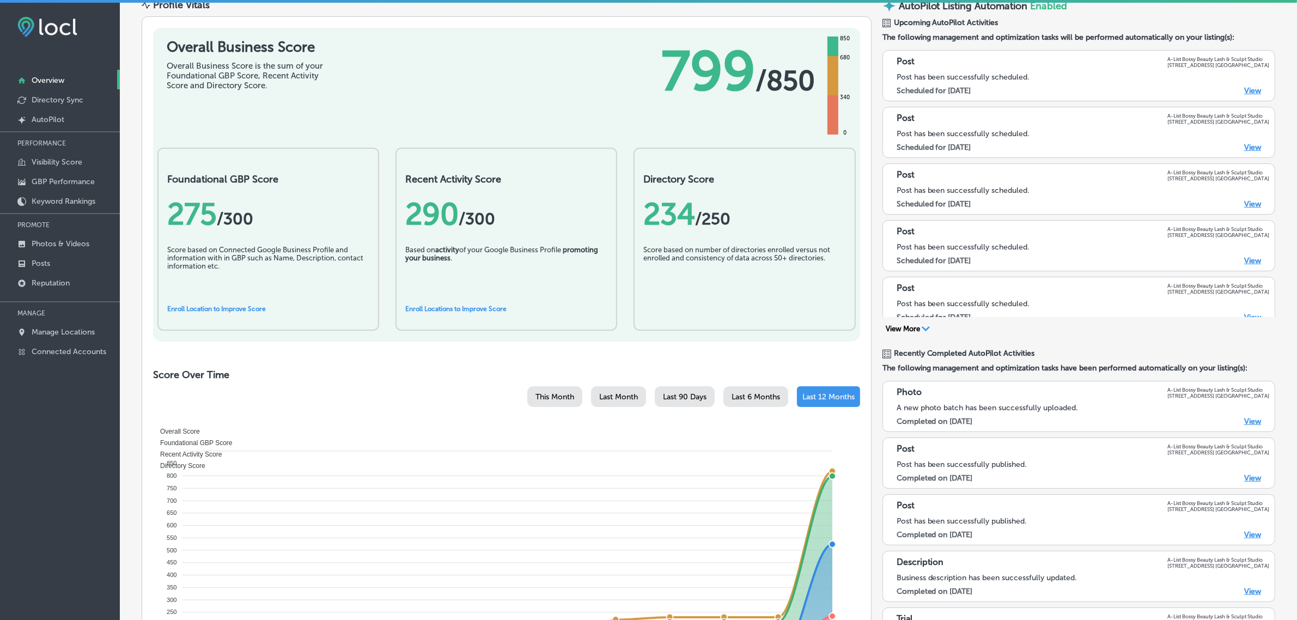
scroll to position [130, 0]
click at [56, 341] on link "Manage Locations" at bounding box center [60, 331] width 120 height 20
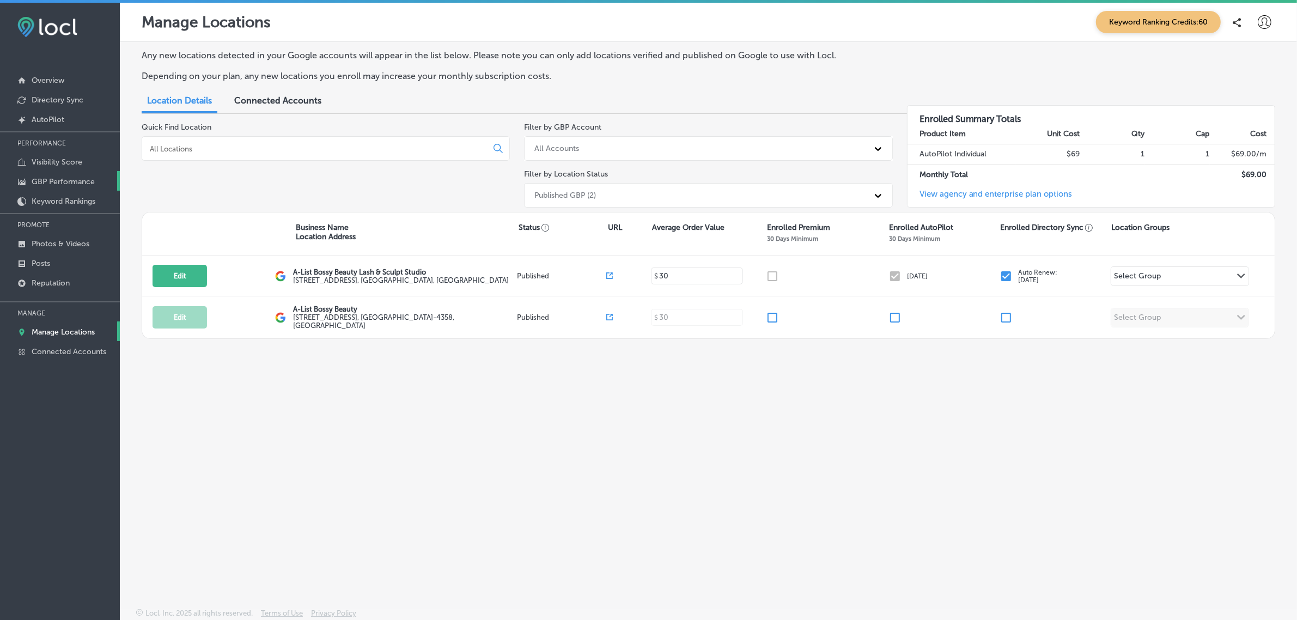
click at [65, 186] on p "GBP Performance" at bounding box center [63, 181] width 63 height 9
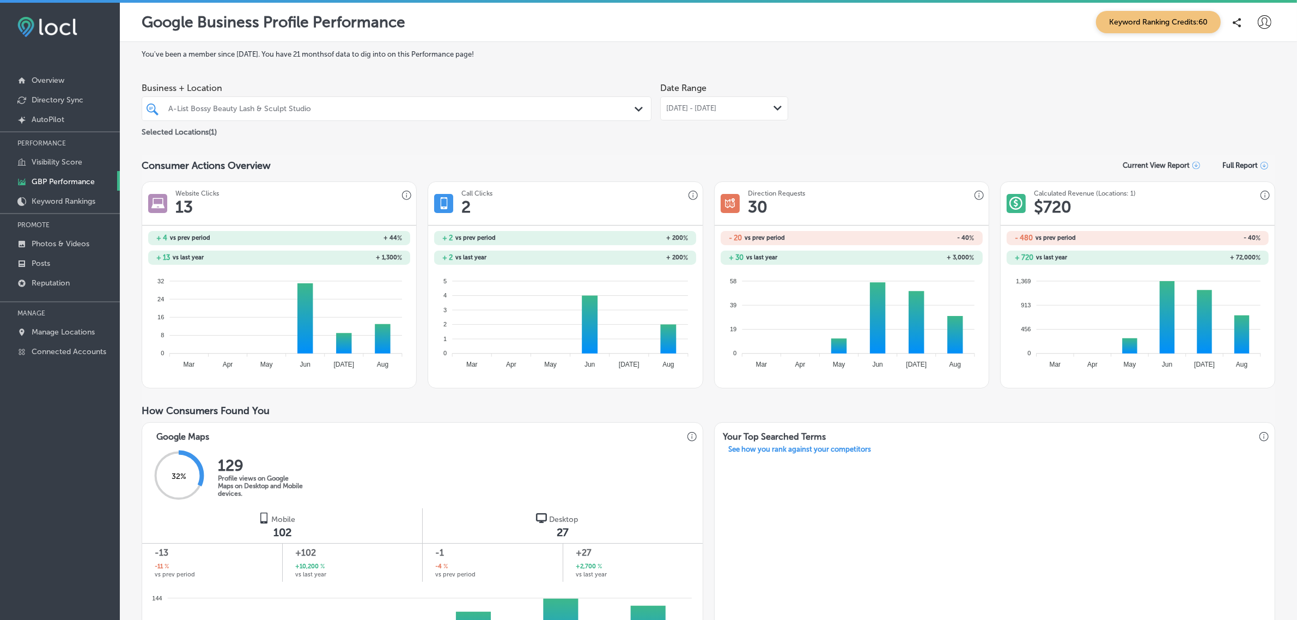
click at [777, 109] on icon "Path Created with Sketch." at bounding box center [778, 108] width 8 height 5
click at [935, 148] on div "You've been a member since June, 2025 . You have 21 months of data to dig into …" at bounding box center [709, 582] width 1134 height 1064
click at [62, 333] on p "Manage Locations" at bounding box center [63, 331] width 63 height 9
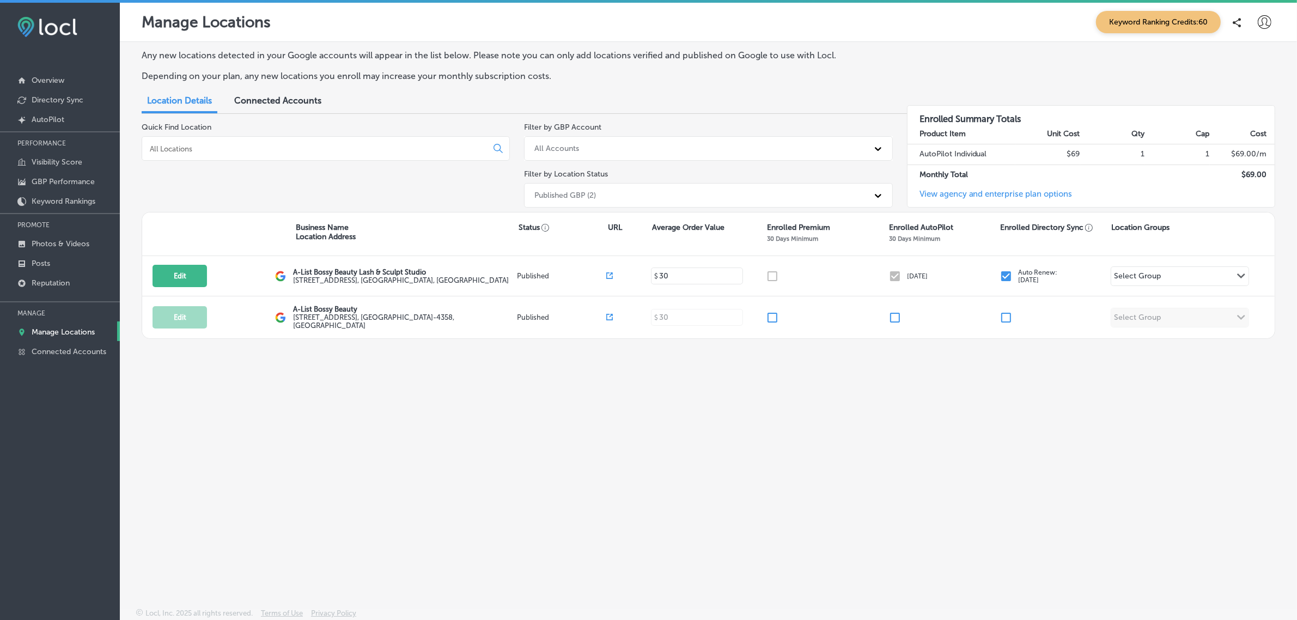
click at [1265, 20] on icon at bounding box center [1265, 22] width 14 height 14
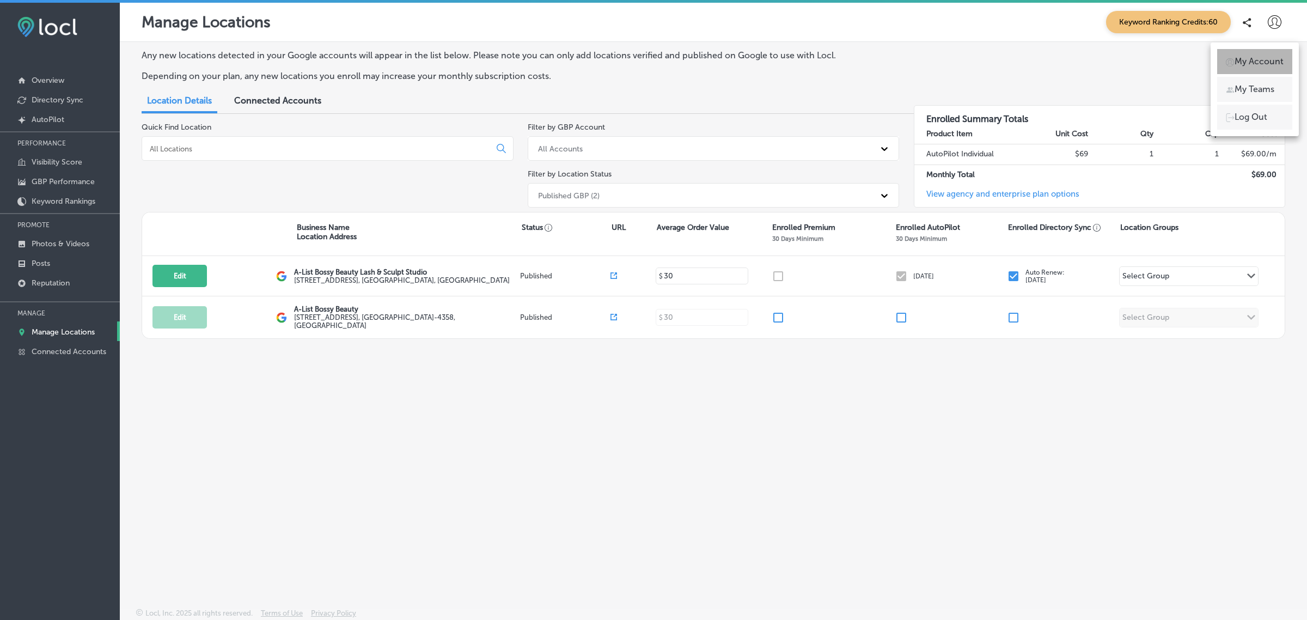
click at [1254, 67] on p "My Account" at bounding box center [1259, 61] width 49 height 13
select select "US"
